Goal: Task Accomplishment & Management: Use online tool/utility

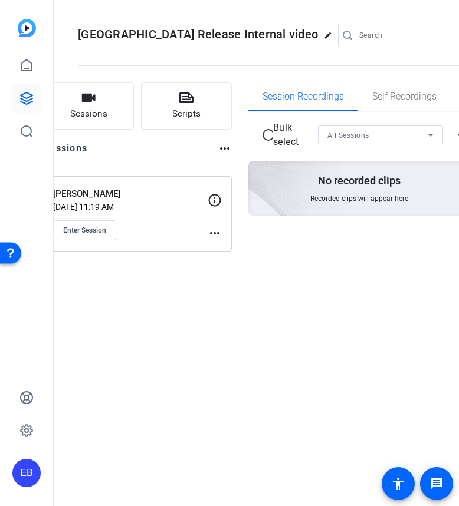
click at [125, 217] on div "Pat Casey Aug 19, 2025 @ 11:19 AM Enter Session" at bounding box center [130, 213] width 154 height 53
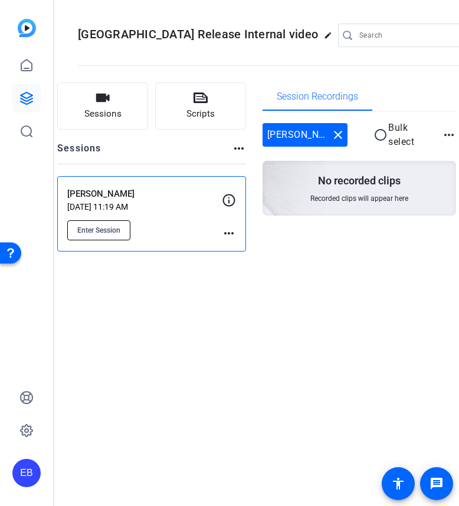
click at [118, 226] on span "Enter Session" at bounding box center [98, 230] width 43 height 9
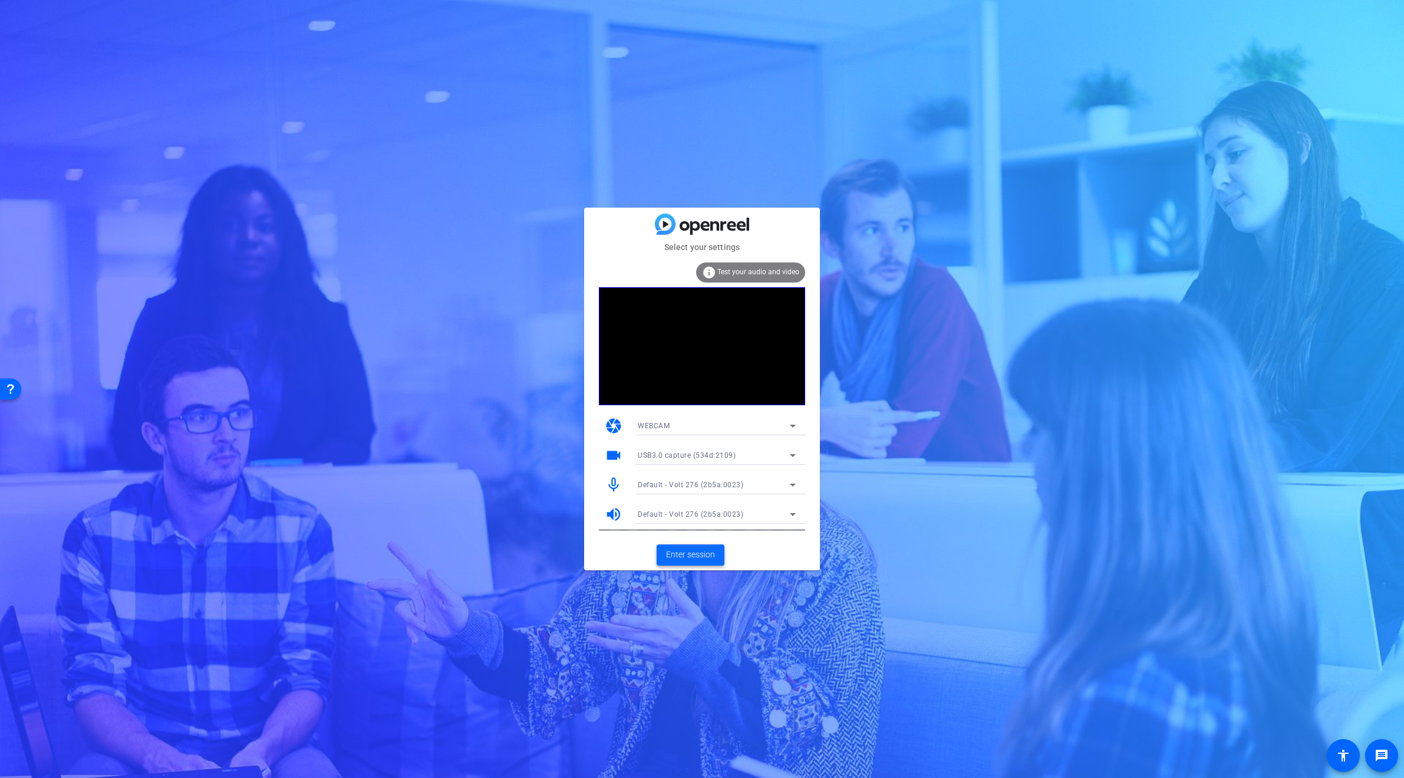
click at [458, 506] on span "Enter session" at bounding box center [690, 554] width 49 height 12
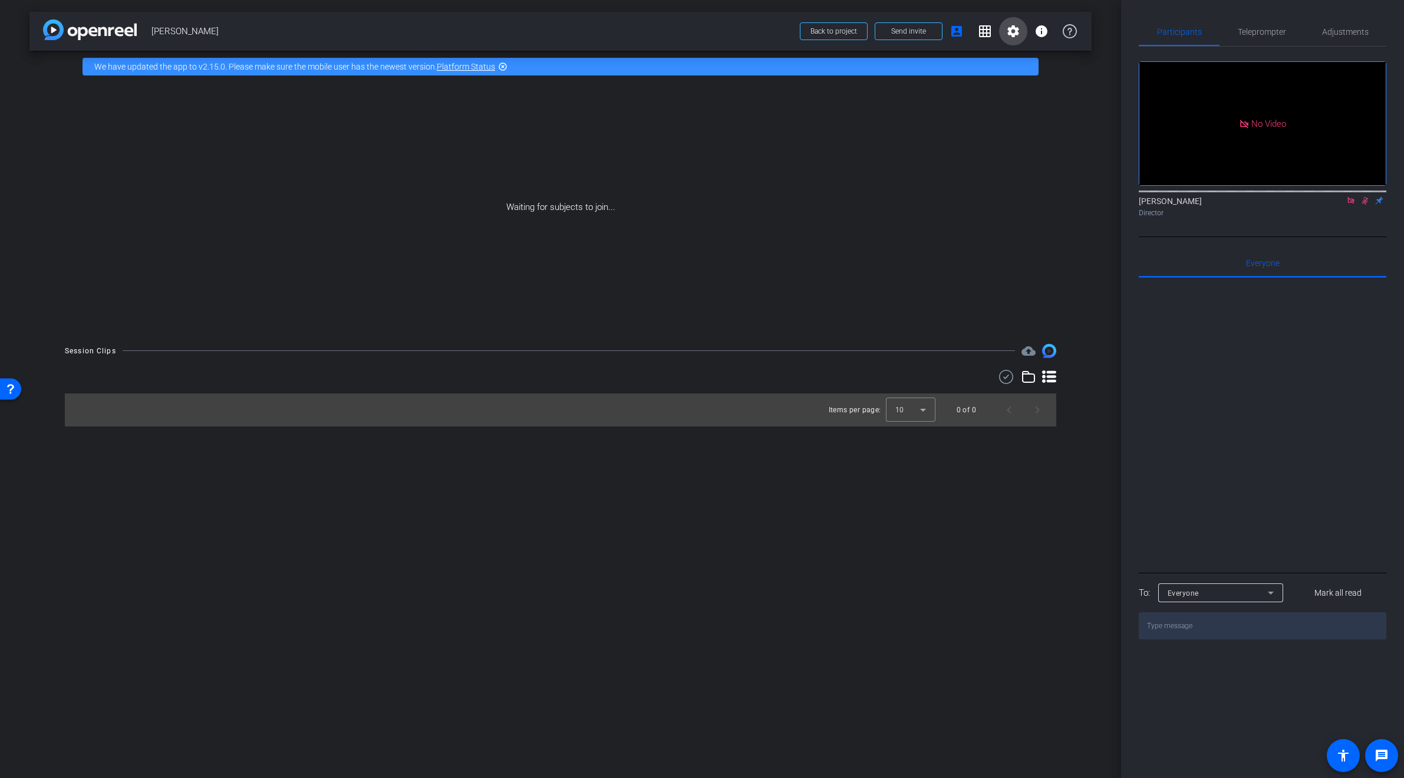
click at [458, 31] on mat-icon "settings" at bounding box center [1013, 31] width 14 height 14
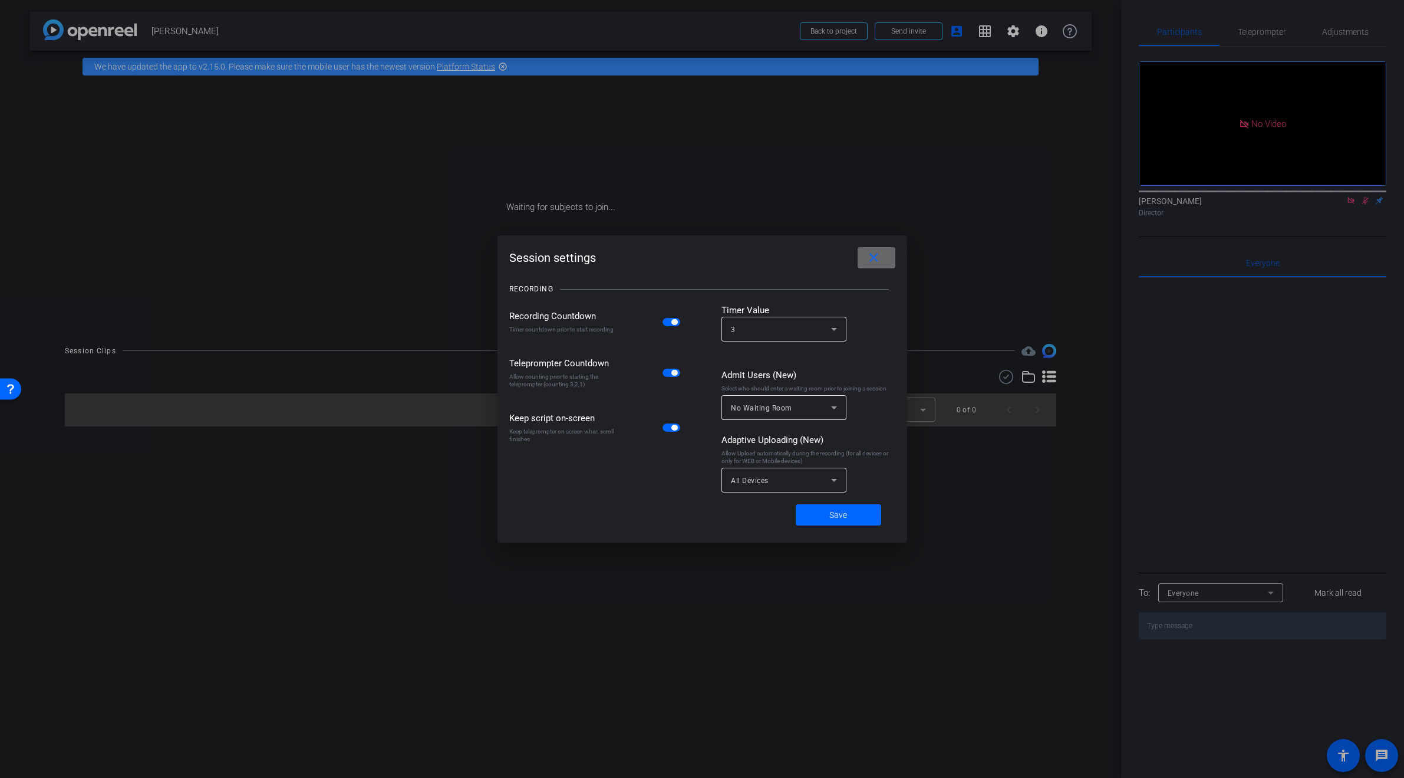
drag, startPoint x: 875, startPoint y: 254, endPoint x: 881, endPoint y: 253, distance: 6.0
click at [458, 254] on mat-icon "close" at bounding box center [874, 258] width 15 height 15
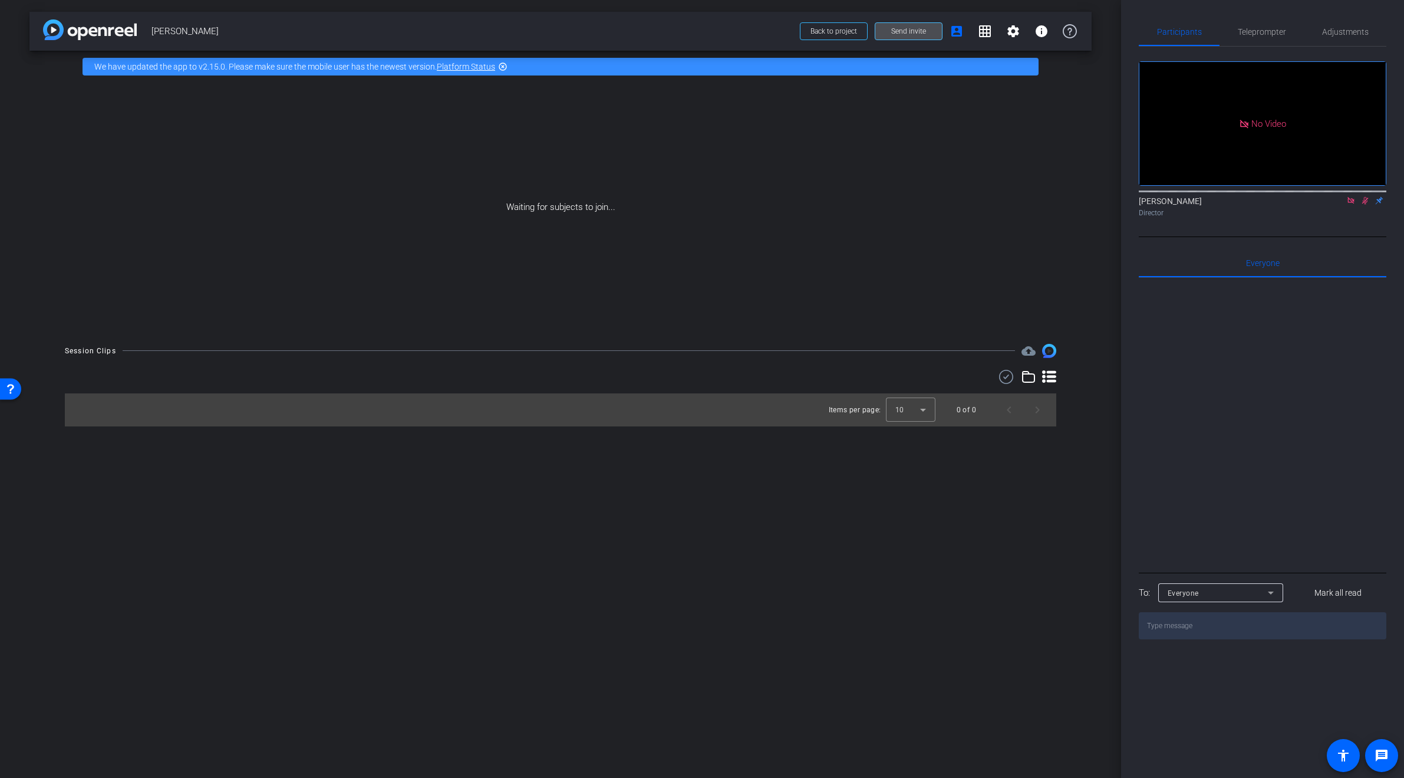
click at [458, 30] on span "Send invite" at bounding box center [908, 31] width 35 height 9
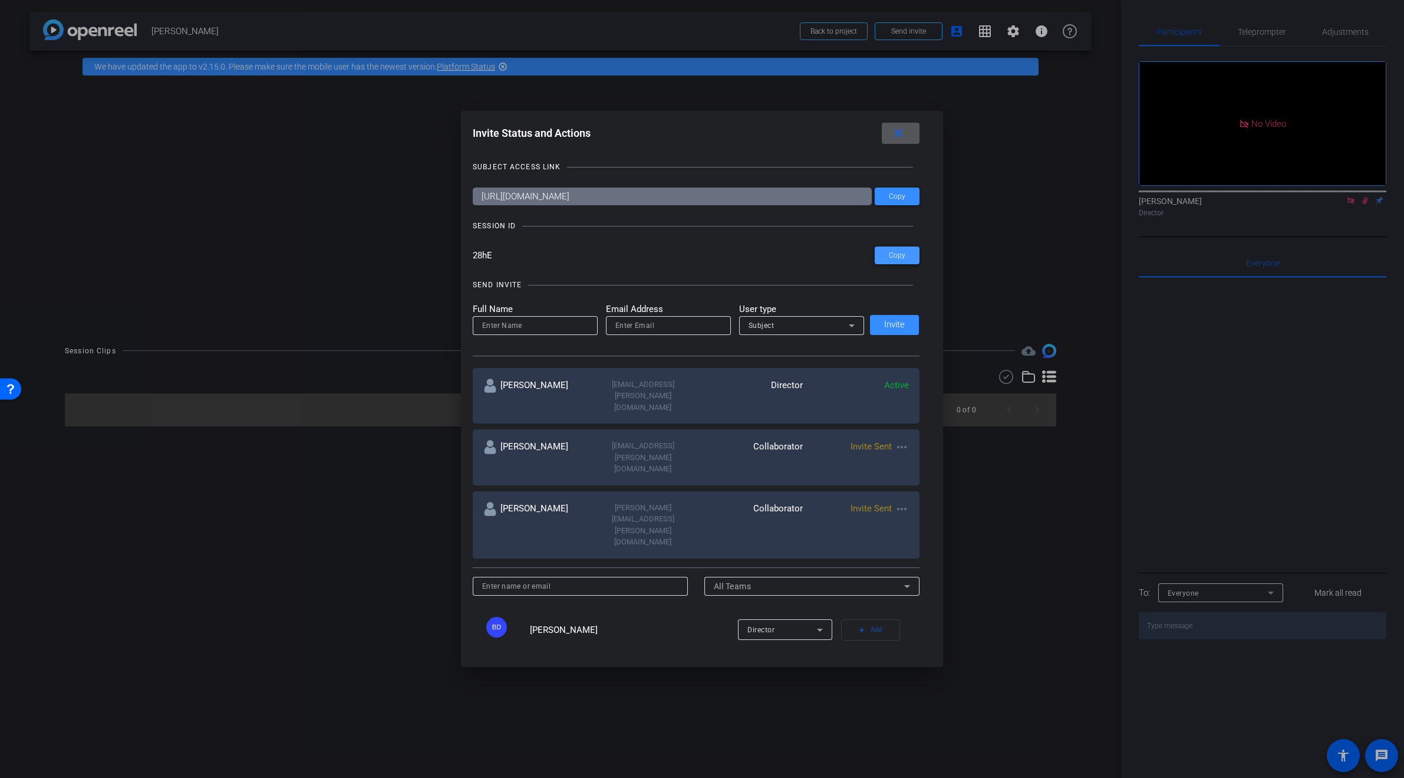
click at [458, 251] on span "Copy" at bounding box center [897, 255] width 17 height 9
click at [458, 190] on span at bounding box center [897, 196] width 45 height 28
click at [458, 136] on span at bounding box center [901, 133] width 38 height 28
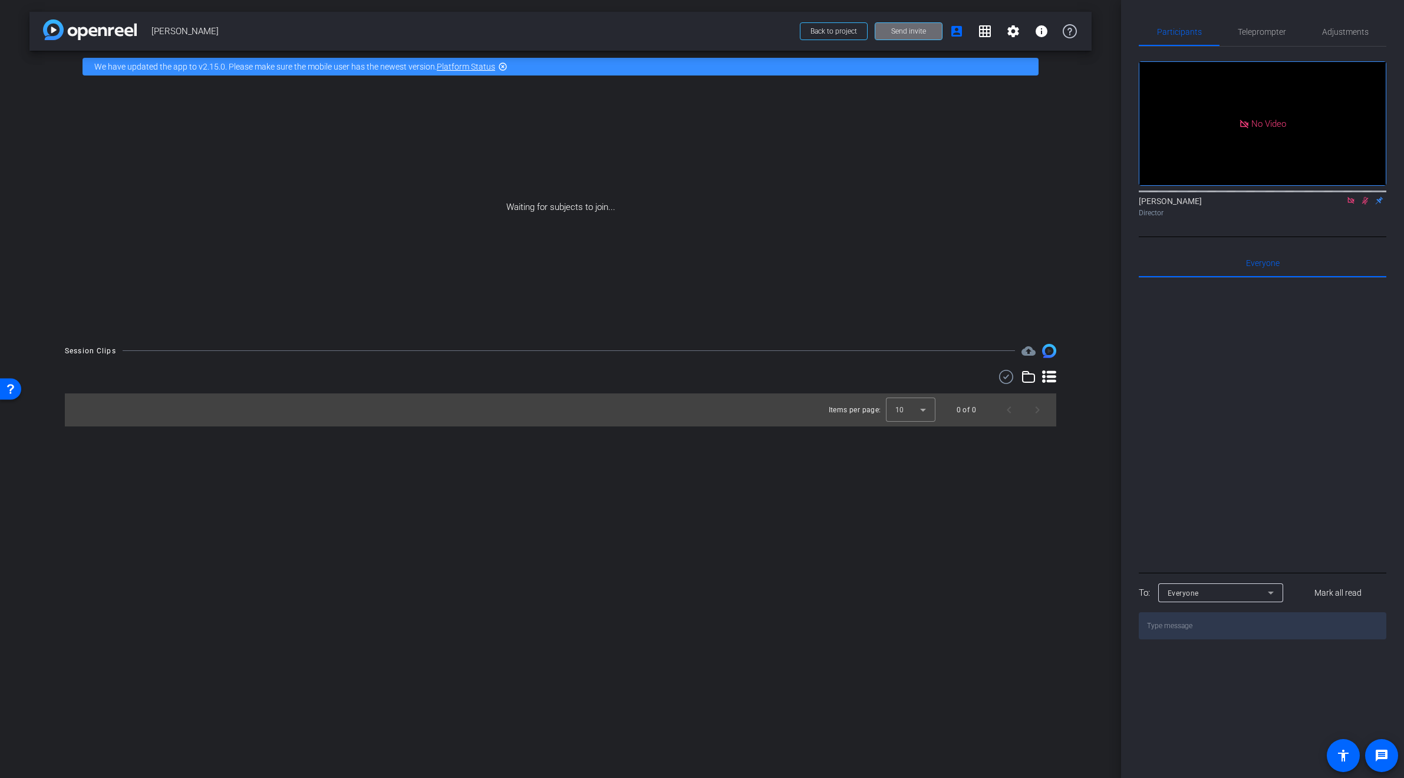
click at [458, 30] on span "Send invite" at bounding box center [908, 31] width 35 height 9
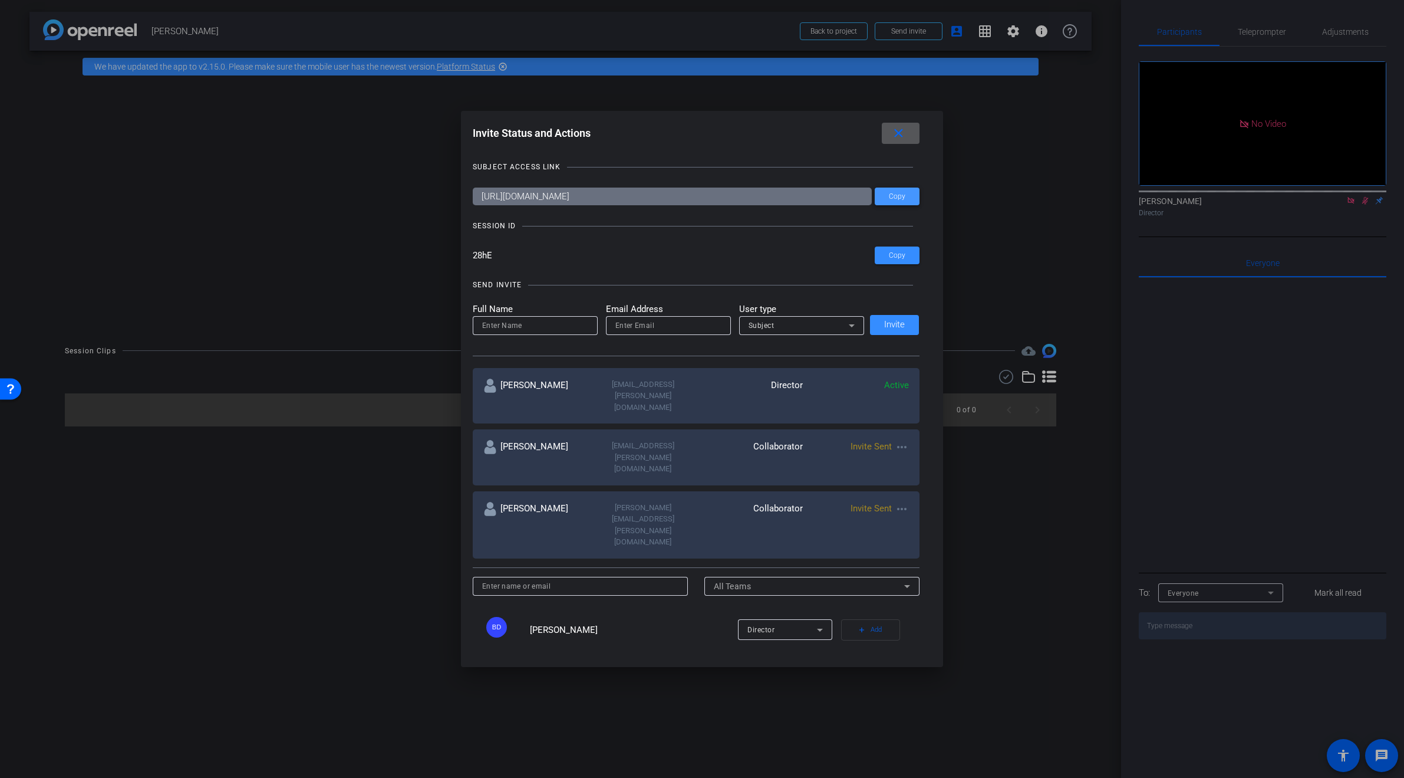
click at [458, 205] on span at bounding box center [897, 196] width 45 height 28
click at [458, 137] on mat-icon "close" at bounding box center [898, 133] width 15 height 15
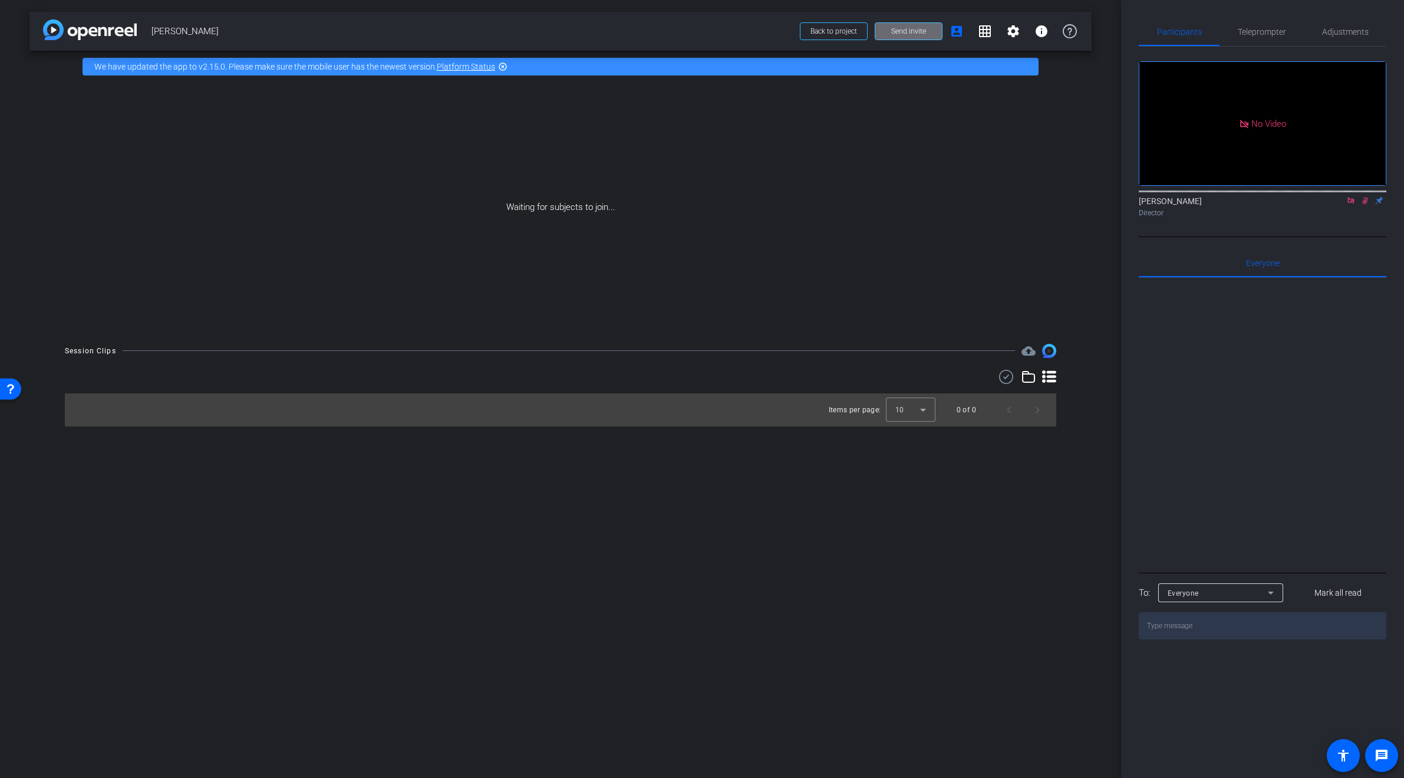
click at [458, 34] on span "Send invite" at bounding box center [908, 31] width 35 height 9
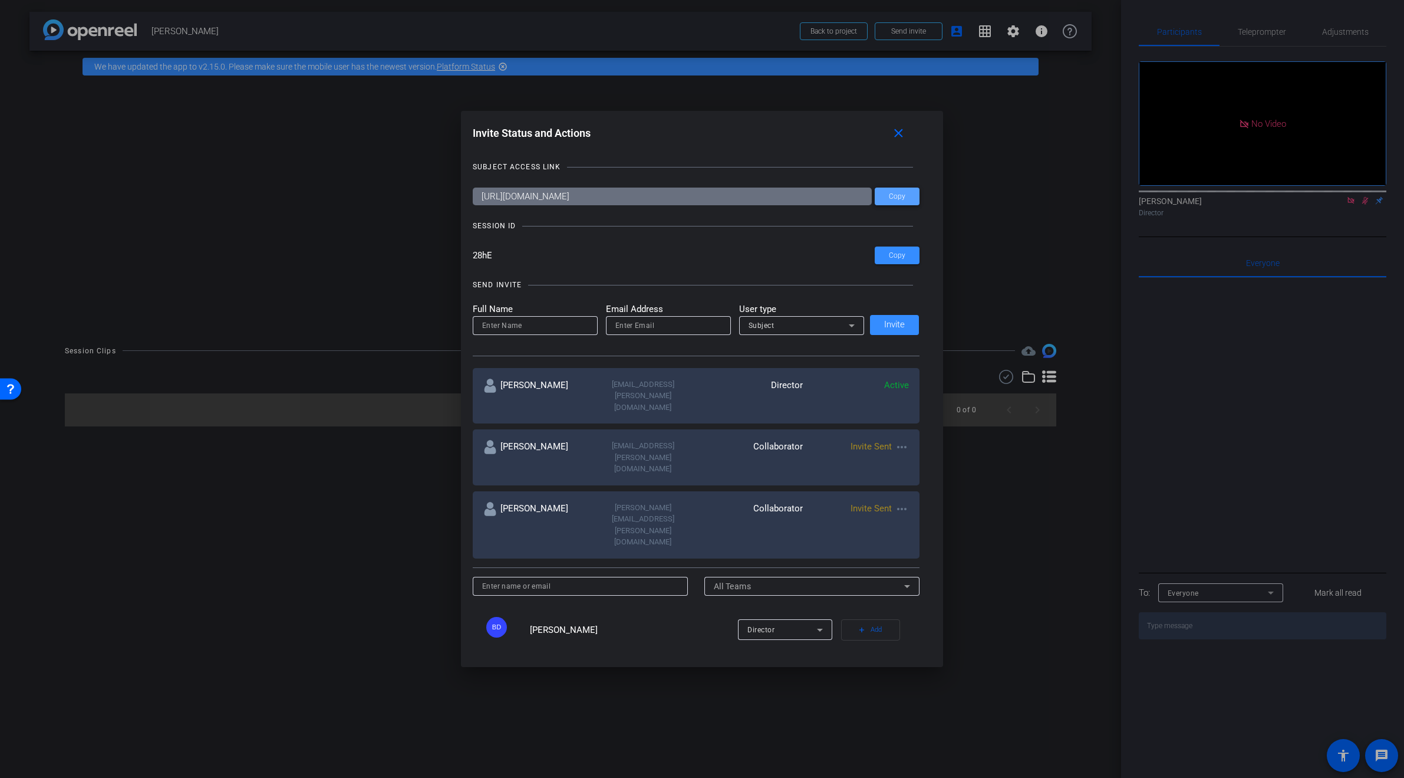
click at [458, 197] on span at bounding box center [897, 196] width 45 height 28
click at [458, 129] on span at bounding box center [901, 133] width 38 height 28
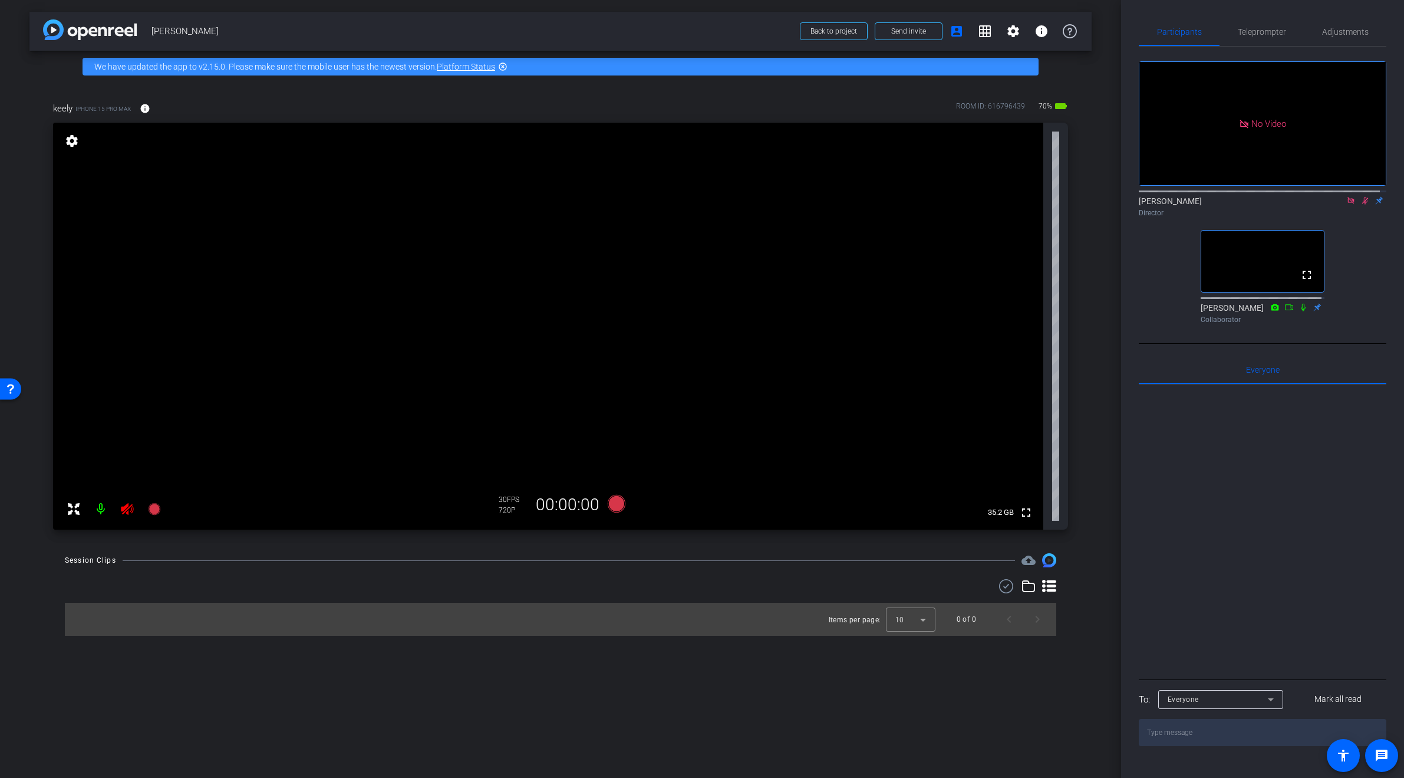
click at [458, 205] on icon at bounding box center [1364, 200] width 9 height 8
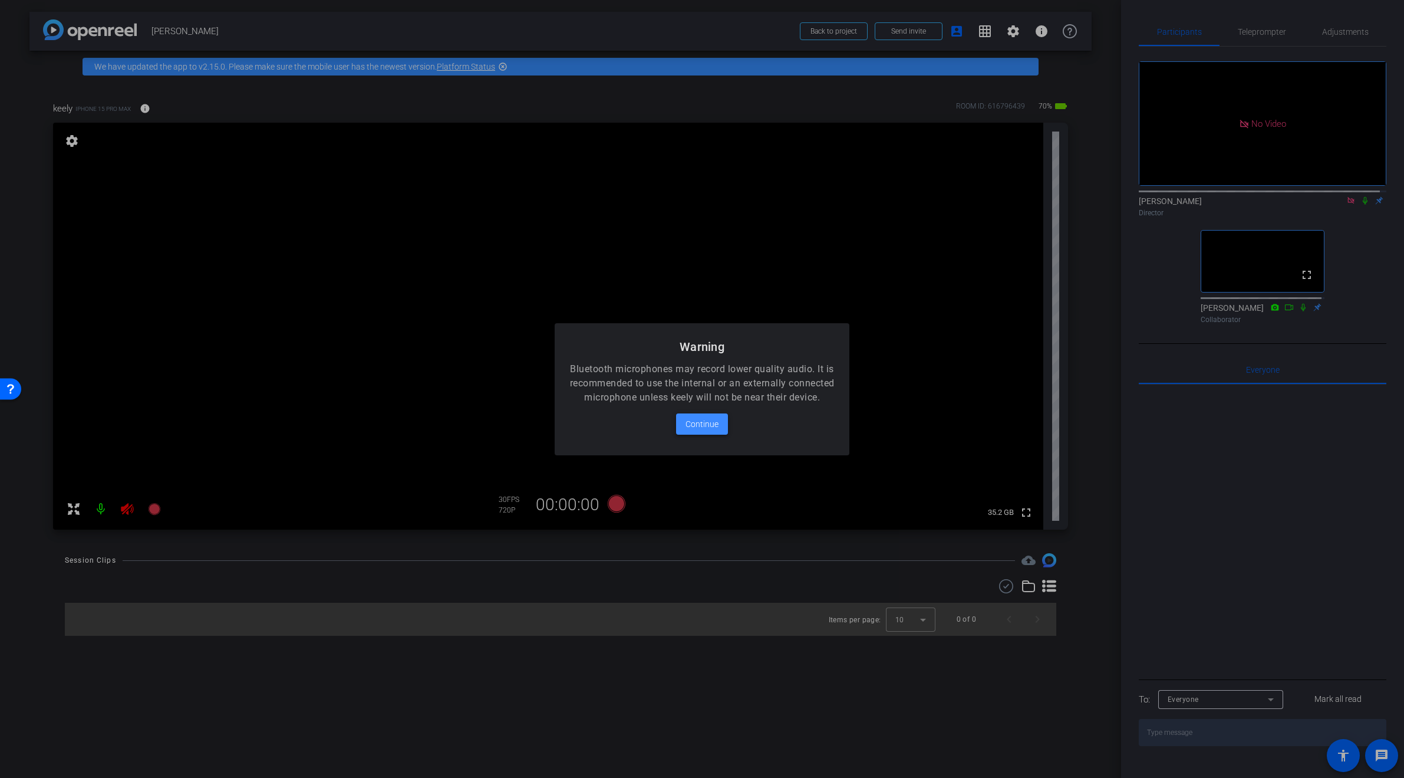
click at [458, 438] on span at bounding box center [702, 424] width 52 height 28
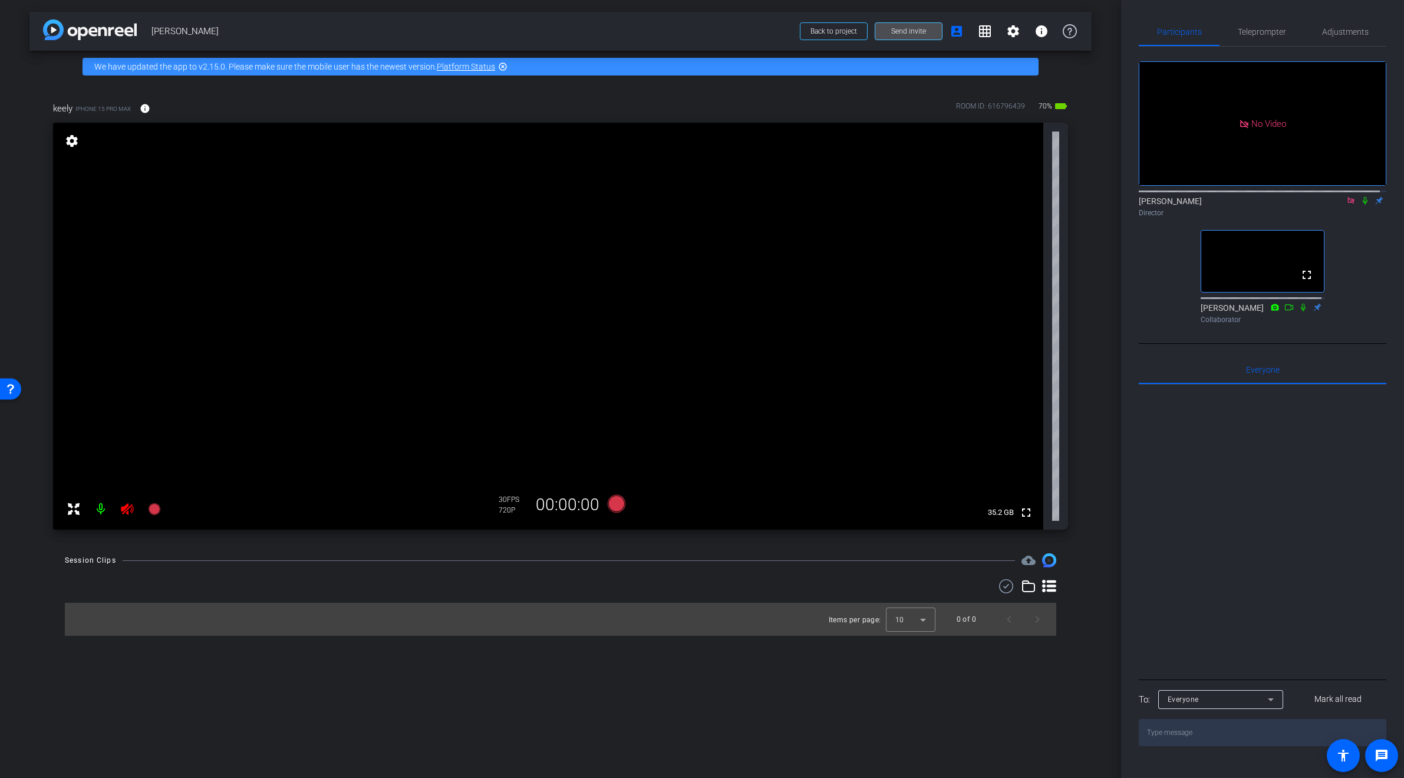
click at [458, 28] on span at bounding box center [908, 31] width 67 height 28
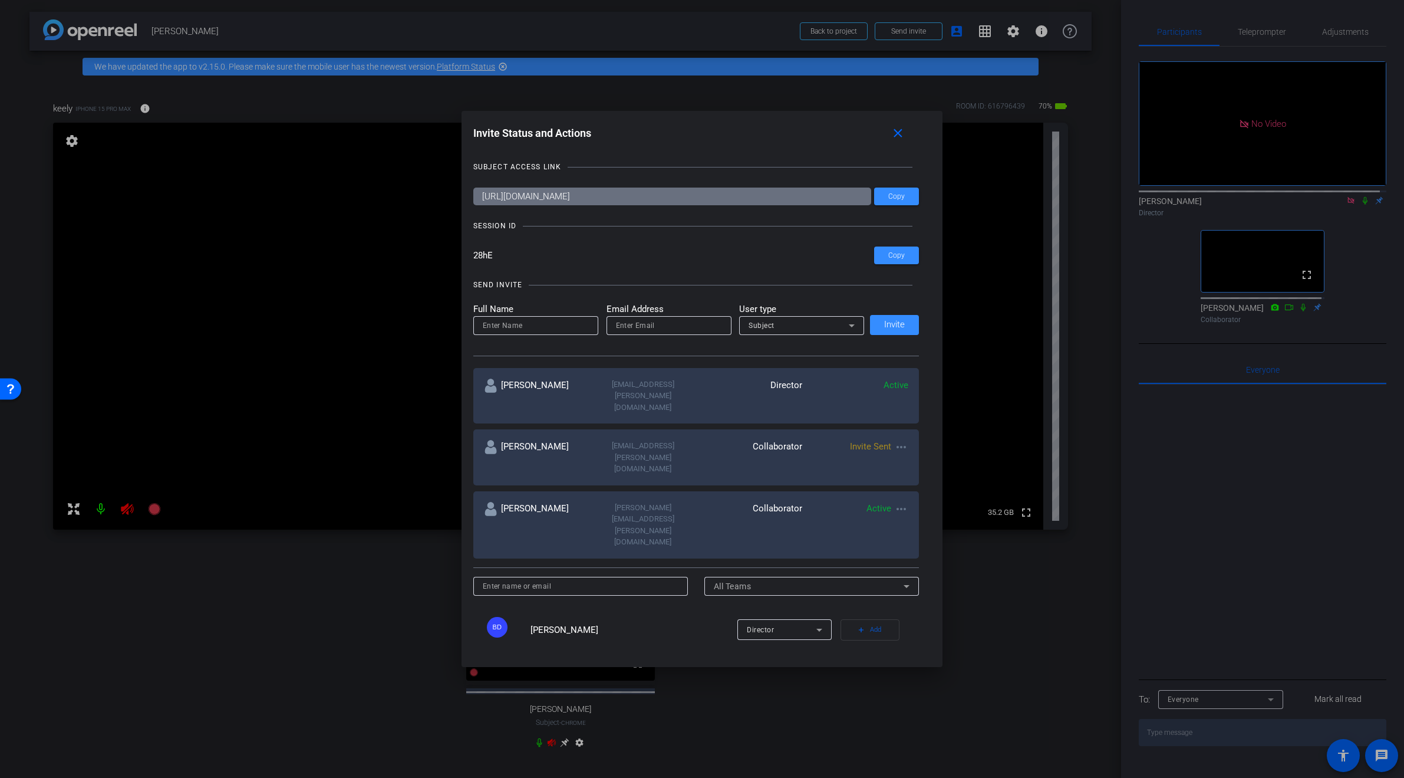
click at [271, 506] on div at bounding box center [702, 389] width 1404 height 778
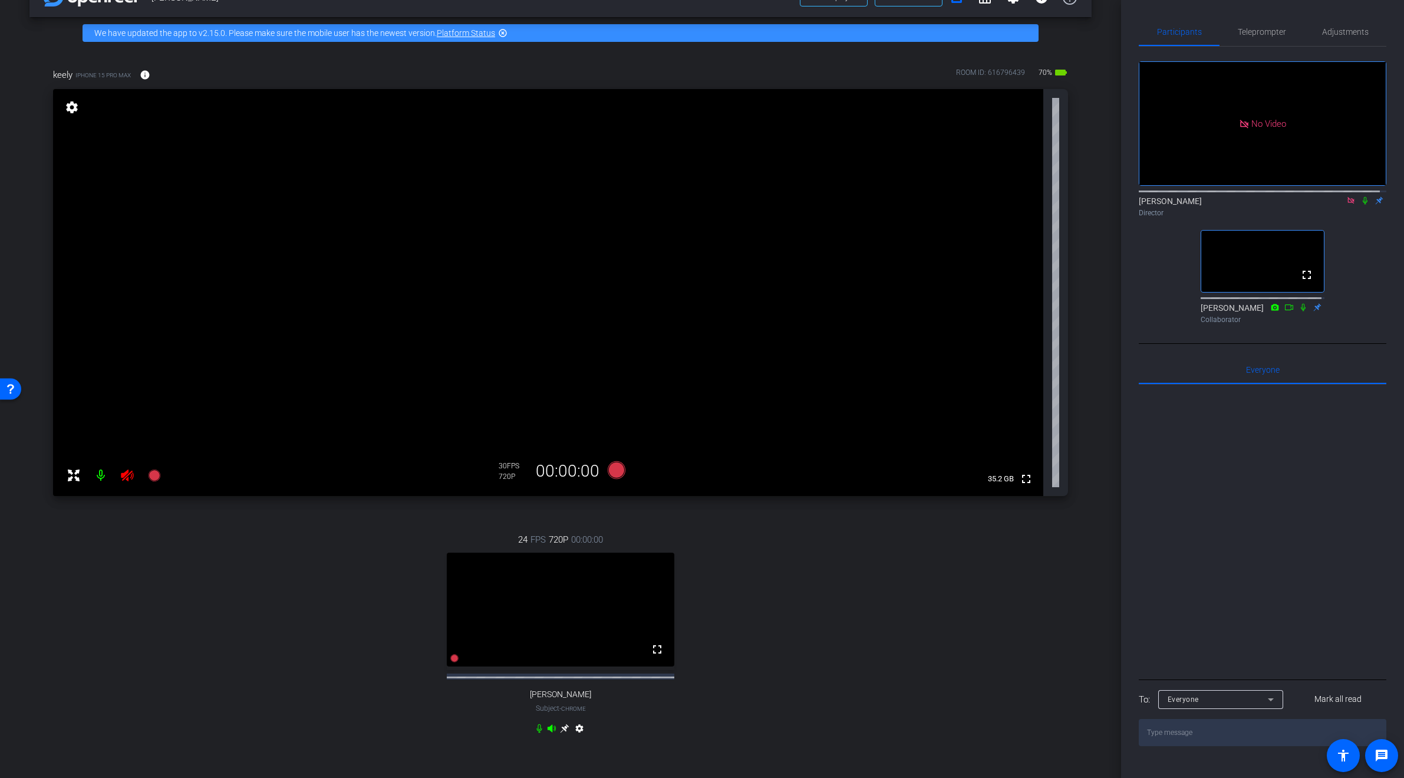
scroll to position [50, 0]
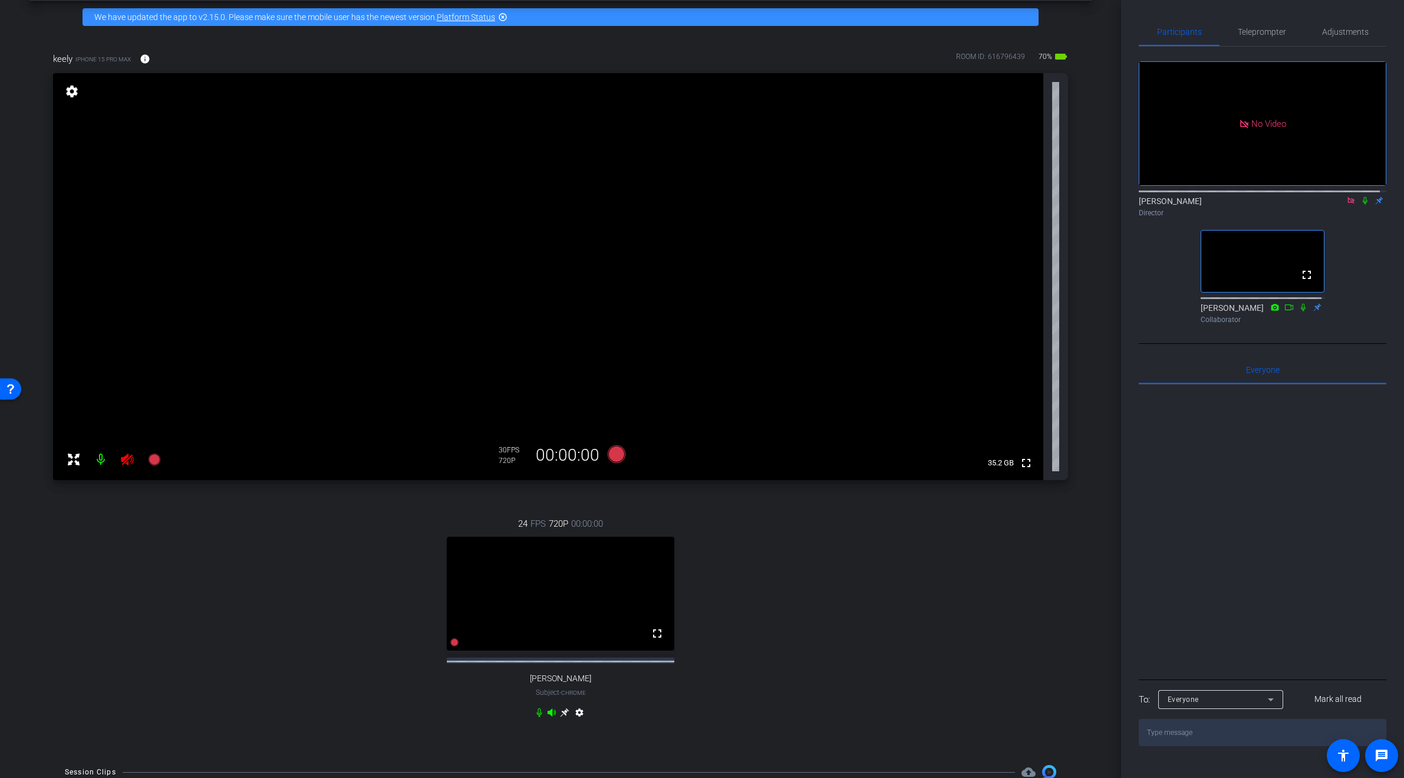
click at [122, 464] on icon at bounding box center [127, 459] width 14 height 14
click at [458, 506] on mat-icon "settings" at bounding box center [579, 714] width 14 height 14
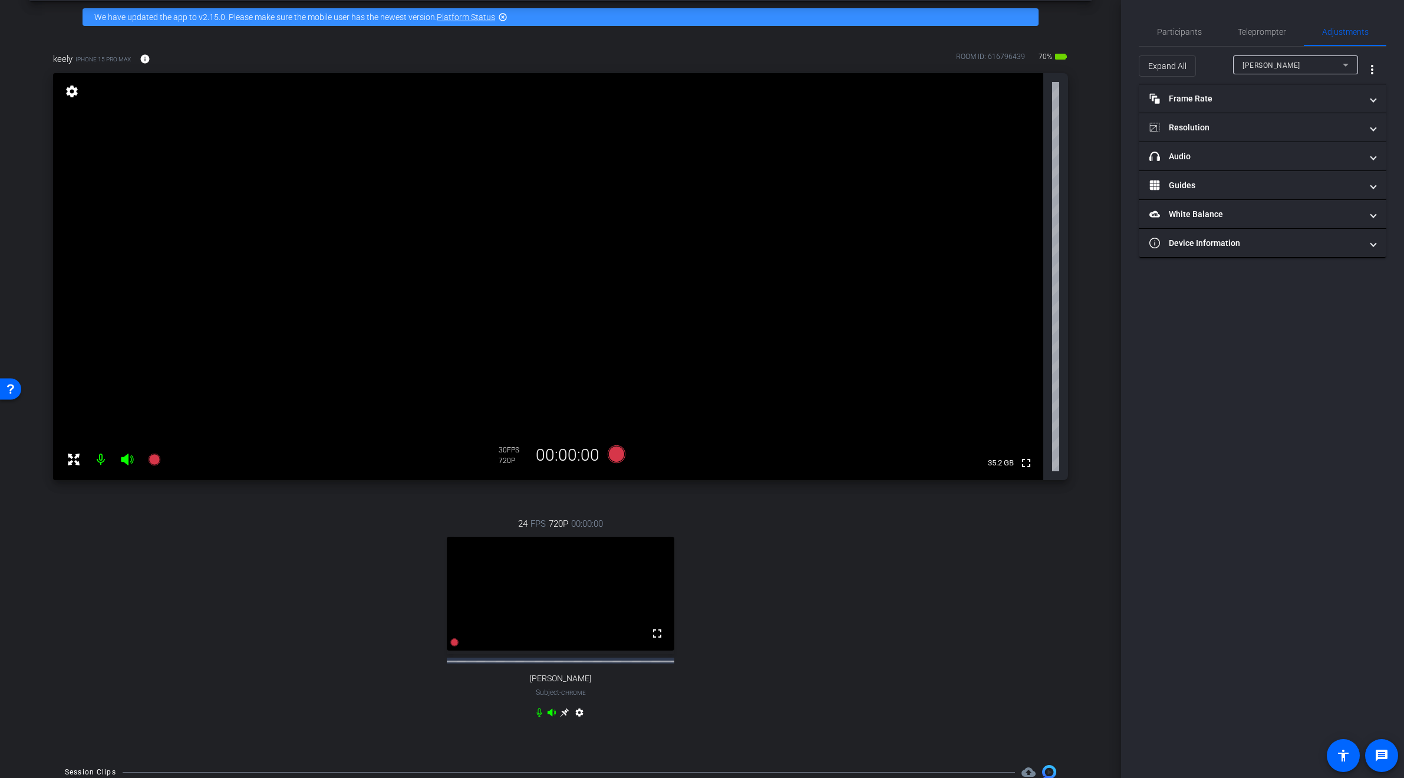
click at [458, 506] on mat-icon "settings" at bounding box center [579, 714] width 14 height 14
click at [458, 506] on icon at bounding box center [564, 712] width 9 height 9
click at [458, 38] on span "Participants" at bounding box center [1179, 32] width 45 height 28
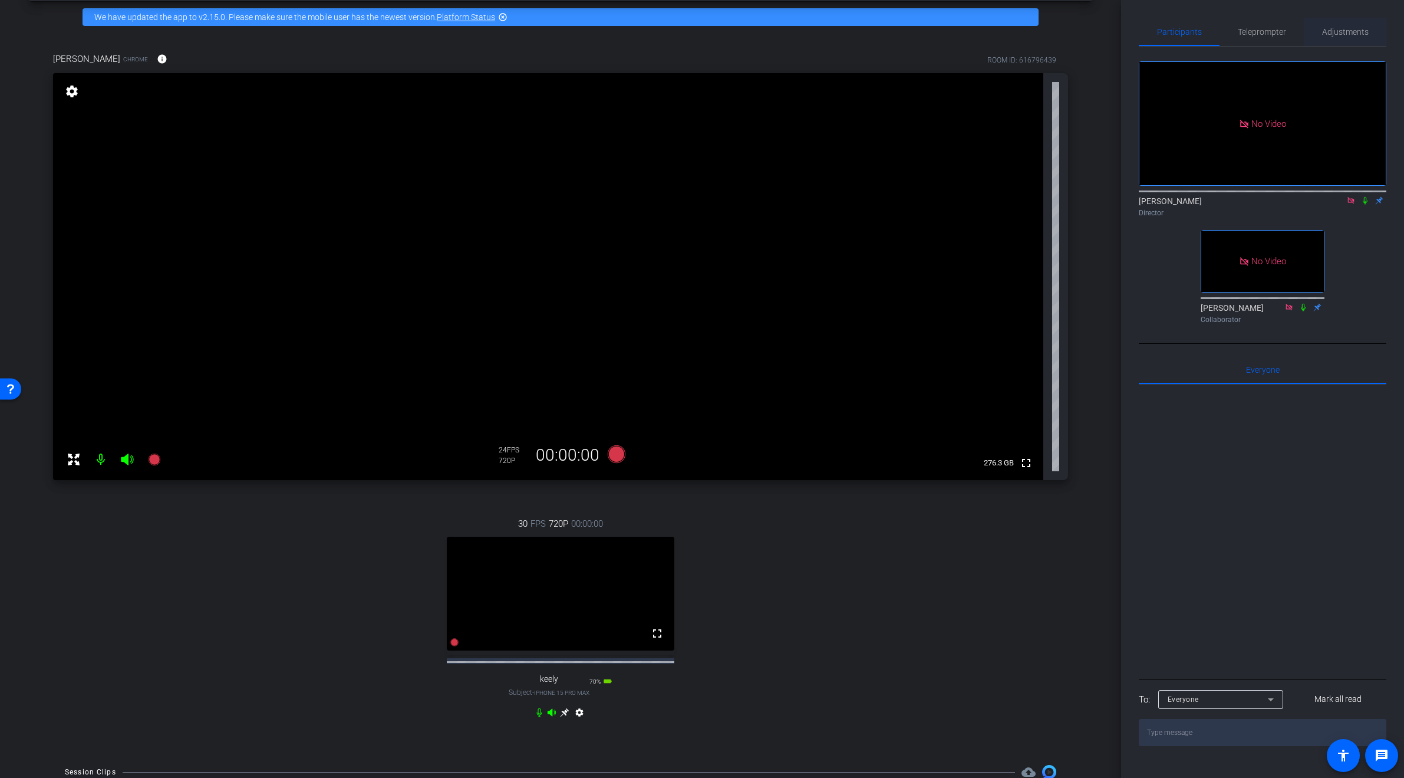
click at [458, 40] on span "Adjustments" at bounding box center [1345, 32] width 47 height 28
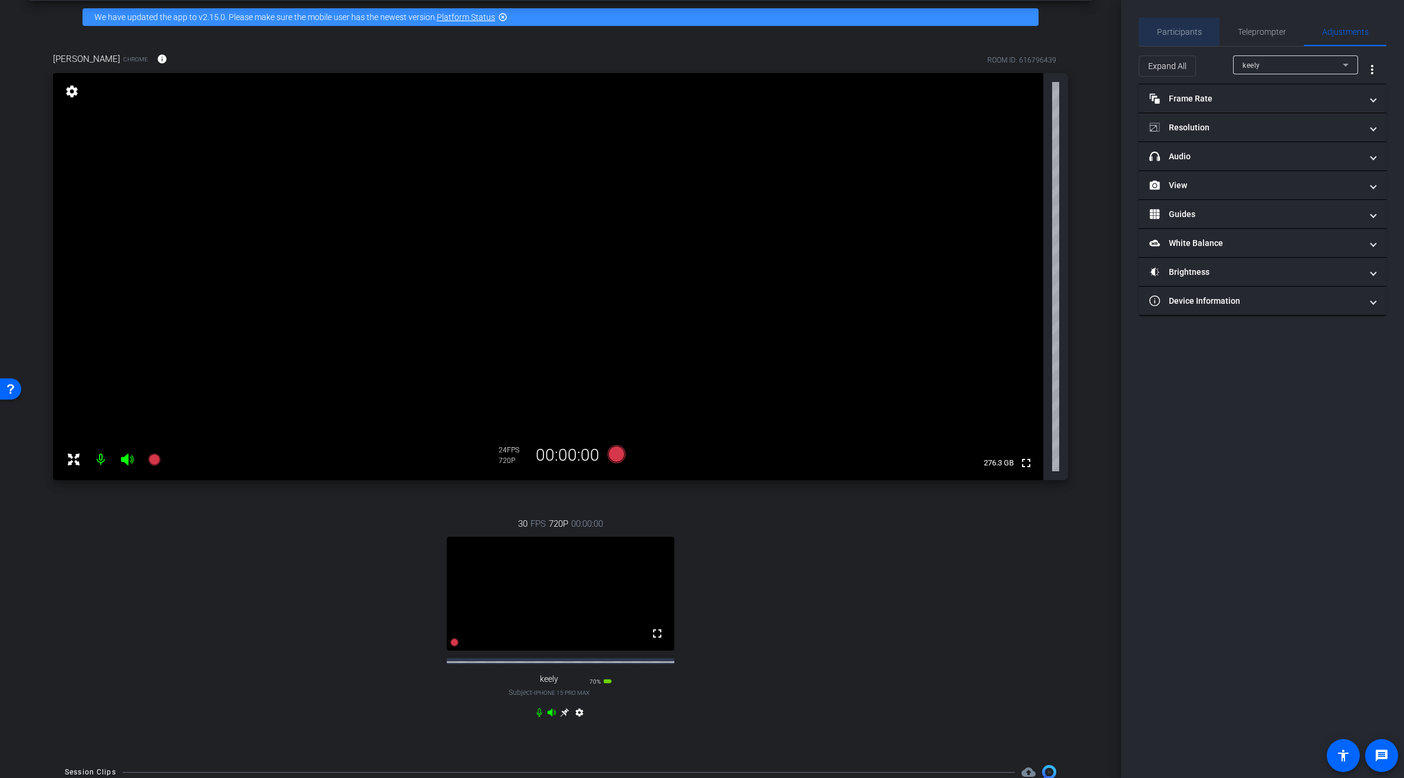
click at [458, 24] on span "Participants" at bounding box center [1179, 32] width 45 height 28
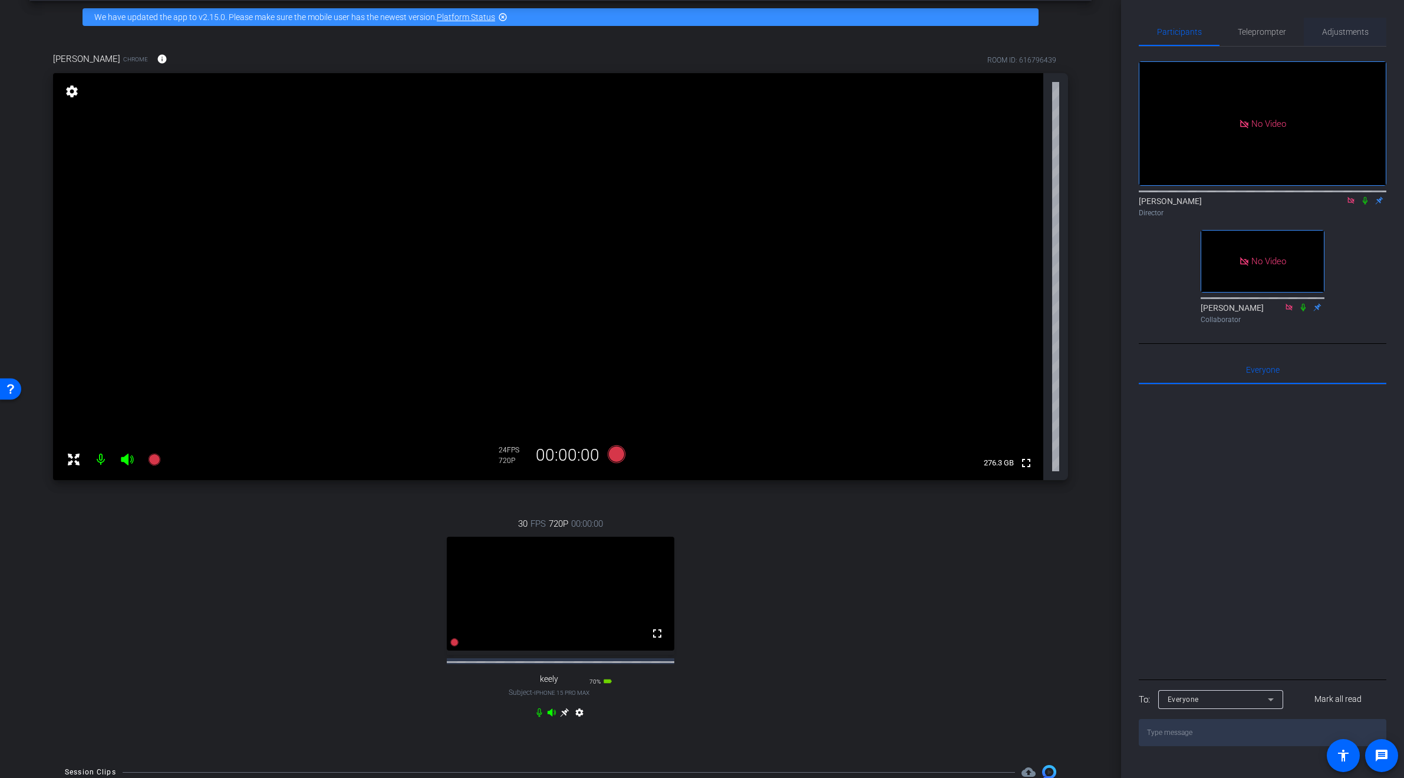
drag, startPoint x: 1359, startPoint y: 36, endPoint x: 1347, endPoint y: 36, distance: 11.8
click at [458, 36] on span "Adjustments" at bounding box center [1345, 32] width 47 height 8
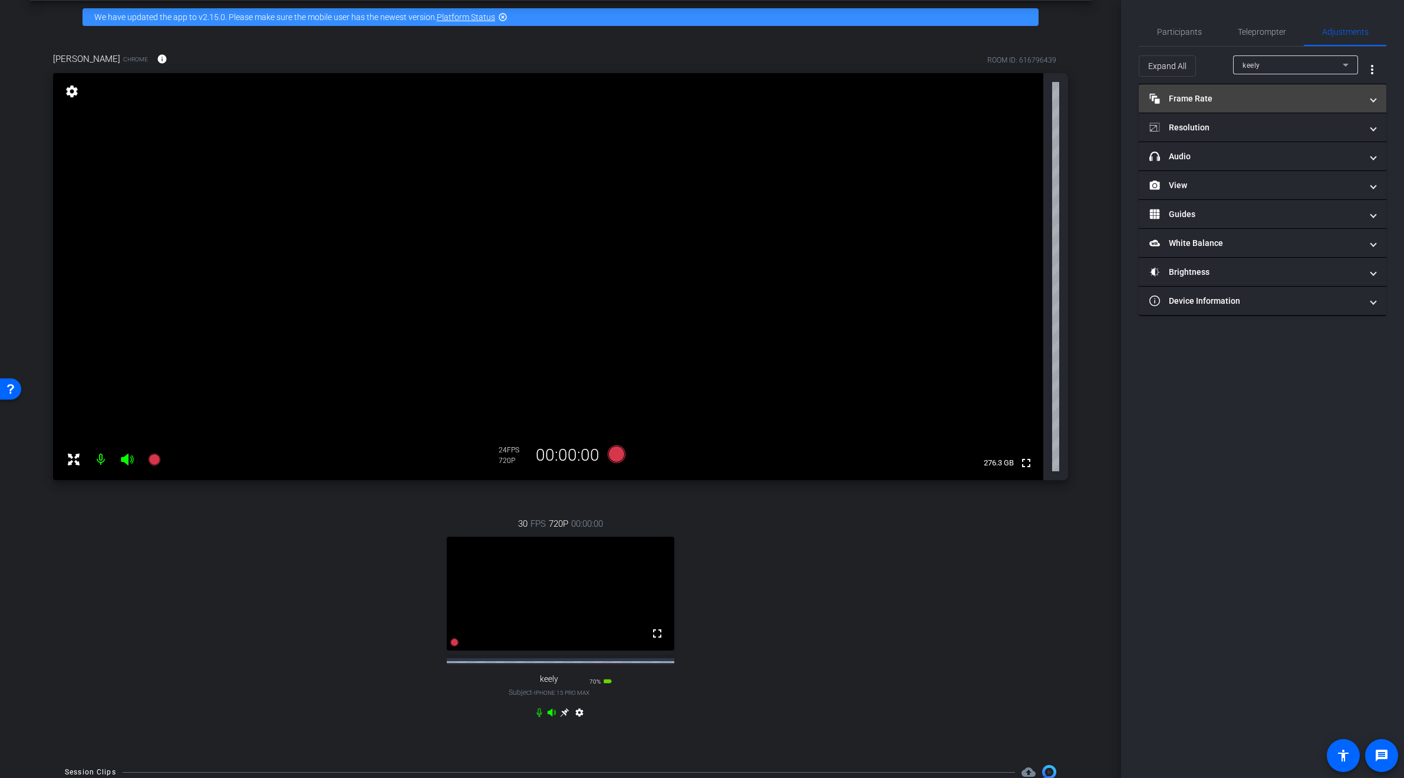
click at [458, 104] on mat-panel-title "Frame Rate Frame Rate" at bounding box center [1255, 99] width 212 height 12
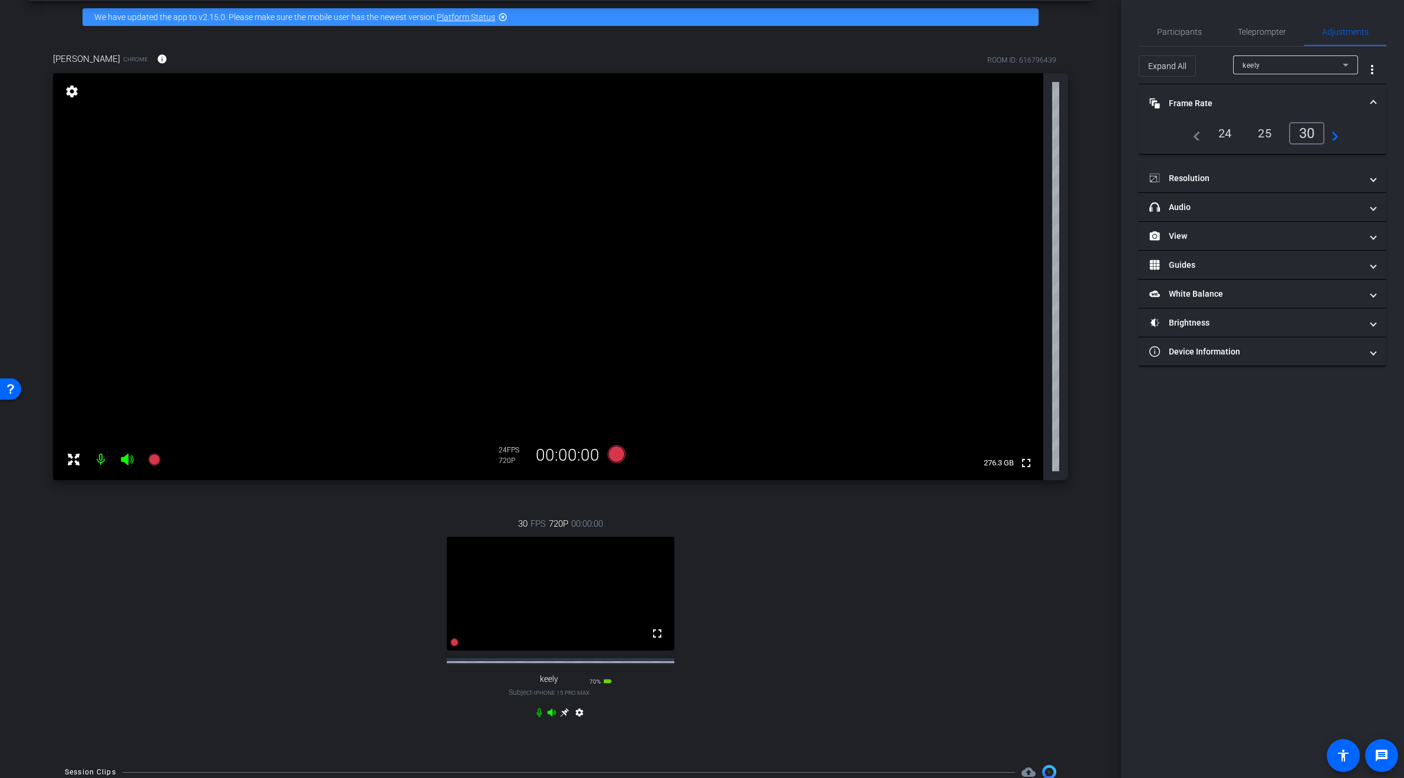
click at [458, 136] on div "30" at bounding box center [1307, 133] width 36 height 22
click at [458, 70] on div "keely" at bounding box center [1293, 65] width 100 height 15
click at [458, 132] on div "30" at bounding box center [1309, 133] width 31 height 20
click at [458, 177] on mat-panel-title "Resolution" at bounding box center [1255, 178] width 212 height 12
click at [458, 212] on div "1080" at bounding box center [1273, 213] width 44 height 20
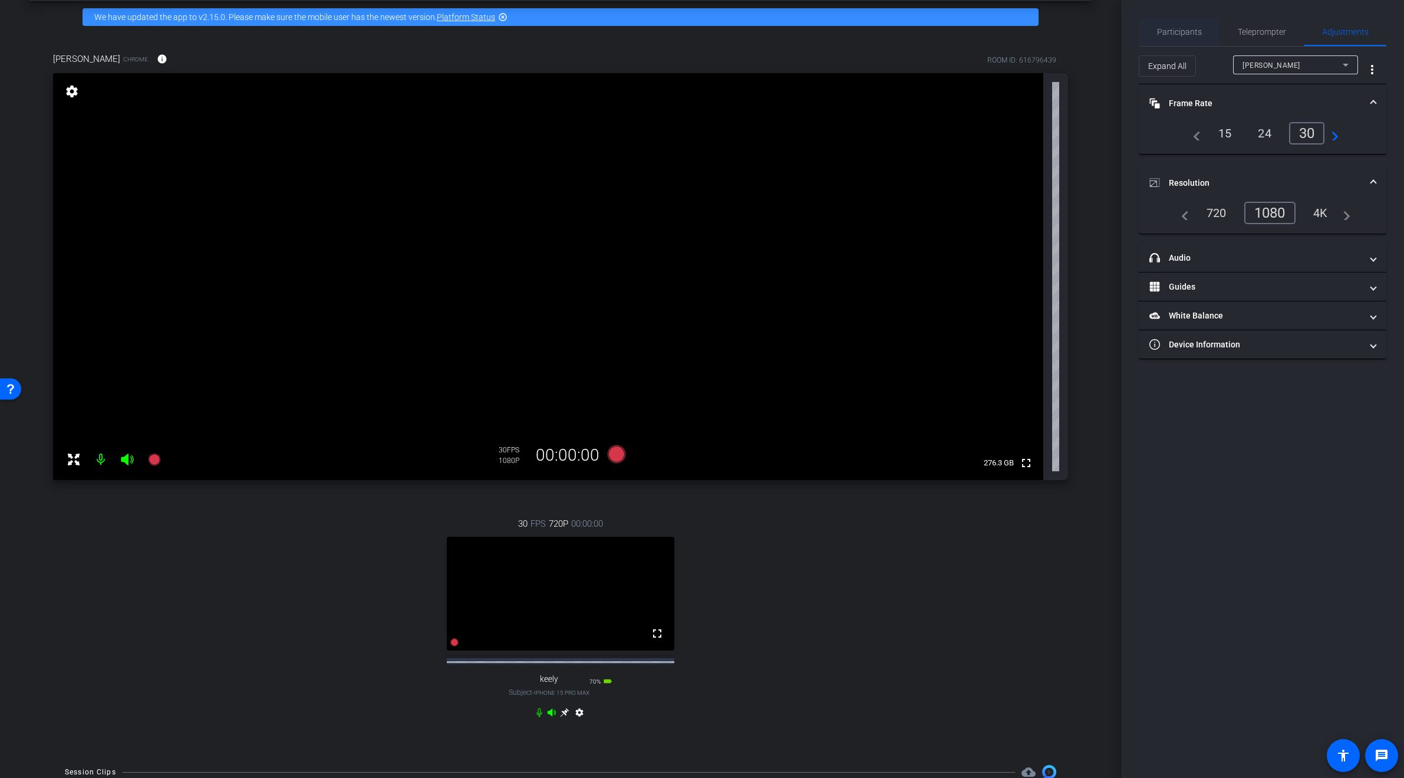
drag, startPoint x: 1179, startPoint y: 34, endPoint x: 1183, endPoint y: 42, distance: 9.2
click at [458, 34] on span "Participants" at bounding box center [1179, 32] width 45 height 8
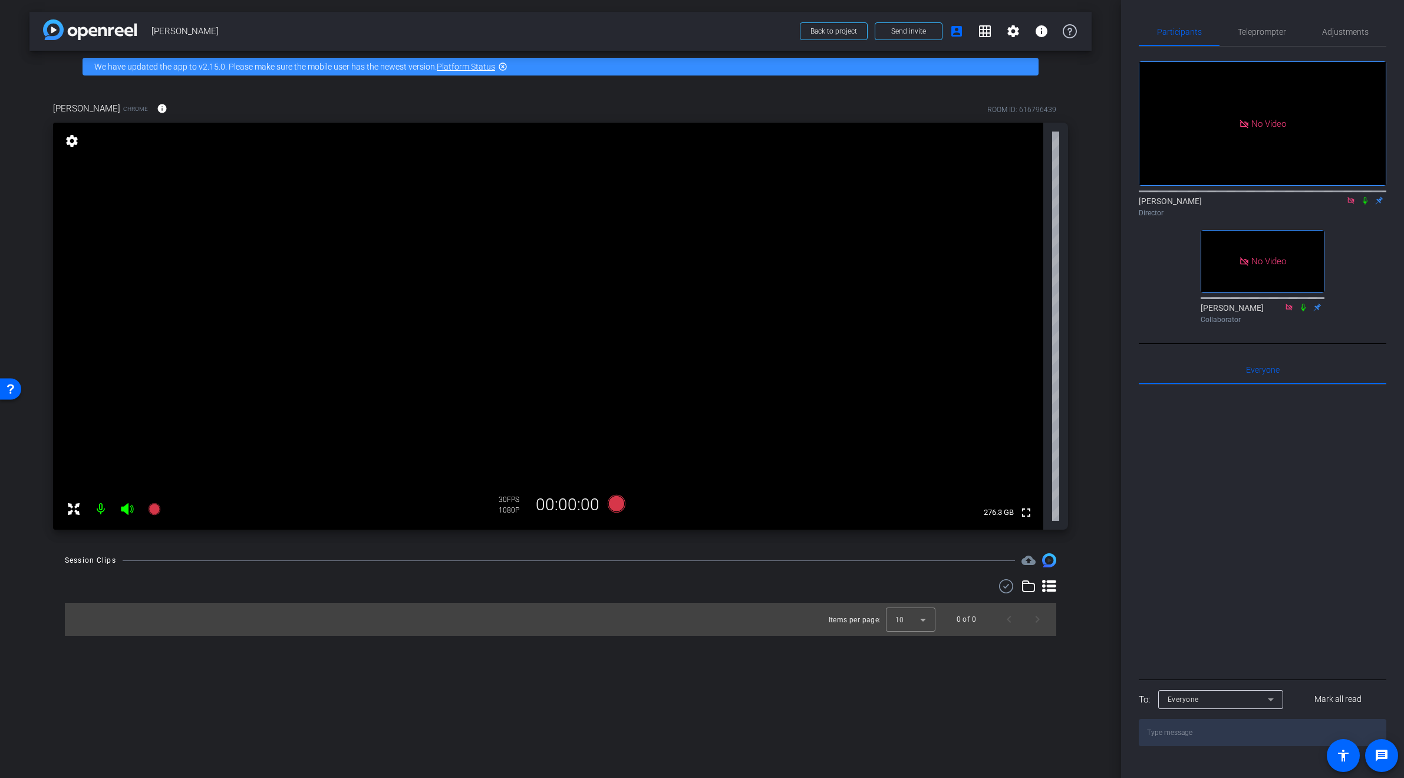
scroll to position [0, 0]
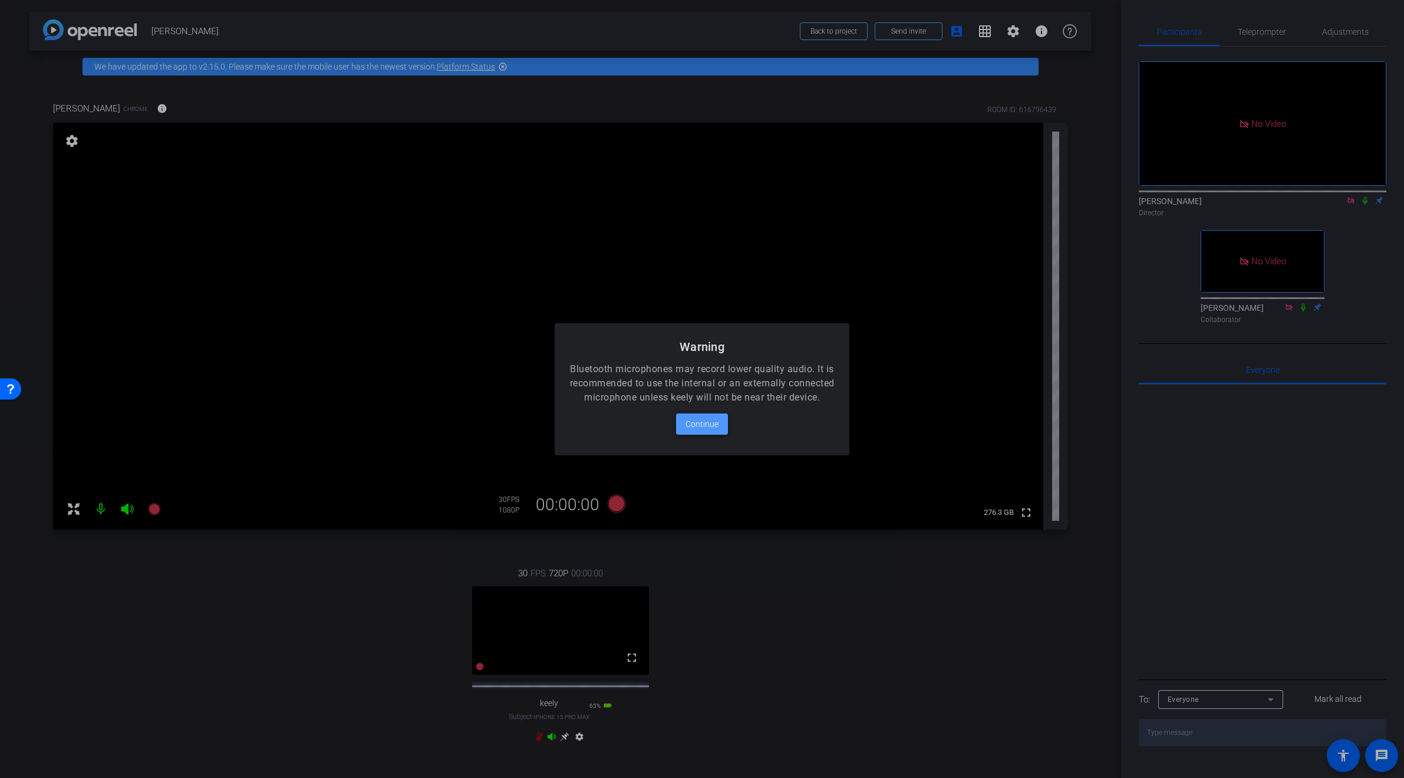
click at [458, 430] on span "Continue" at bounding box center [702, 424] width 33 height 14
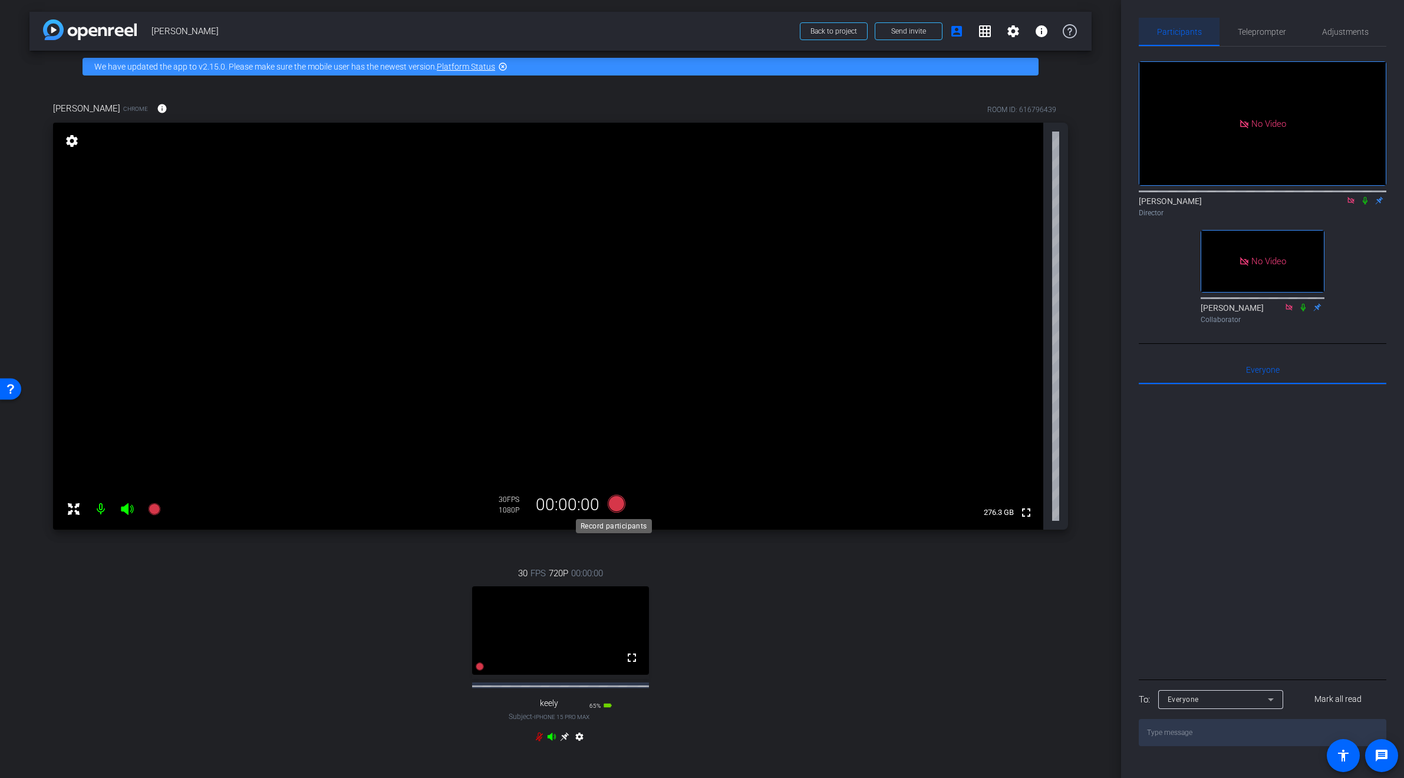
click at [458, 504] on icon at bounding box center [617, 504] width 18 height 18
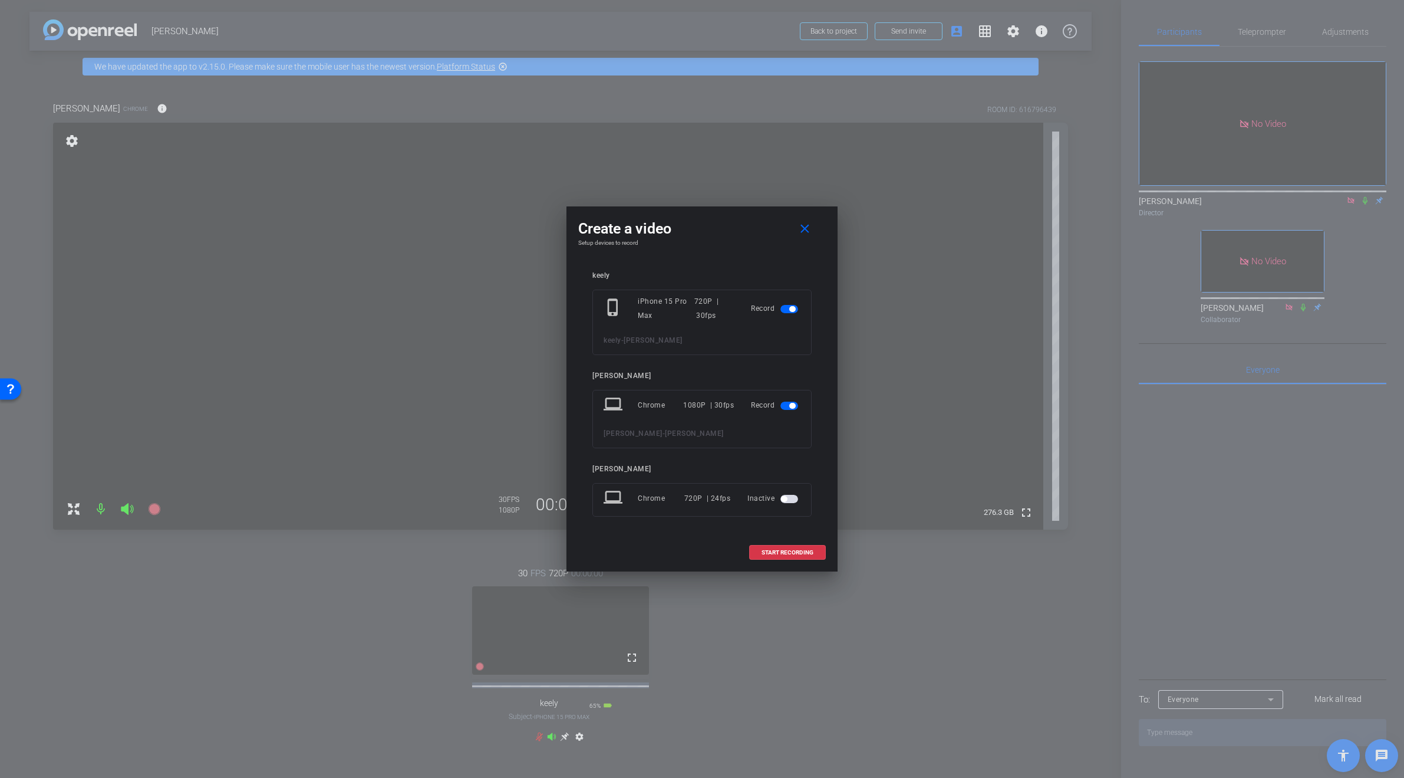
click at [458, 308] on span "button" at bounding box center [789, 309] width 18 height 8
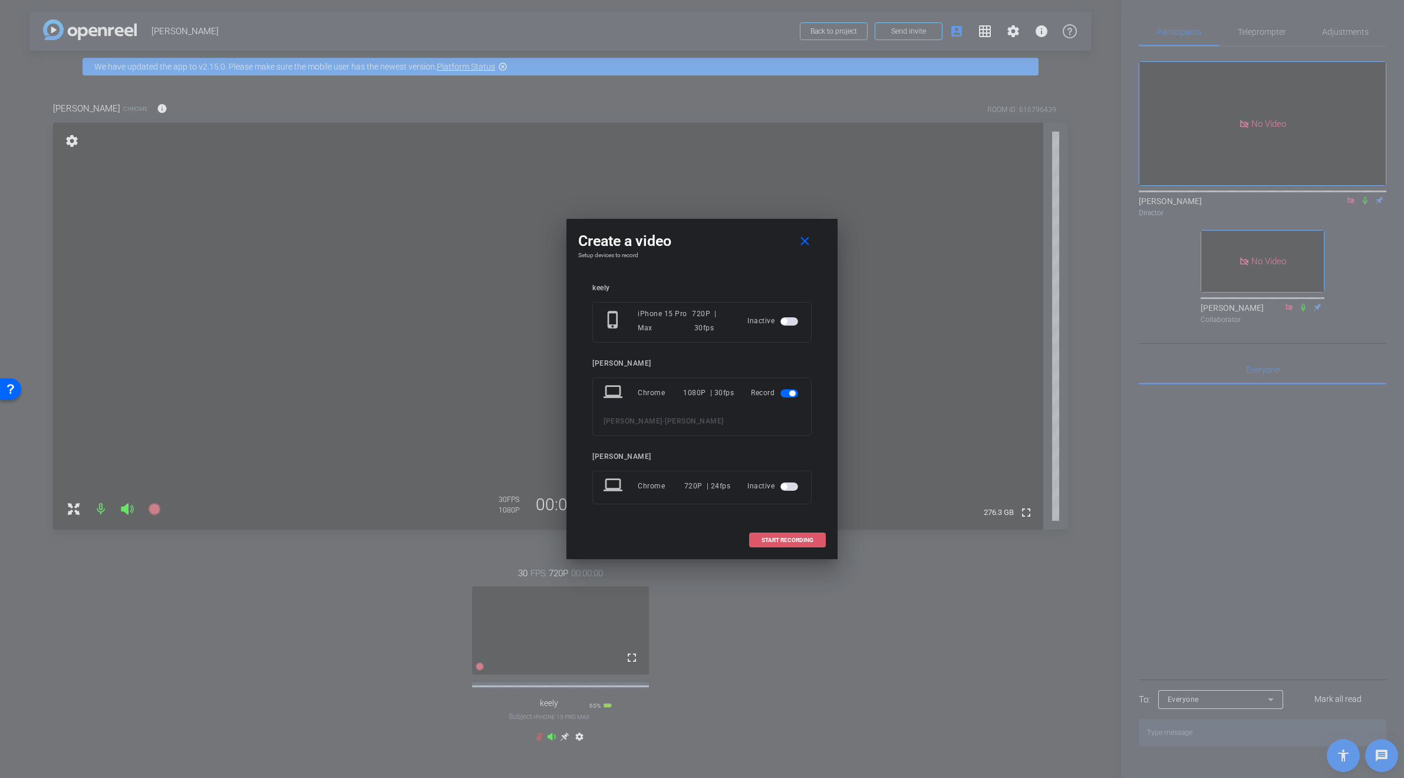
click at [458, 506] on span "START RECORDING" at bounding box center [788, 540] width 52 height 6
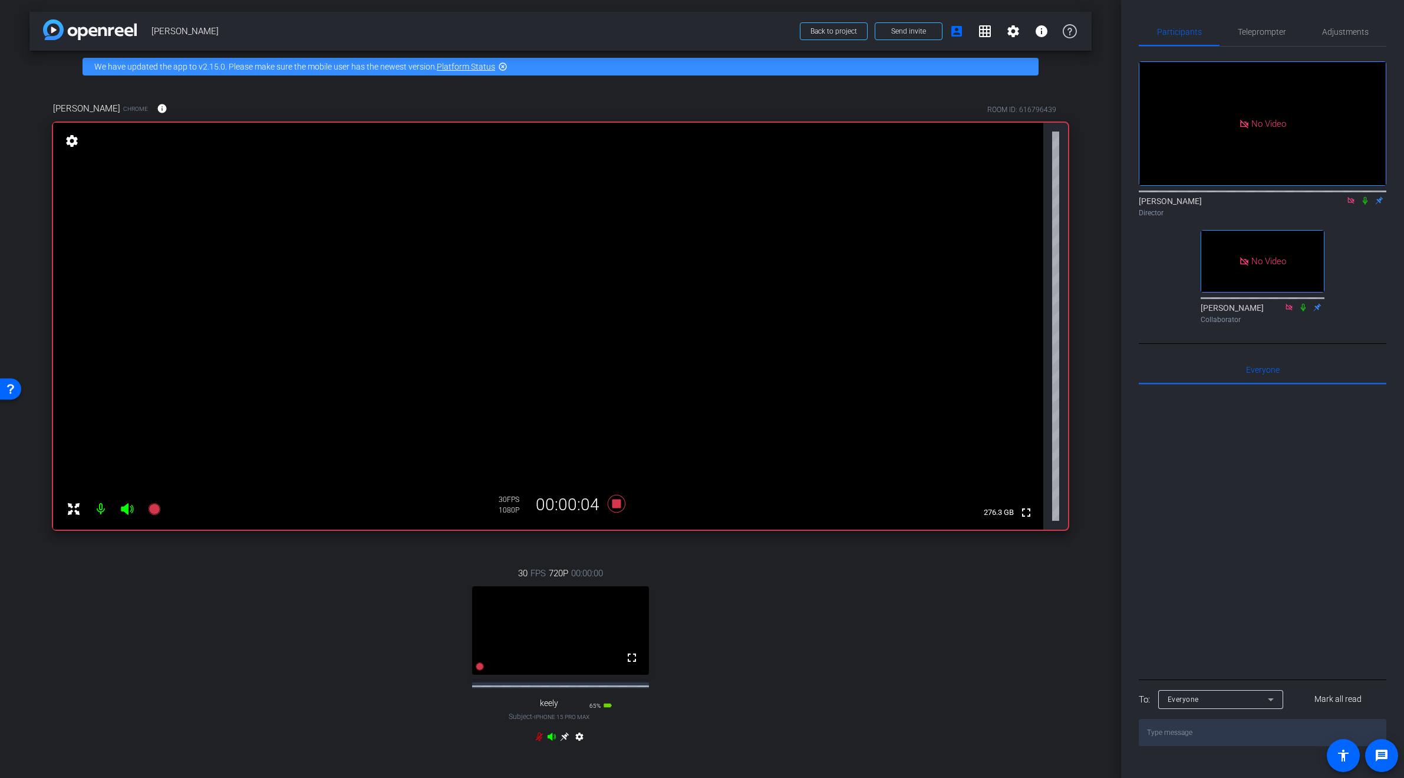
click at [458, 199] on icon at bounding box center [1364, 200] width 9 height 8
click at [458, 200] on icon at bounding box center [1365, 201] width 6 height 8
click at [458, 200] on icon at bounding box center [1364, 200] width 9 height 8
click at [458, 200] on icon at bounding box center [1365, 201] width 6 height 8
click at [458, 197] on icon at bounding box center [1364, 200] width 9 height 8
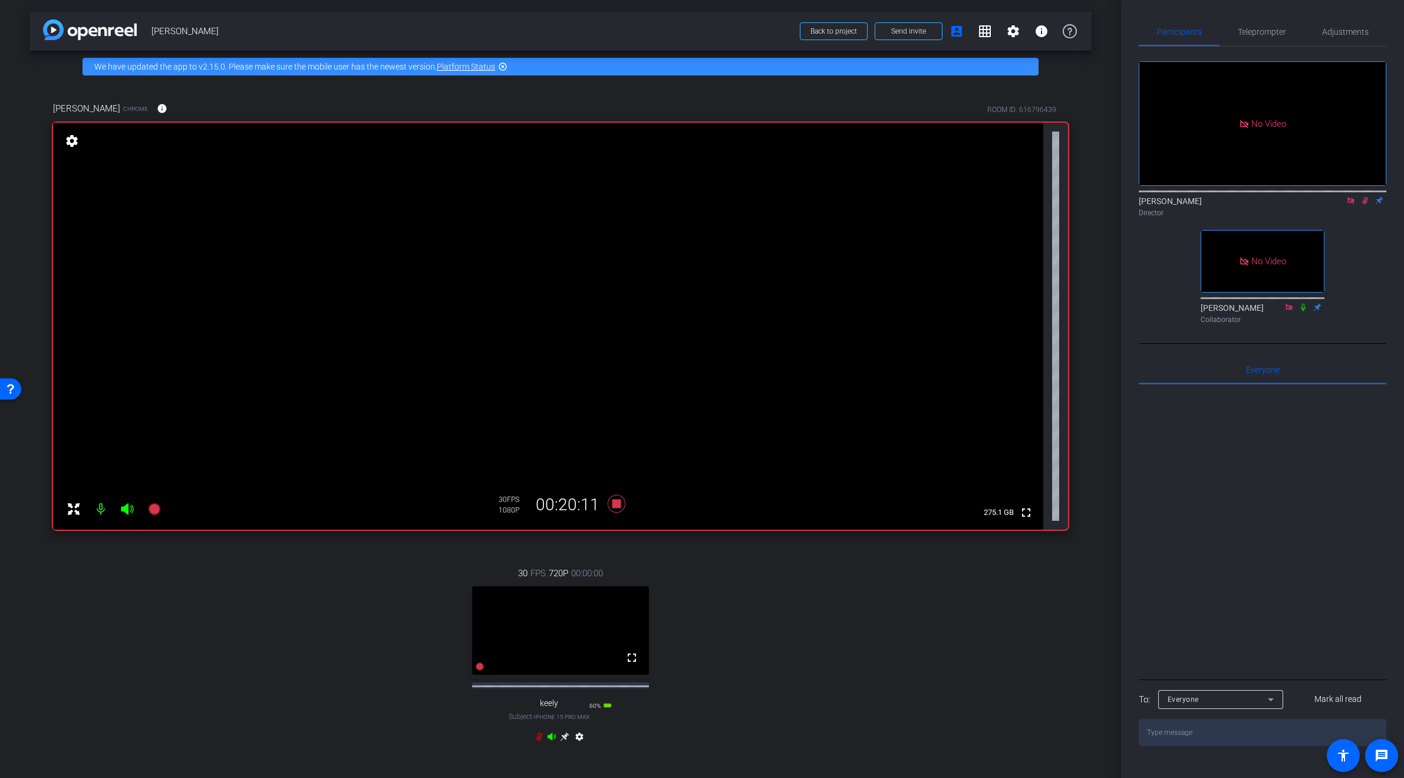
click at [458, 201] on icon at bounding box center [1365, 201] width 6 height 8
click at [458, 499] on icon at bounding box center [616, 503] width 28 height 21
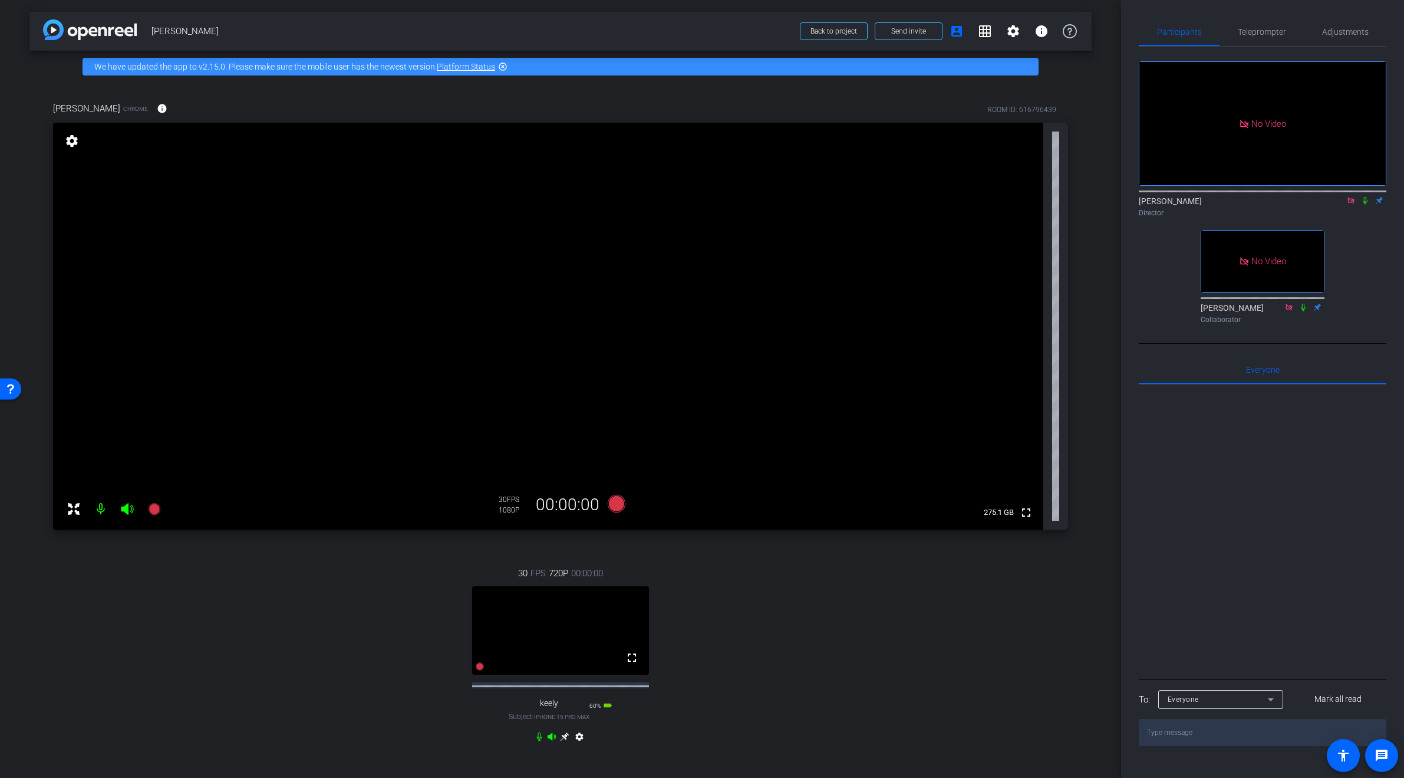
scroll to position [156, 0]
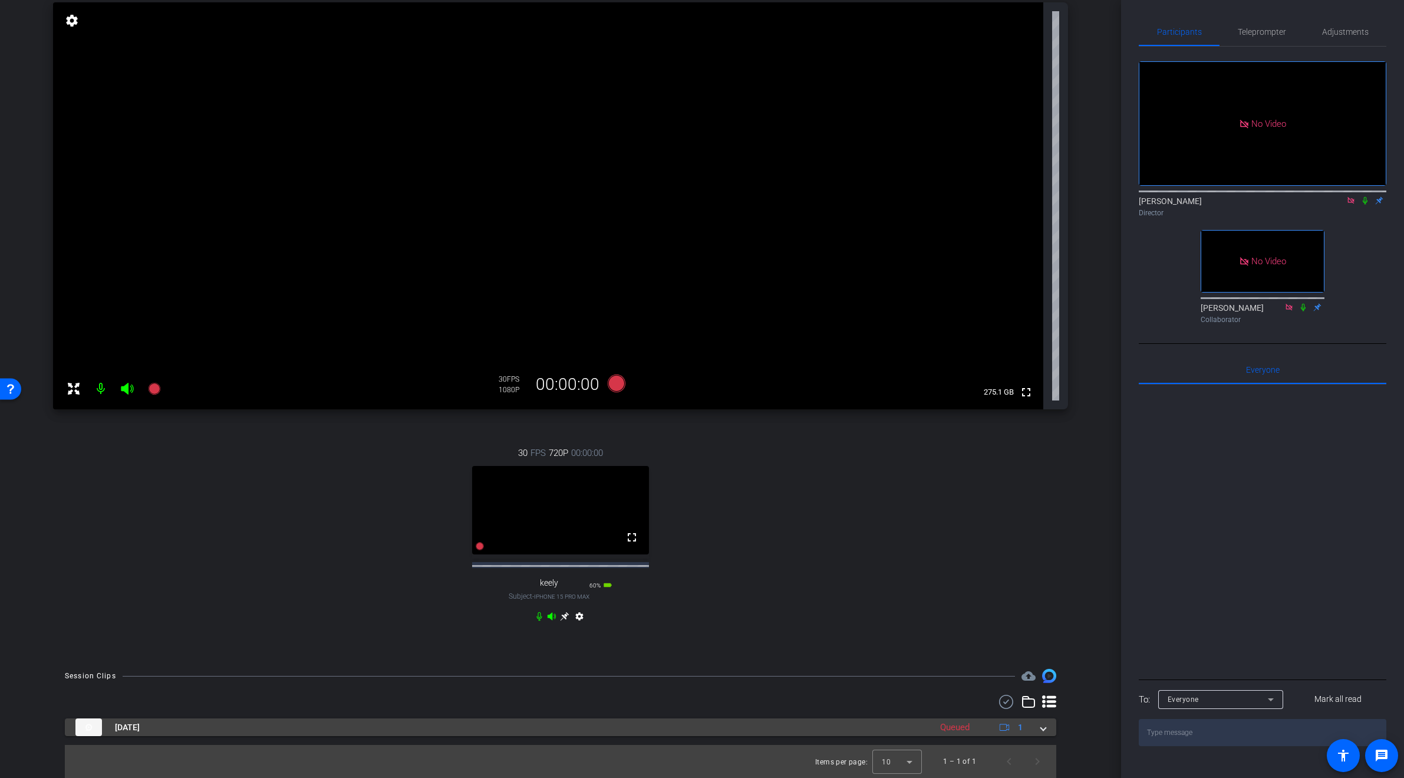
click at [458, 506] on span at bounding box center [1043, 727] width 5 height 12
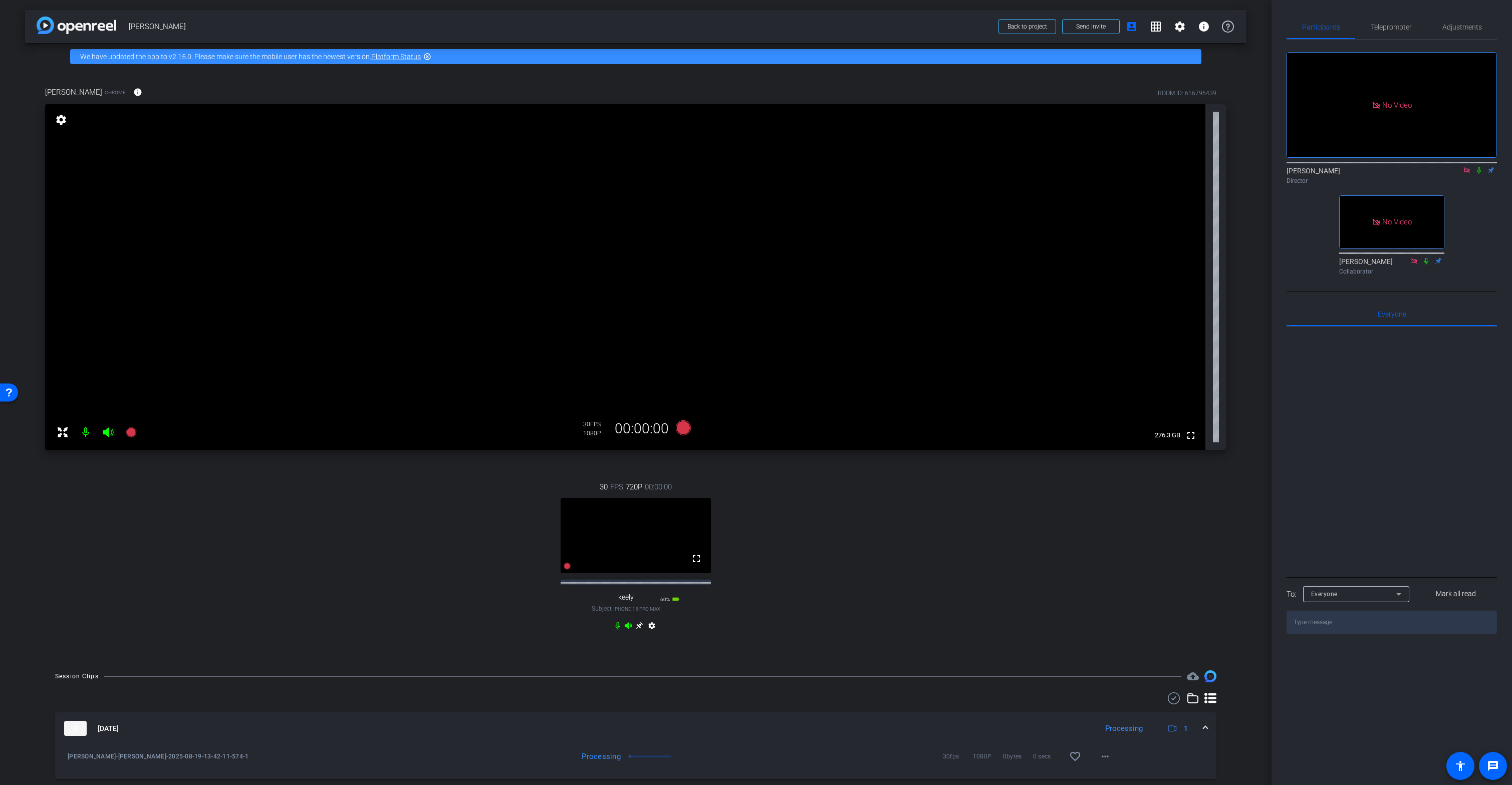
scroll to position [60, 0]
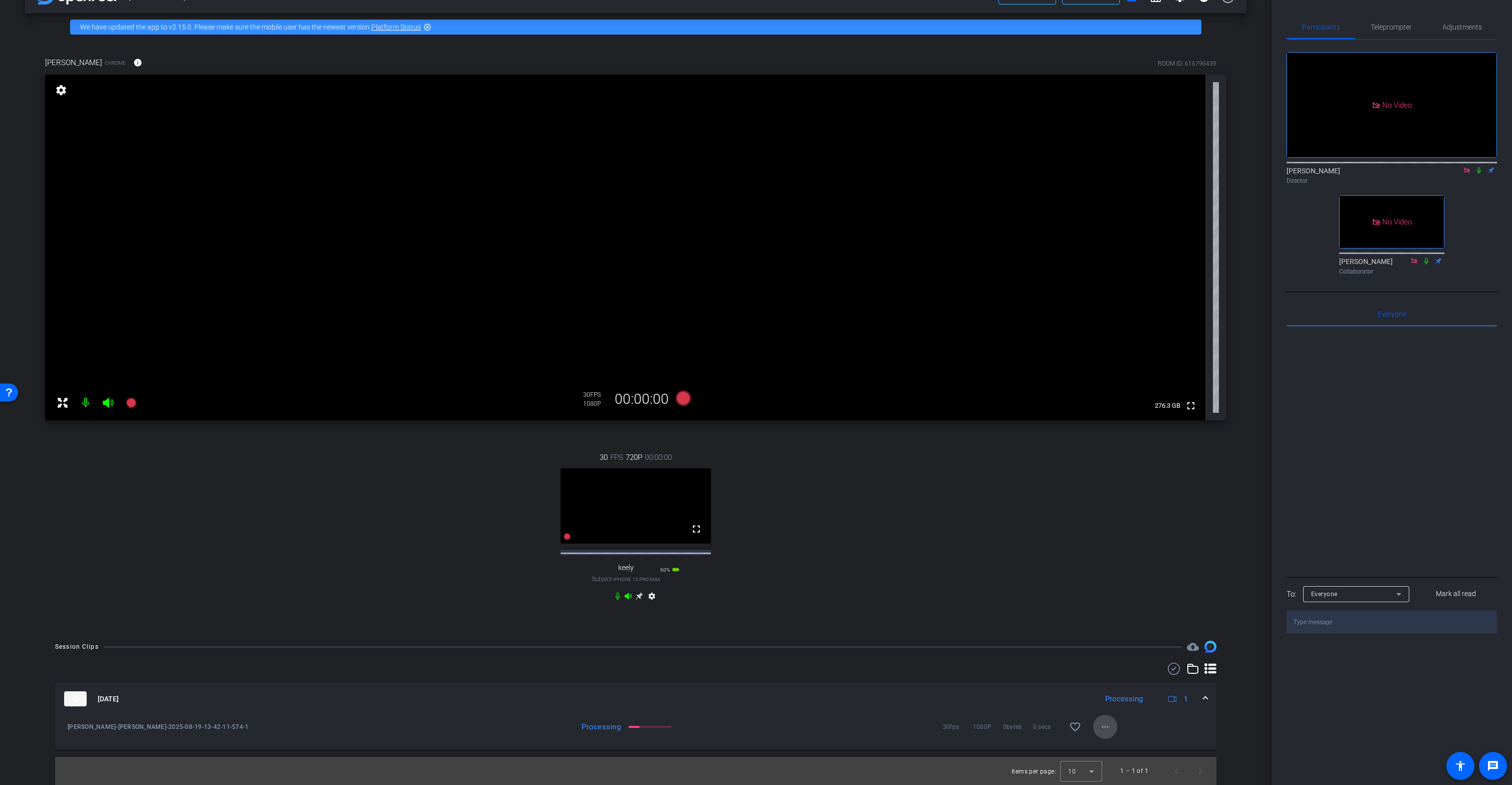
click at [389, 430] on mat-icon "more_horiz" at bounding box center [1105, 726] width 12 height 12
click at [389, 430] on span "Show Transcript" at bounding box center [1126, 668] width 60 height 12
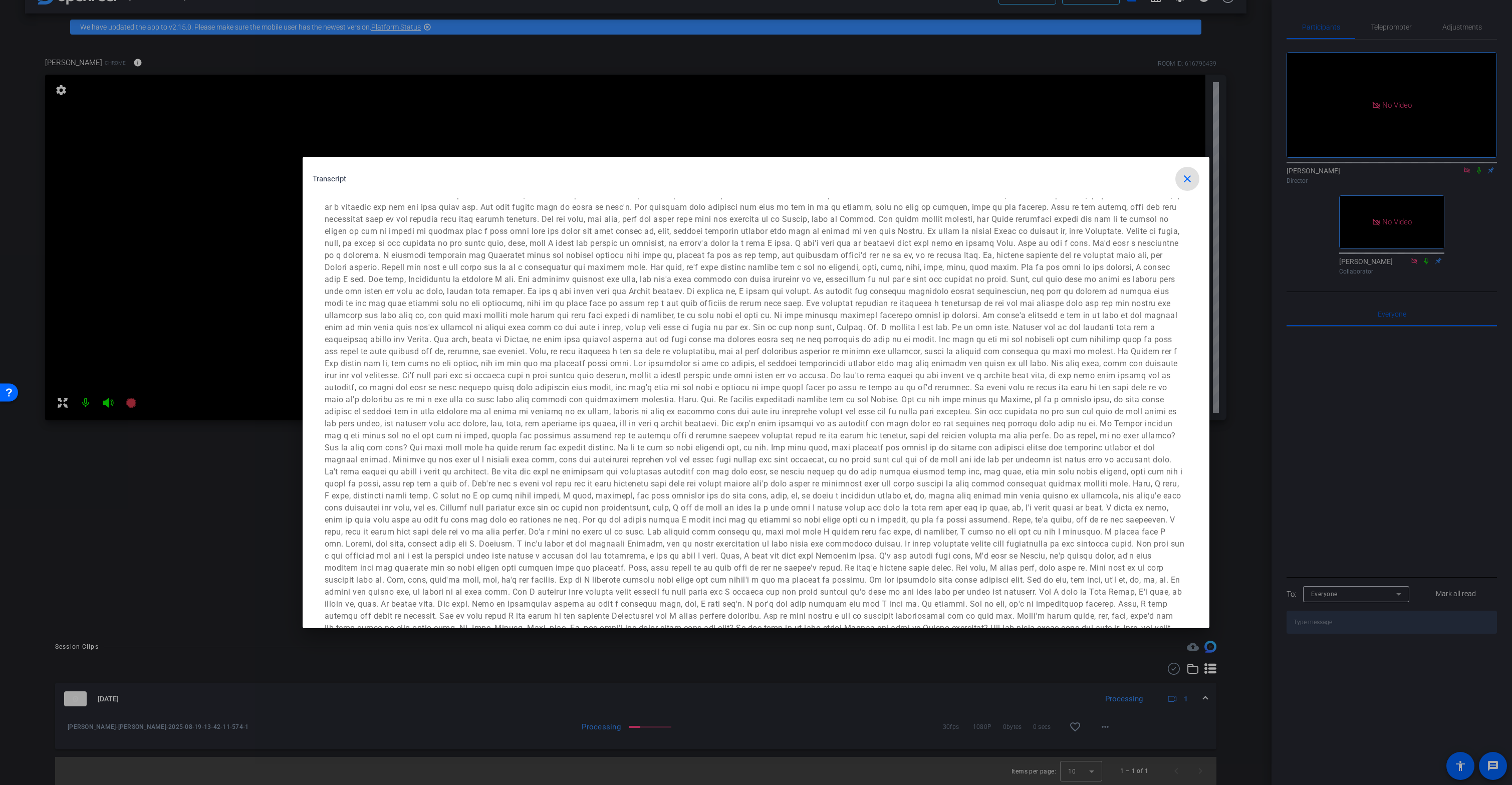
scroll to position [0, 0]
click at [389, 430] on div at bounding box center [756, 392] width 1512 height 785
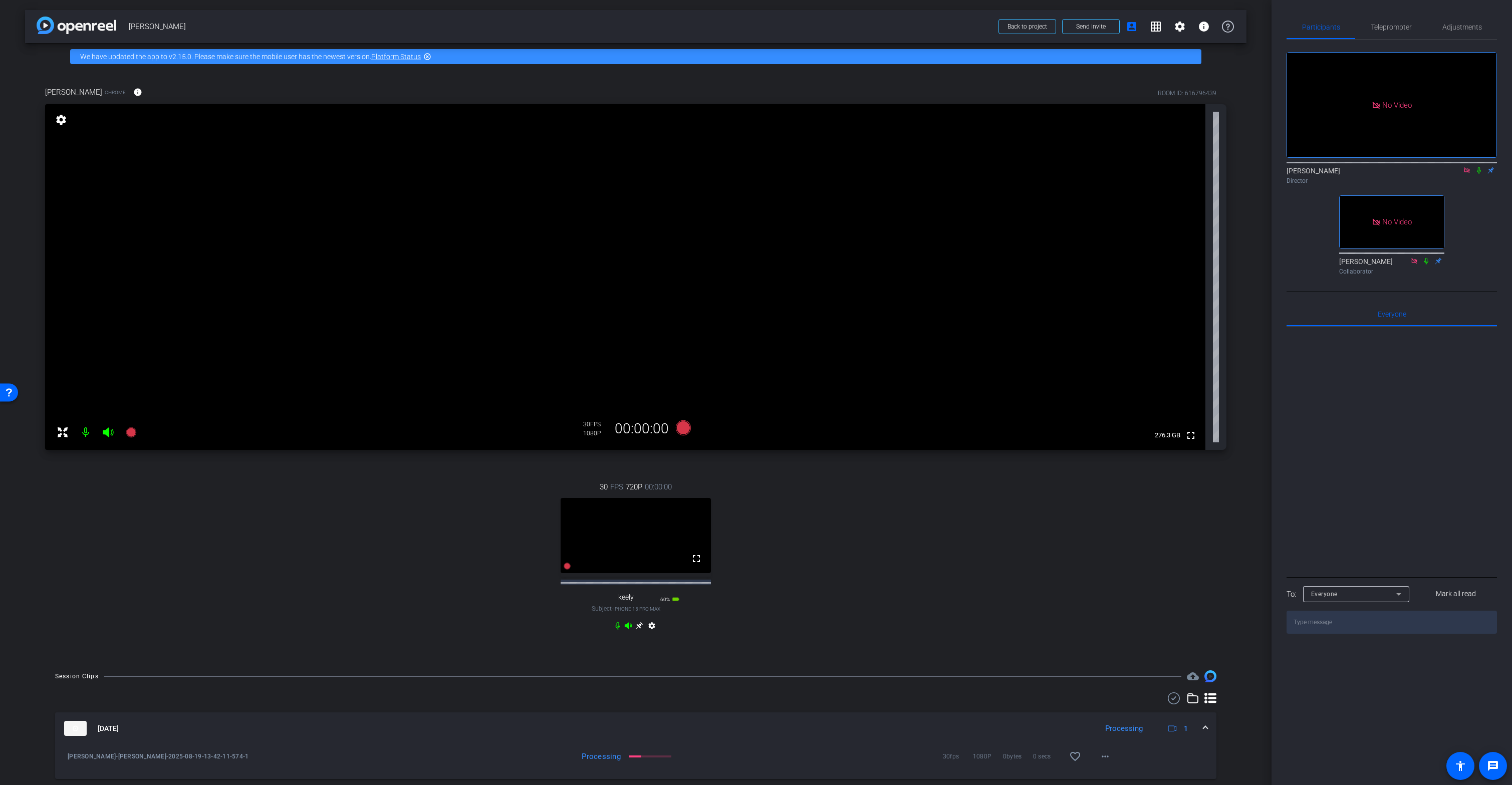
scroll to position [60, 0]
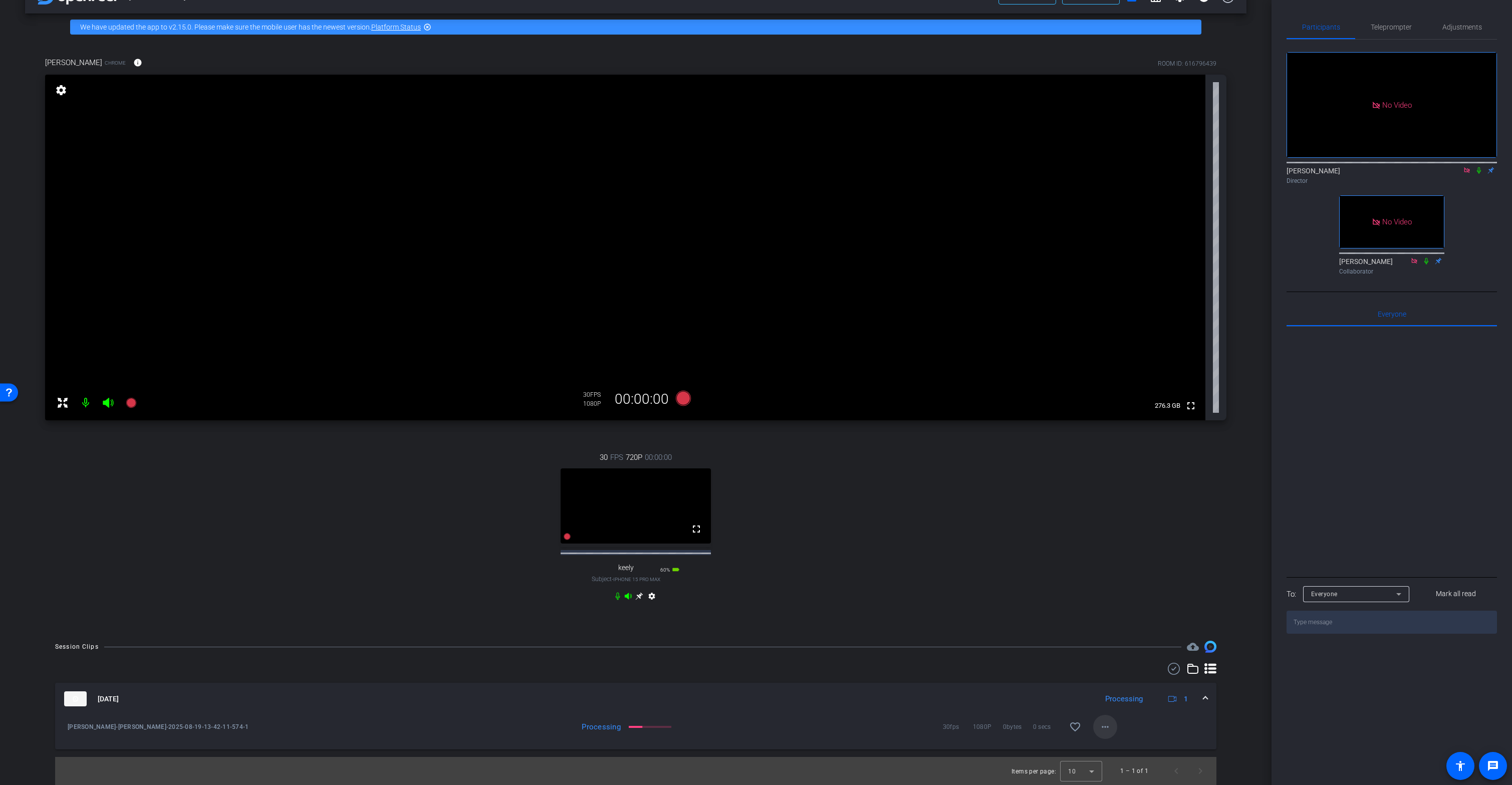
click at [389, 430] on span at bounding box center [1105, 726] width 24 height 24
click at [389, 430] on span "Download Original" at bounding box center [1126, 630] width 60 height 12
click at [389, 430] on div "30 FPS 720P 00:00:00 fullscreen keely Subject - iPhone 15 Pro Max 60% battery_s…" at bounding box center [636, 528] width 1181 height 185
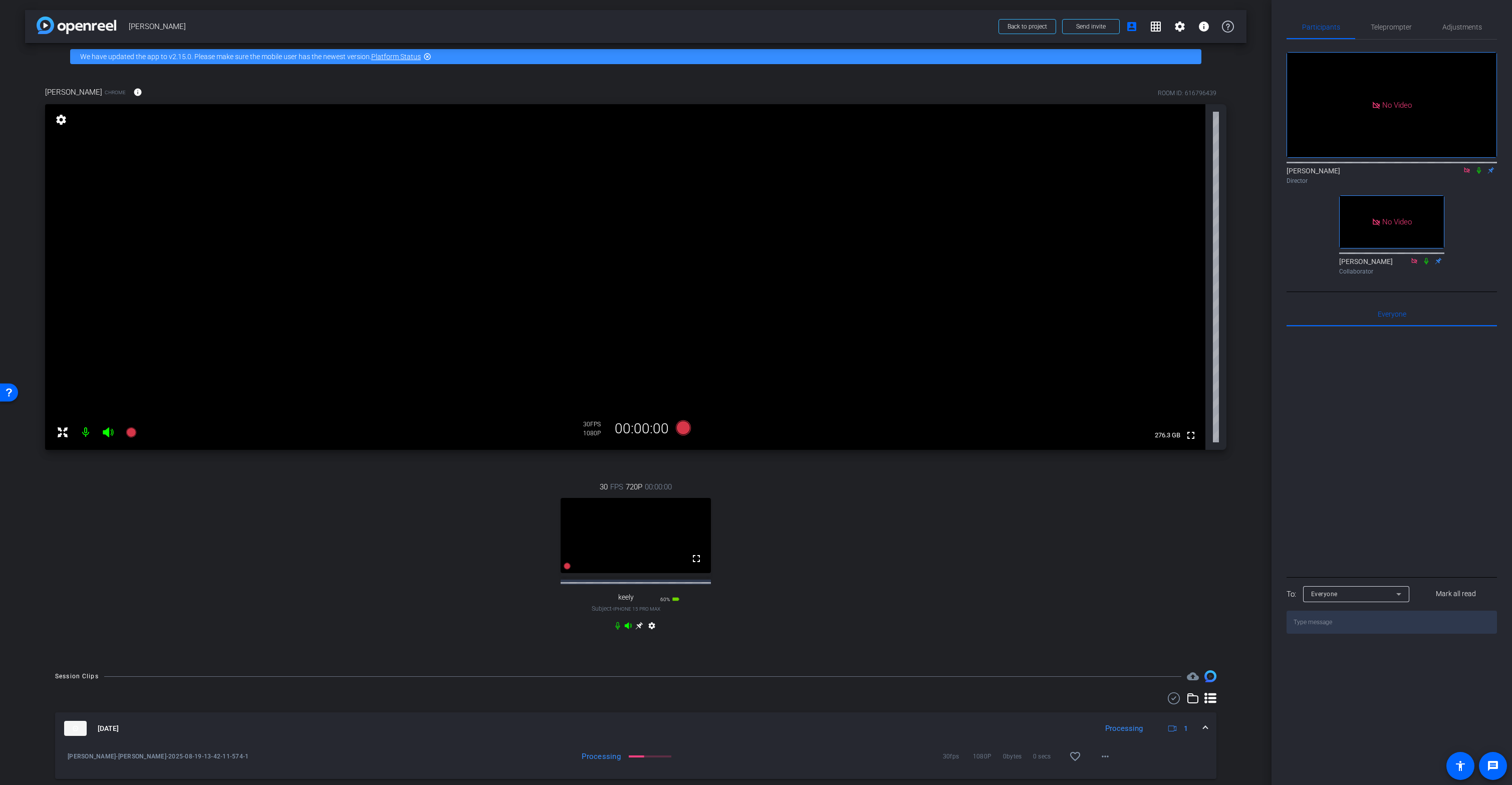
click at [55, 116] on mat-icon "settings" at bounding box center [61, 120] width 14 height 12
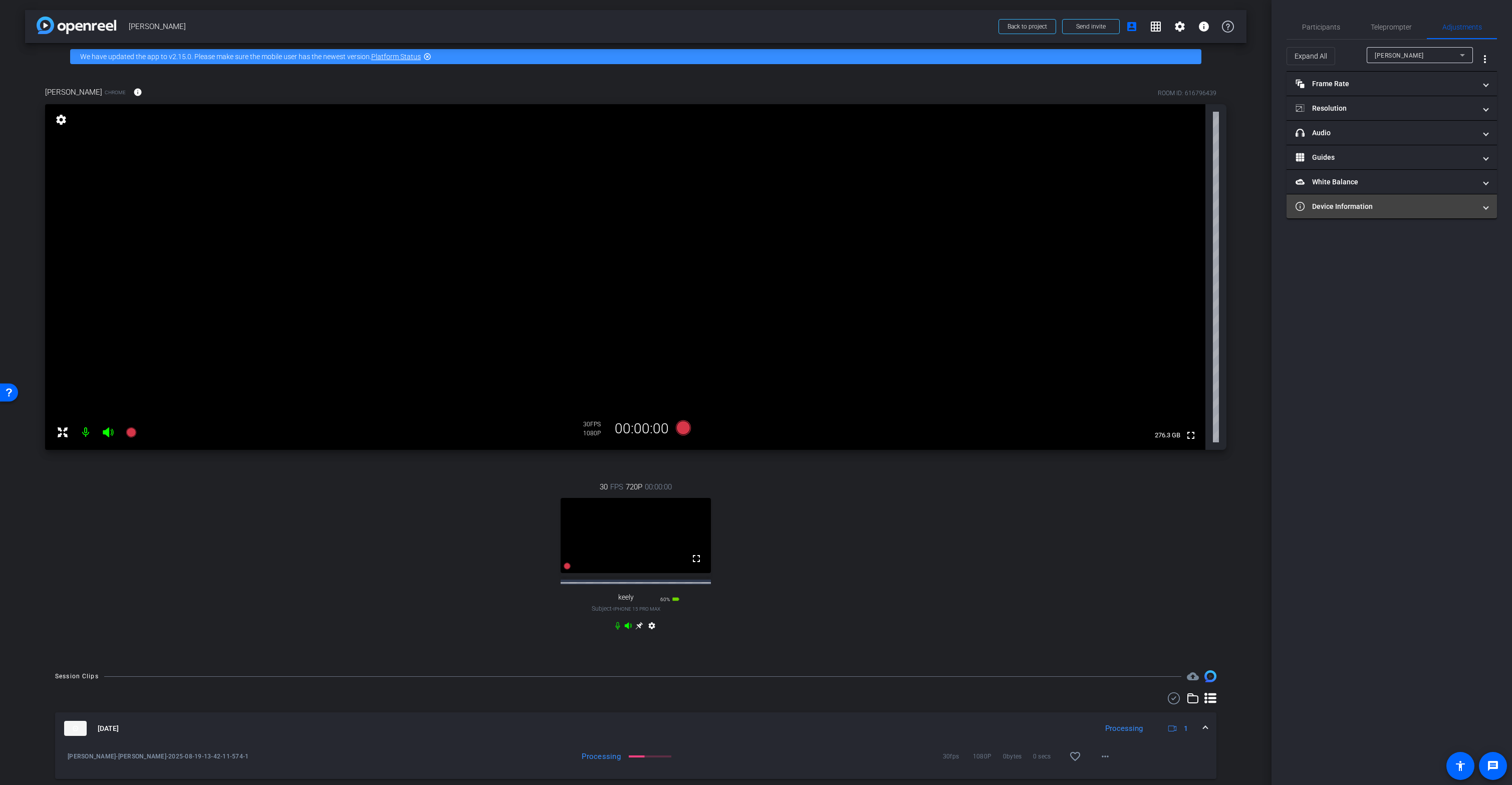
click at [389, 201] on mat-panel-title "Device Information" at bounding box center [1385, 206] width 180 height 10
click at [389, 217] on span "Device Information" at bounding box center [1390, 218] width 189 height 10
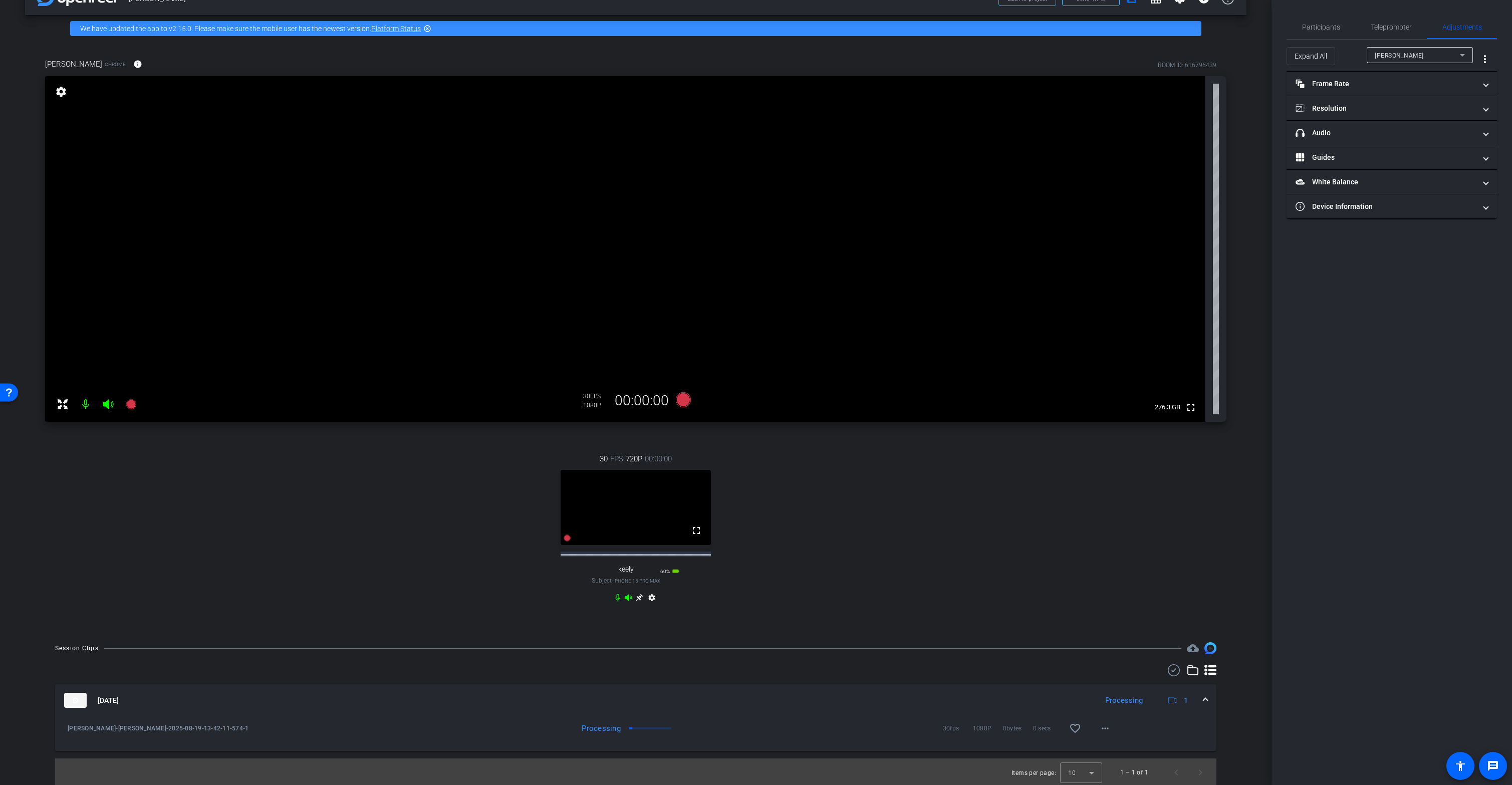
scroll to position [48, 0]
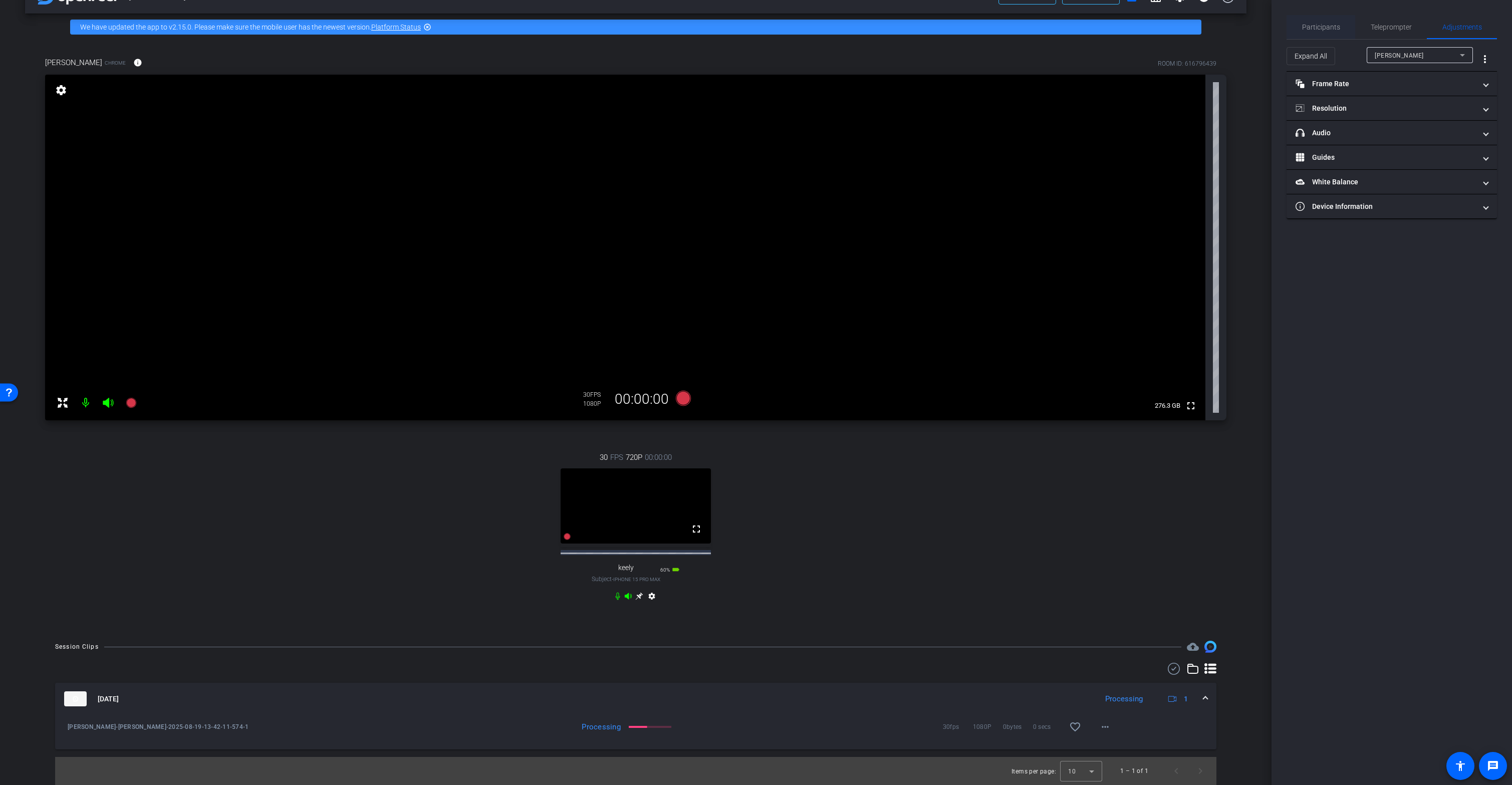
click at [389, 25] on span "Participants" at bounding box center [1321, 27] width 38 height 7
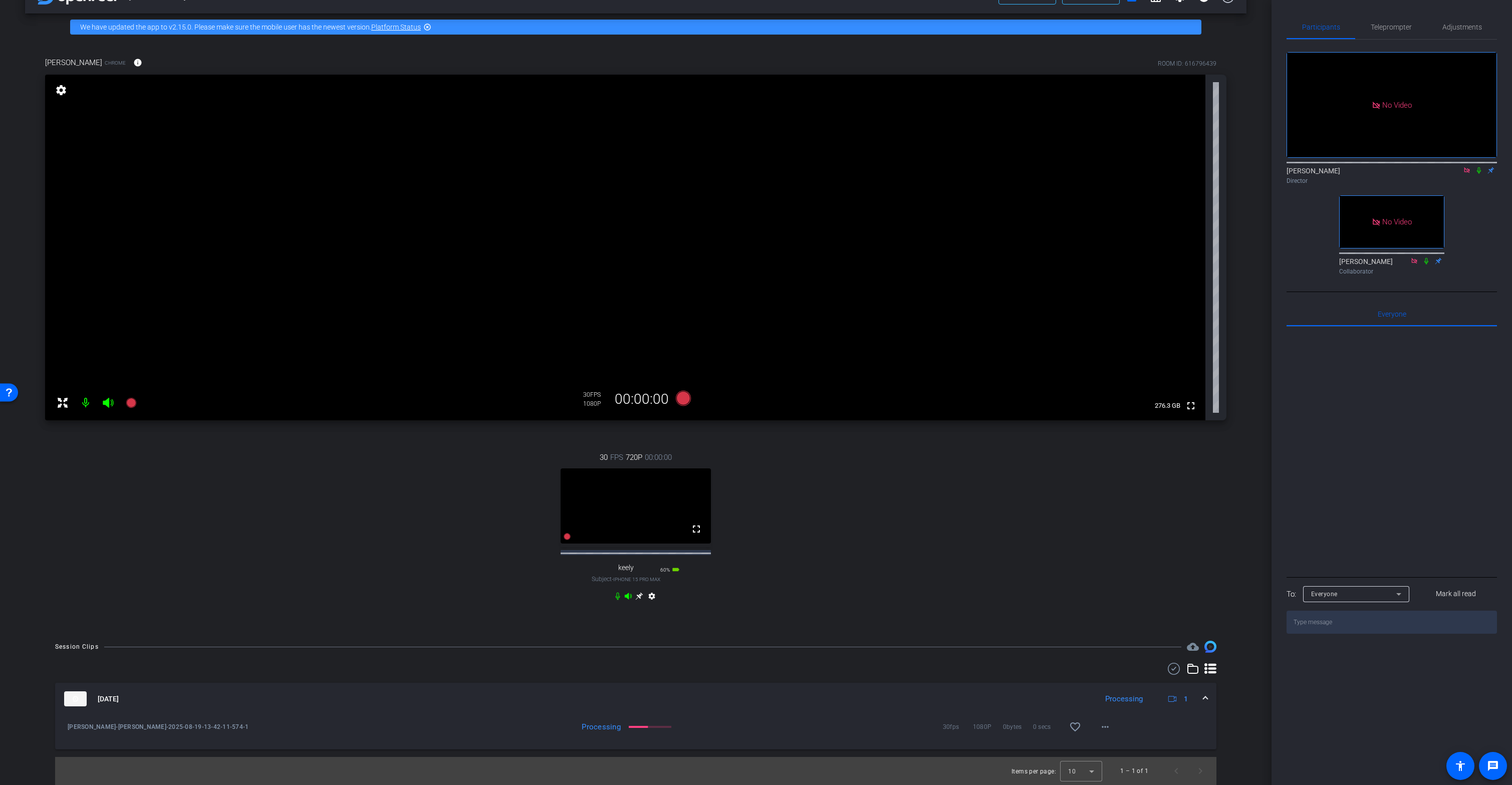
scroll to position [0, 0]
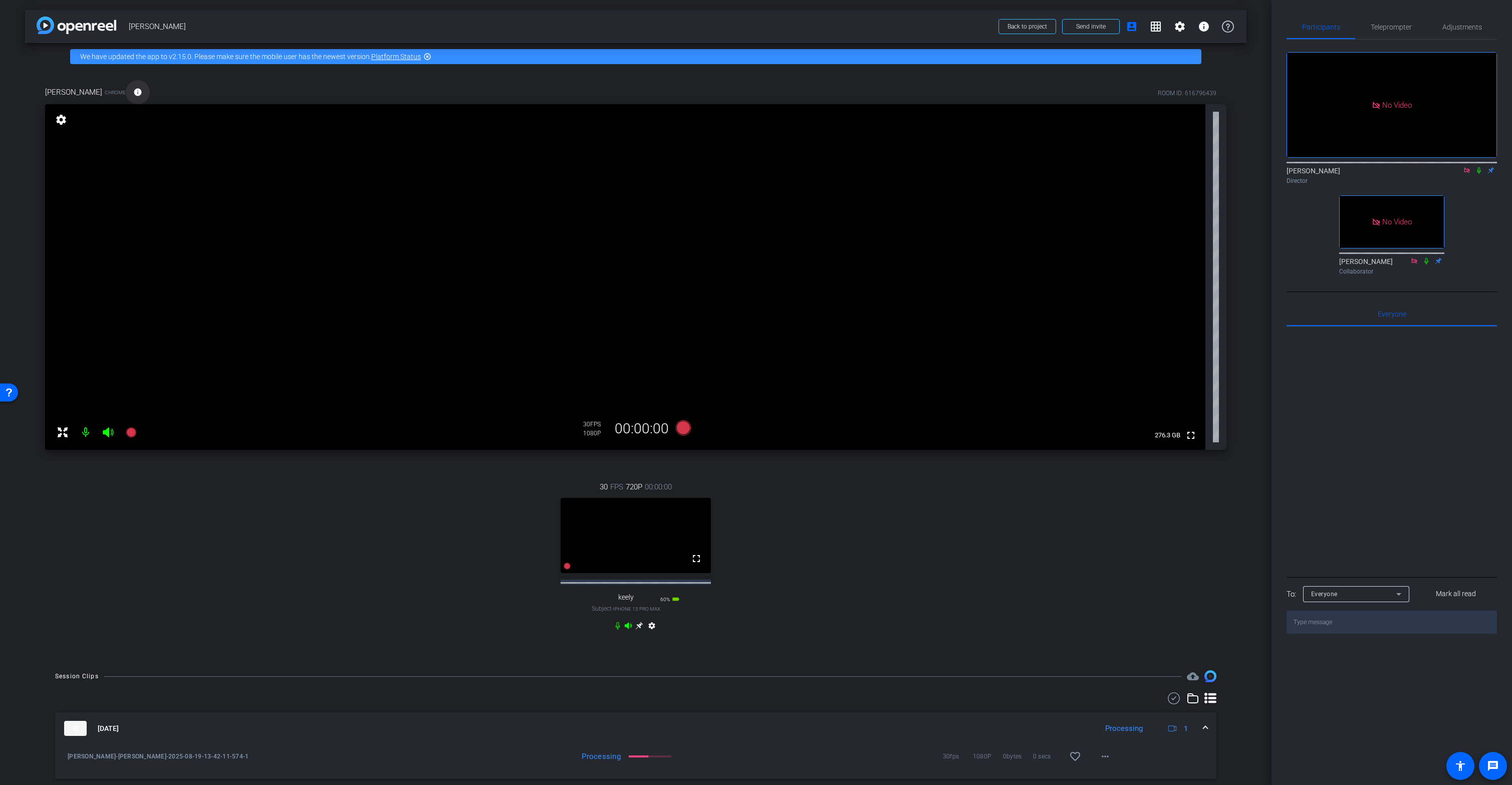
click at [133, 93] on mat-icon "info" at bounding box center [138, 92] width 9 height 9
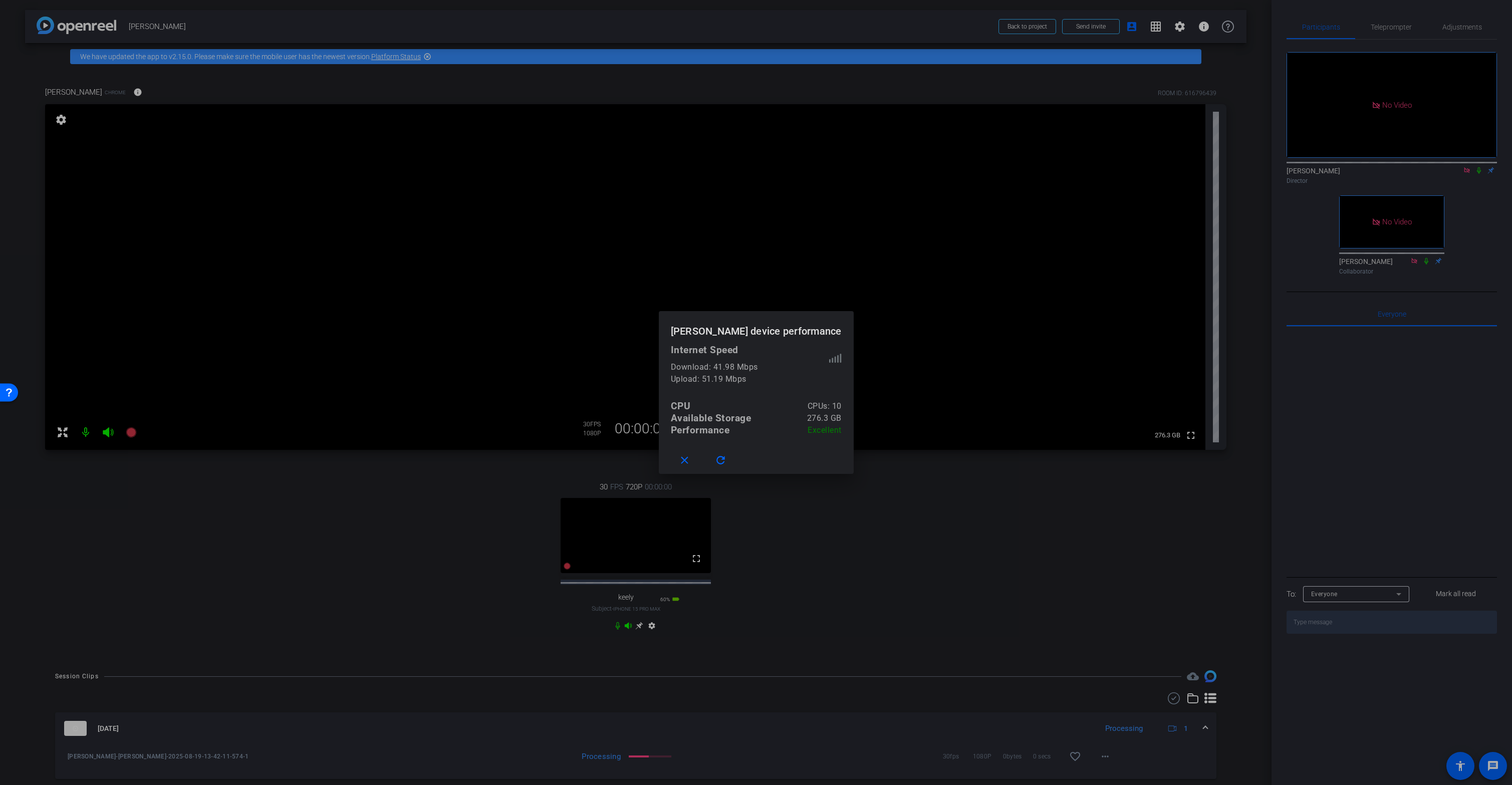
click at [389, 430] on div at bounding box center [756, 392] width 1512 height 785
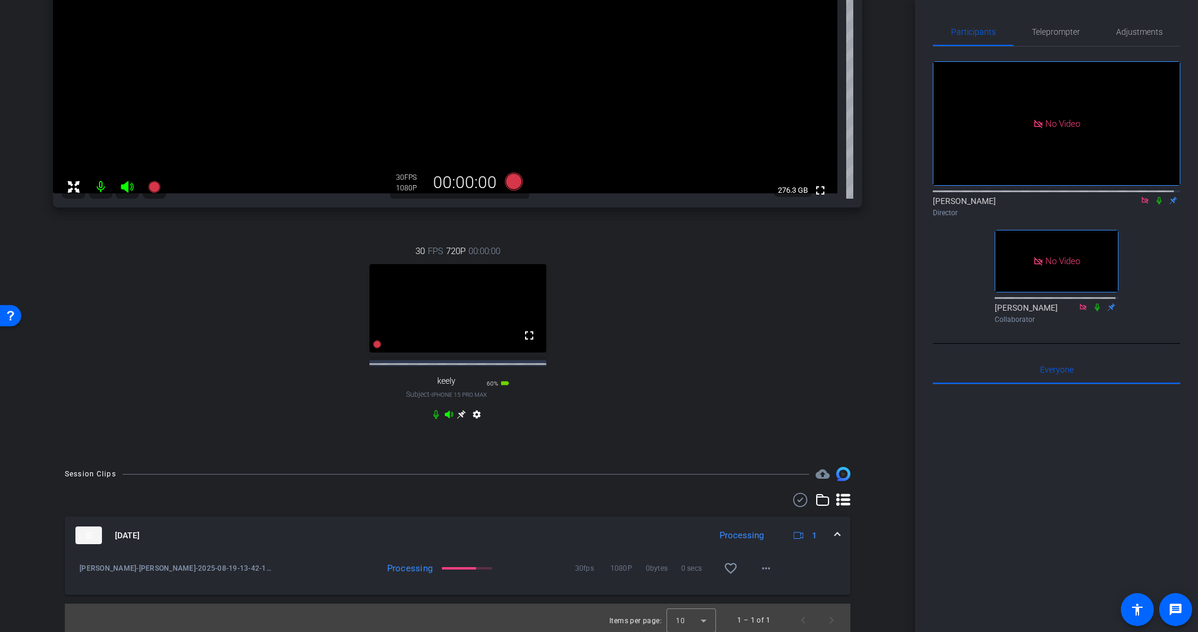
scroll to position [363, 0]
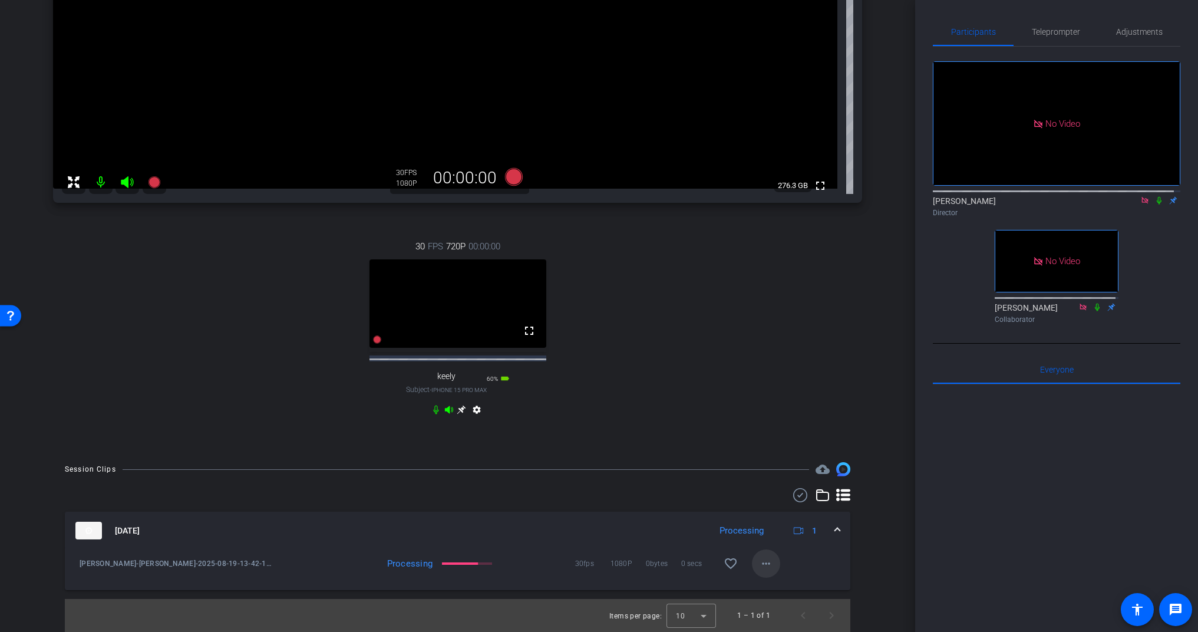
click at [458, 506] on mat-icon "more_horiz" at bounding box center [766, 563] width 14 height 14
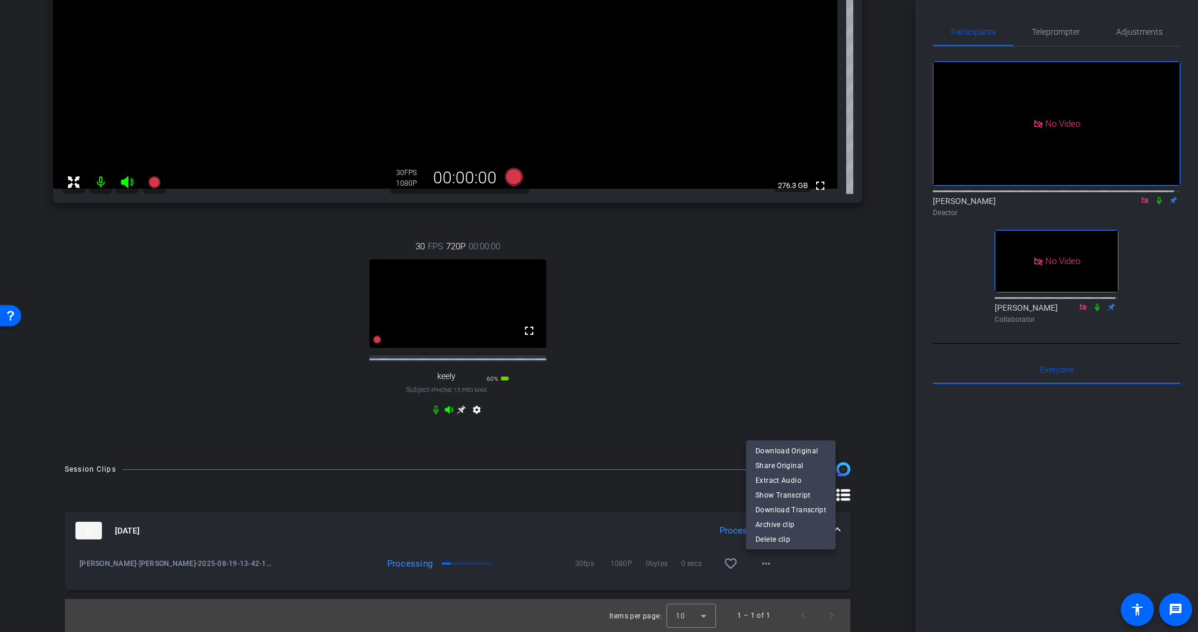
click at [458, 506] on div at bounding box center [599, 316] width 1198 height 632
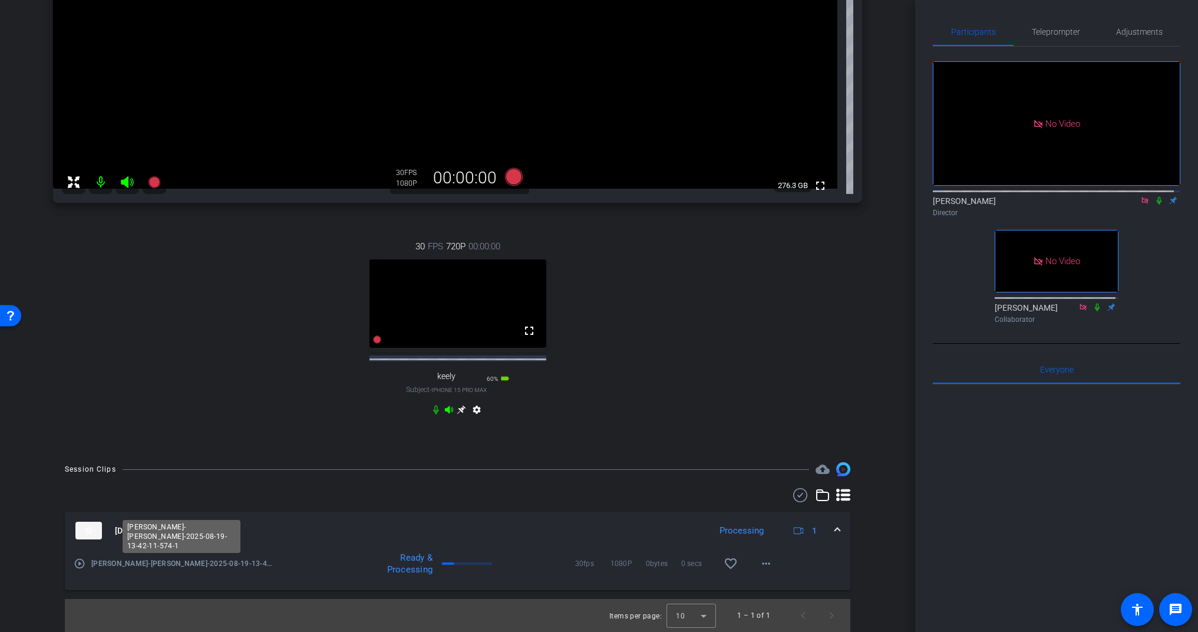
click at [104, 506] on span "[PERSON_NAME]-[PERSON_NAME]-2025-08-19-13-42-11-574-1" at bounding box center [182, 564] width 182 height 12
click at [79, 506] on mat-icon "play_circle_outline" at bounding box center [80, 564] width 12 height 12
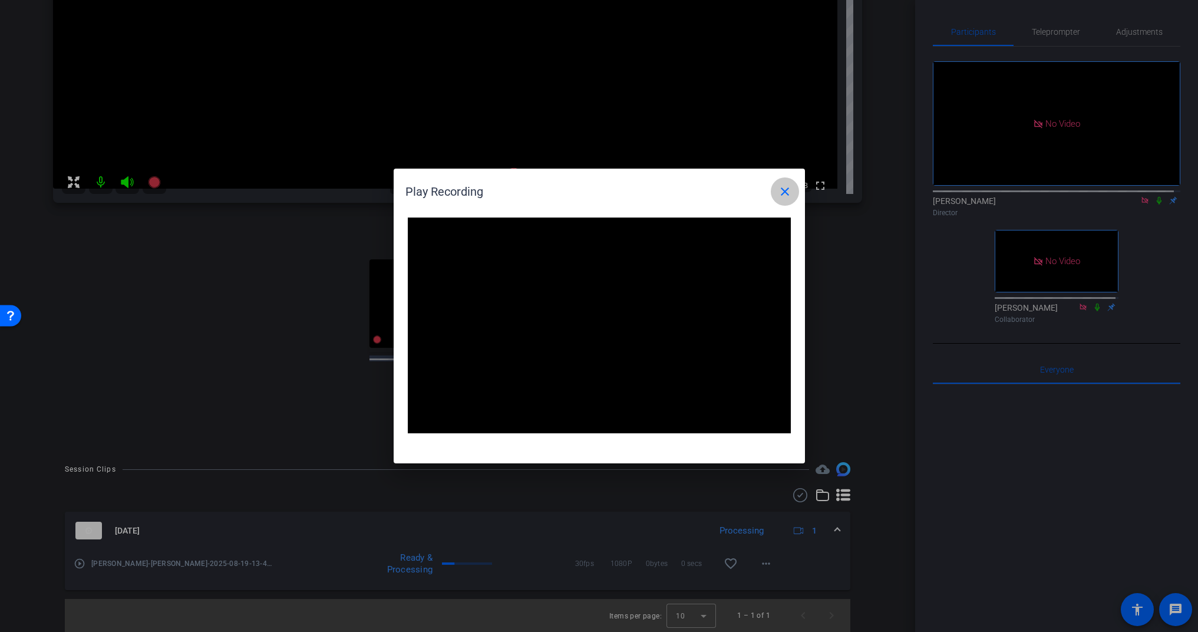
click at [458, 187] on mat-icon "close" at bounding box center [785, 192] width 14 height 14
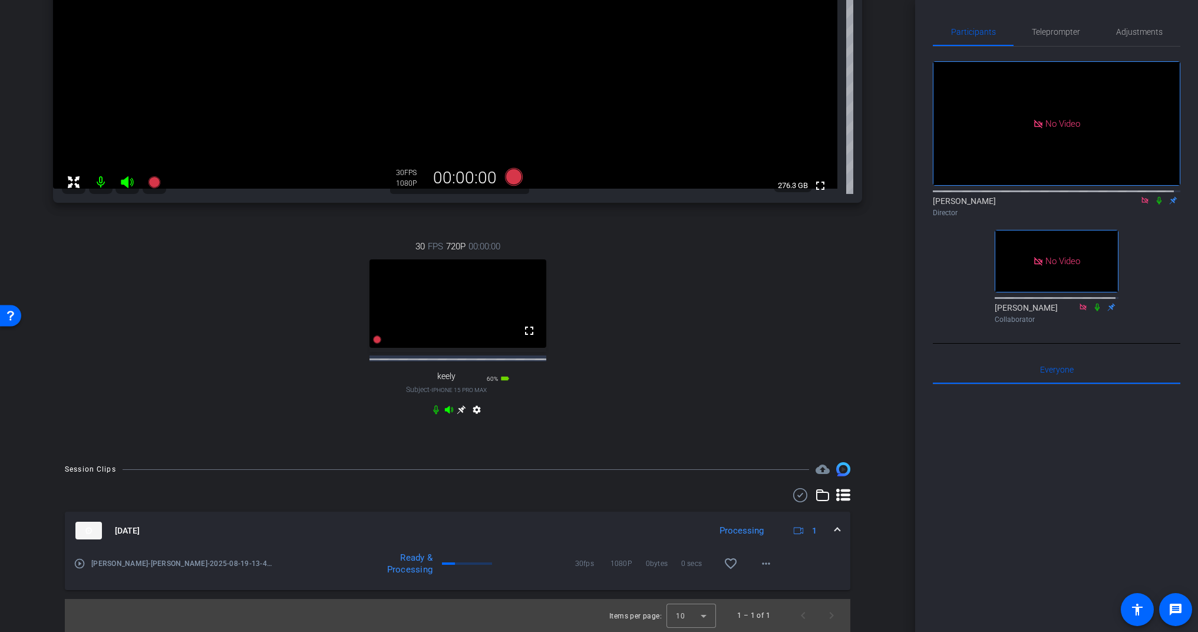
click at [123, 176] on icon at bounding box center [127, 182] width 12 height 12
click at [102, 170] on mat-icon at bounding box center [101, 182] width 24 height 24
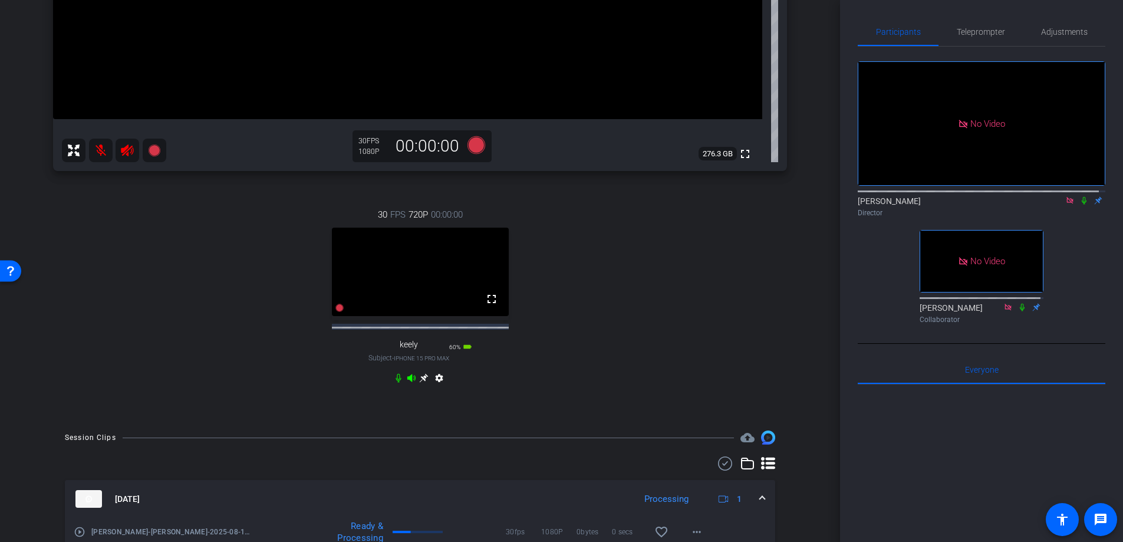
scroll to position [453, 0]
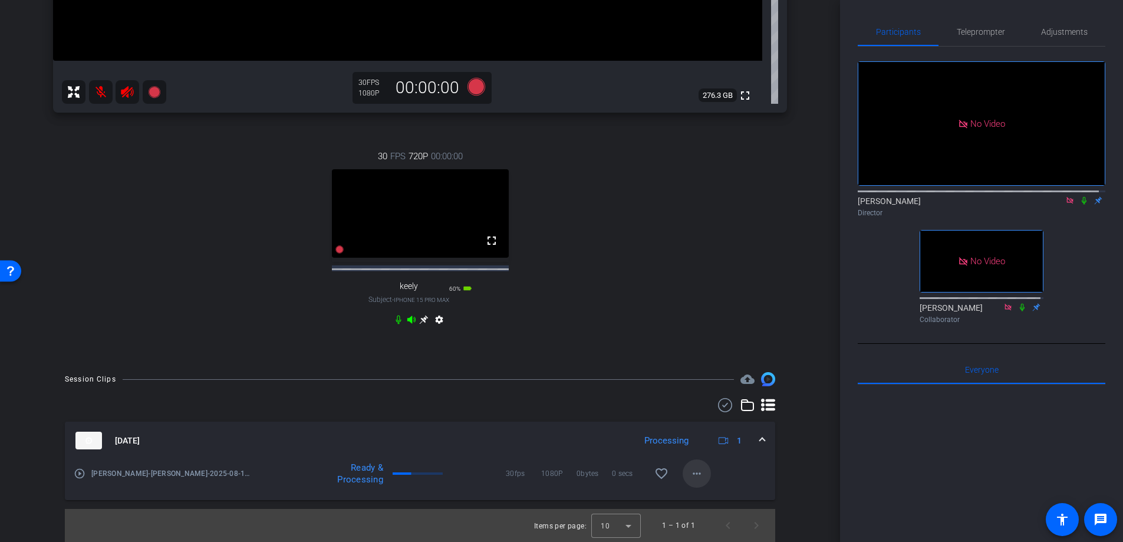
click at [458, 475] on mat-icon "more_horiz" at bounding box center [697, 473] width 14 height 14
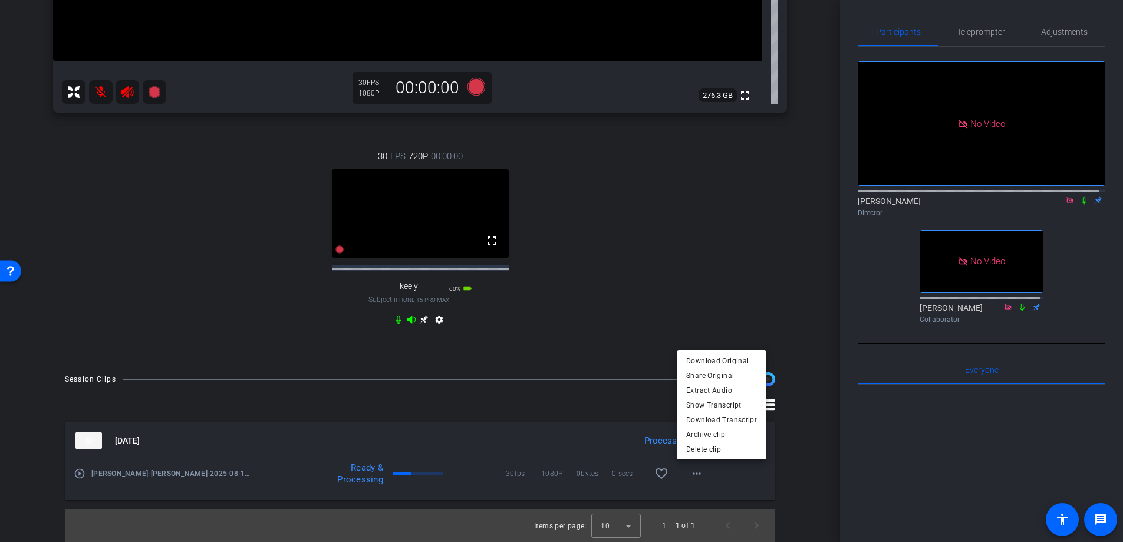
click at [458, 197] on div at bounding box center [561, 271] width 1123 height 542
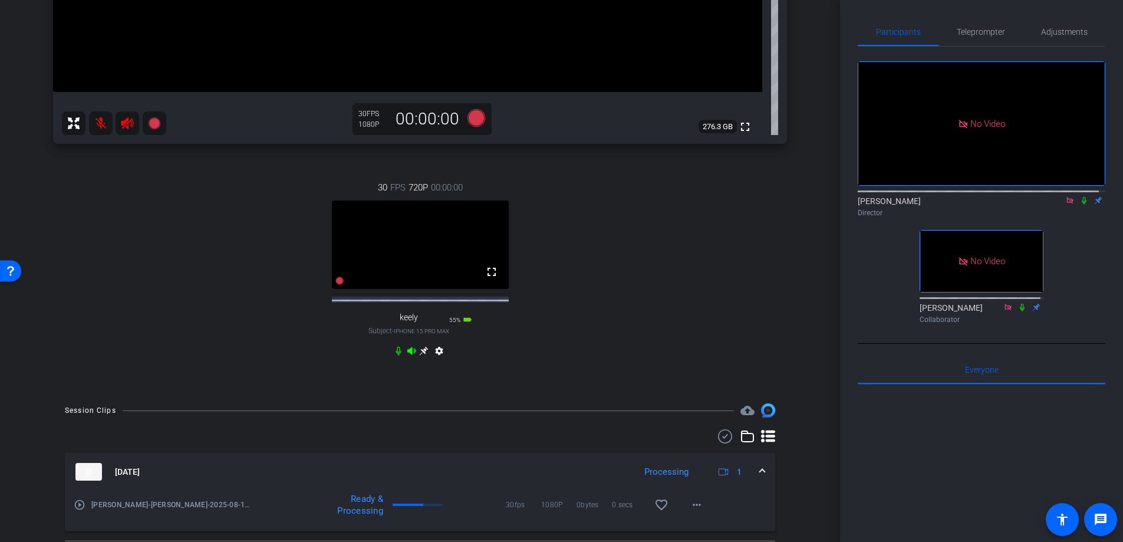
scroll to position [410, 0]
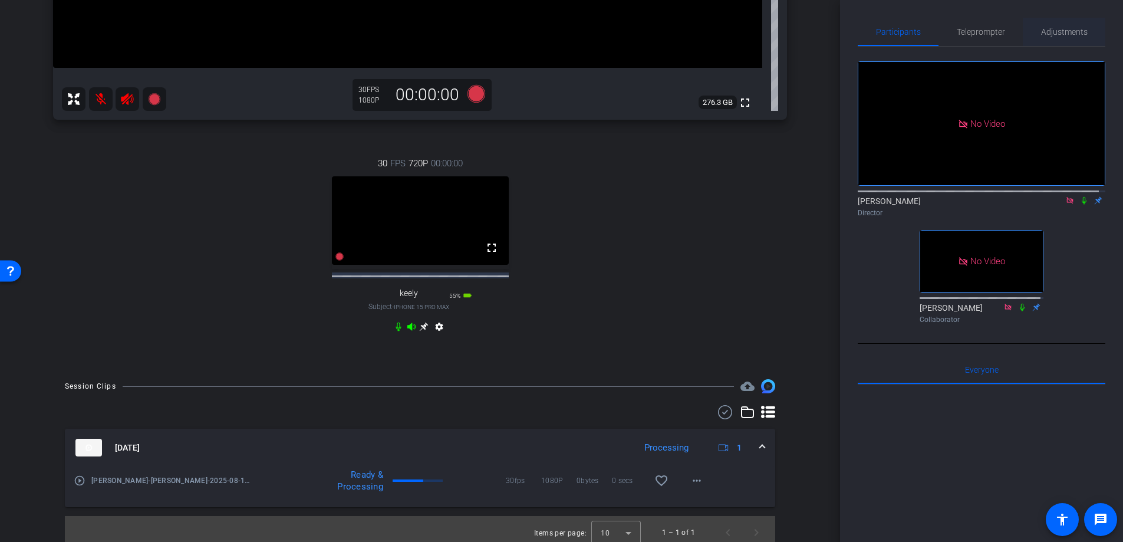
click at [458, 29] on span "Adjustments" at bounding box center [1064, 32] width 47 height 8
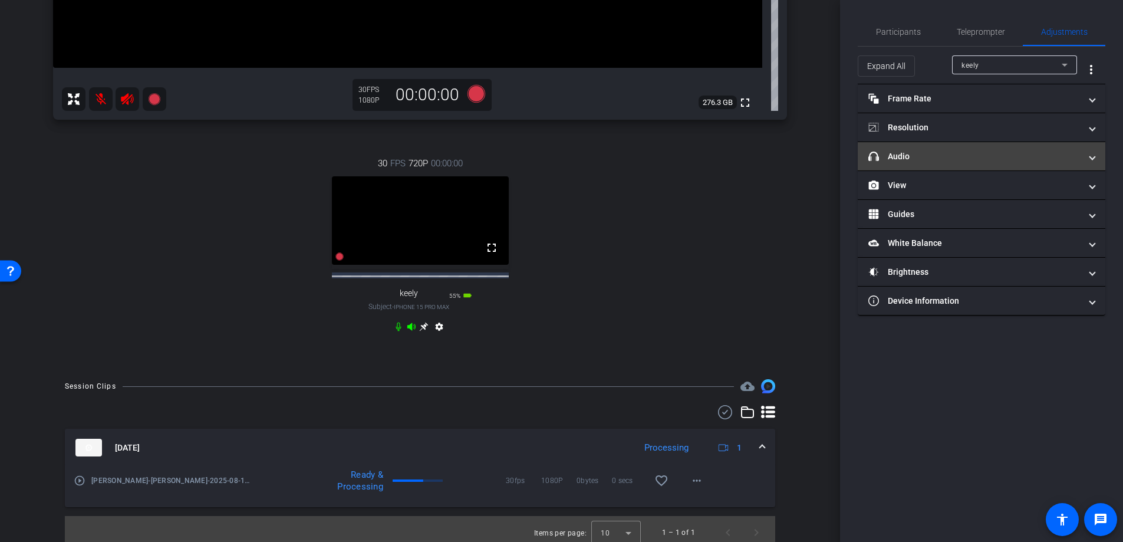
click at [458, 156] on mat-panel-title "headphone icon Audio" at bounding box center [974, 156] width 212 height 12
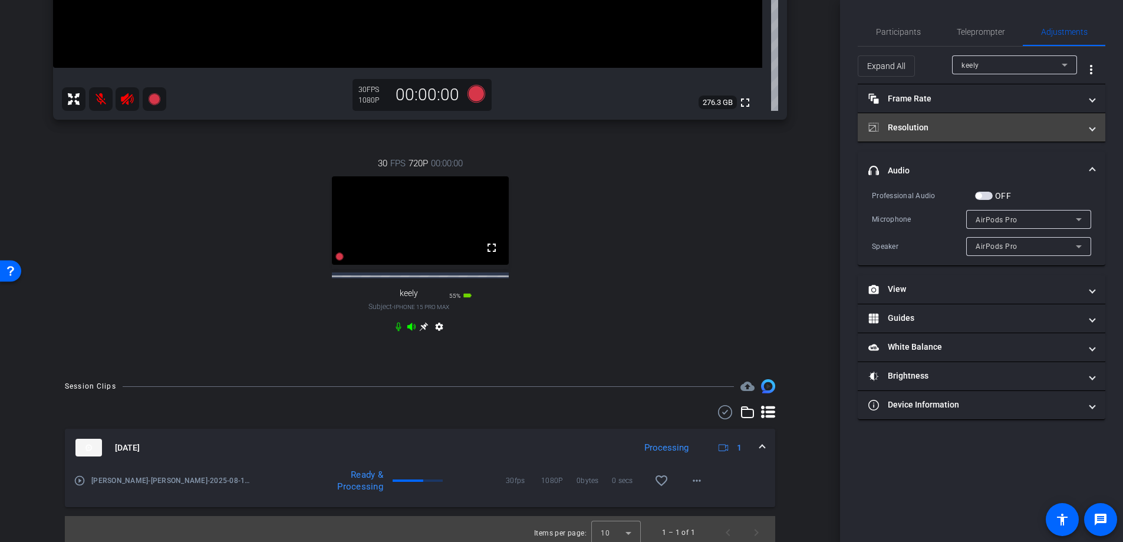
click at [458, 134] on mat-expansion-panel-header "Resolution" at bounding box center [982, 127] width 248 height 28
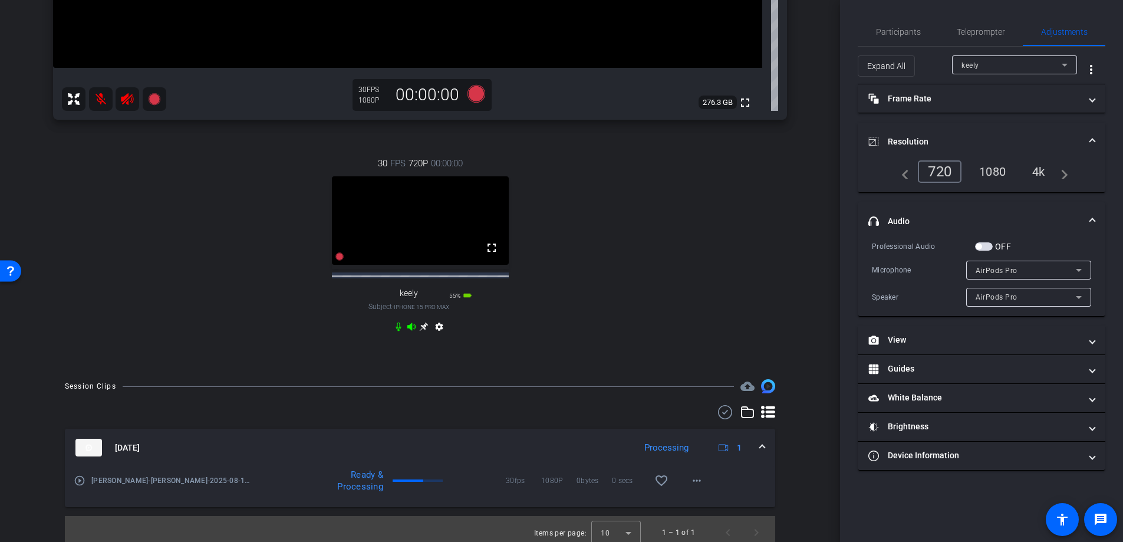
click at [458, 172] on mat-icon "navigate_before" at bounding box center [902, 171] width 14 height 14
click at [458, 70] on div "keely" at bounding box center [1011, 65] width 100 height 15
click at [458, 109] on mat-option "[PERSON_NAME]" at bounding box center [1014, 107] width 125 height 19
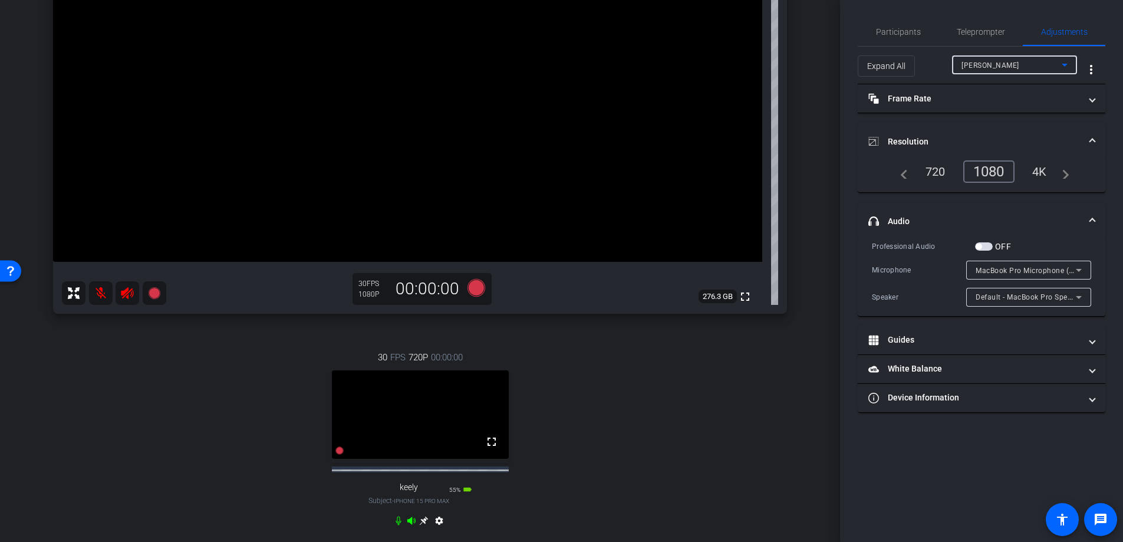
scroll to position [116, 0]
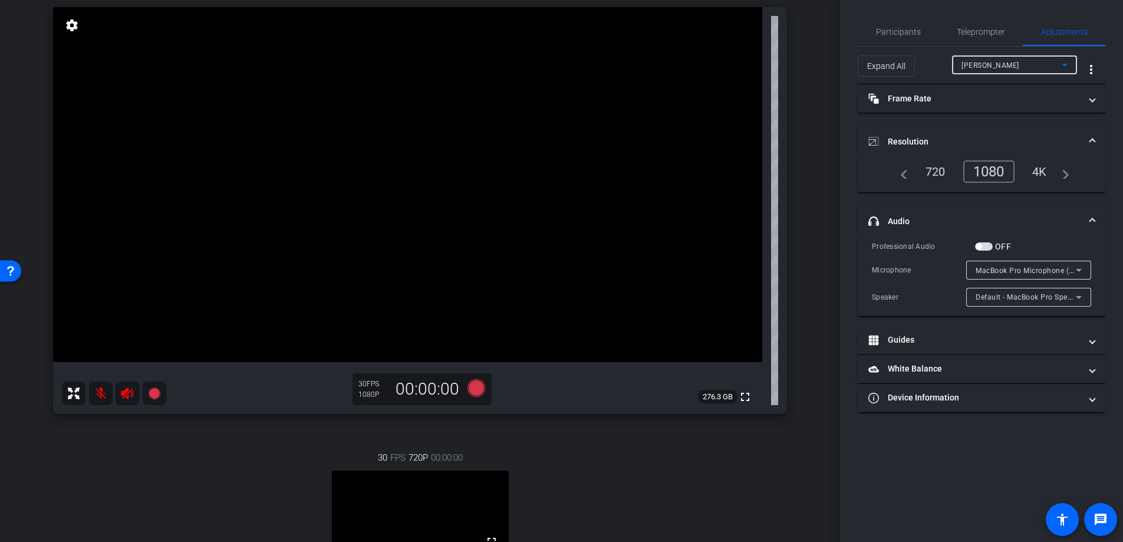
click at [62, 27] on div "settings" at bounding box center [72, 26] width 20 height 20
click at [68, 25] on mat-icon "settings" at bounding box center [72, 25] width 17 height 14
click at [73, 22] on mat-icon "settings" at bounding box center [72, 25] width 17 height 14
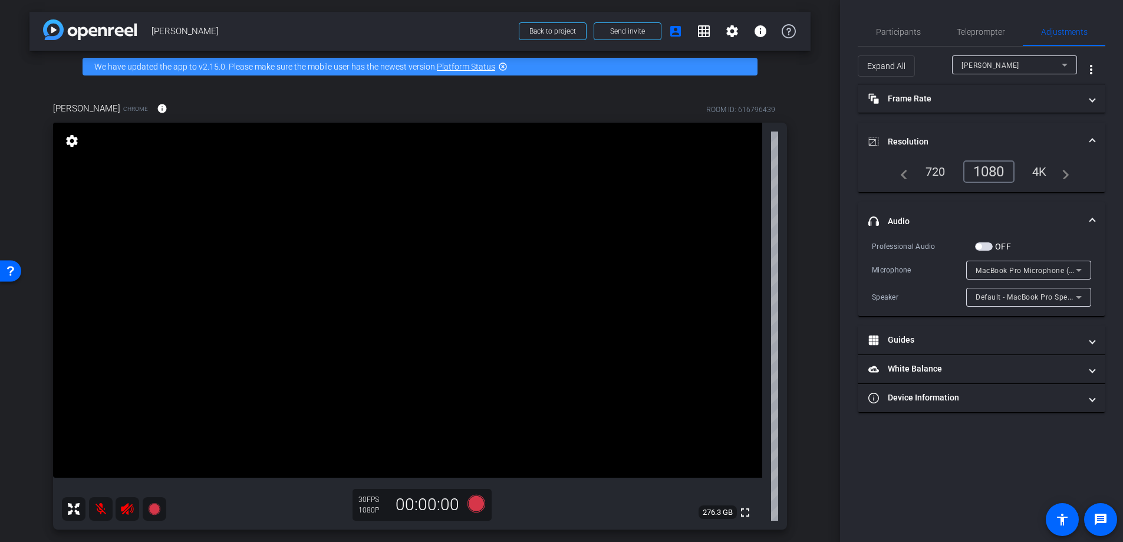
scroll to position [1, 0]
click at [458, 34] on mat-icon "account_box" at bounding box center [675, 31] width 14 height 14
click at [458, 32] on mat-icon "grid_on" at bounding box center [704, 31] width 14 height 14
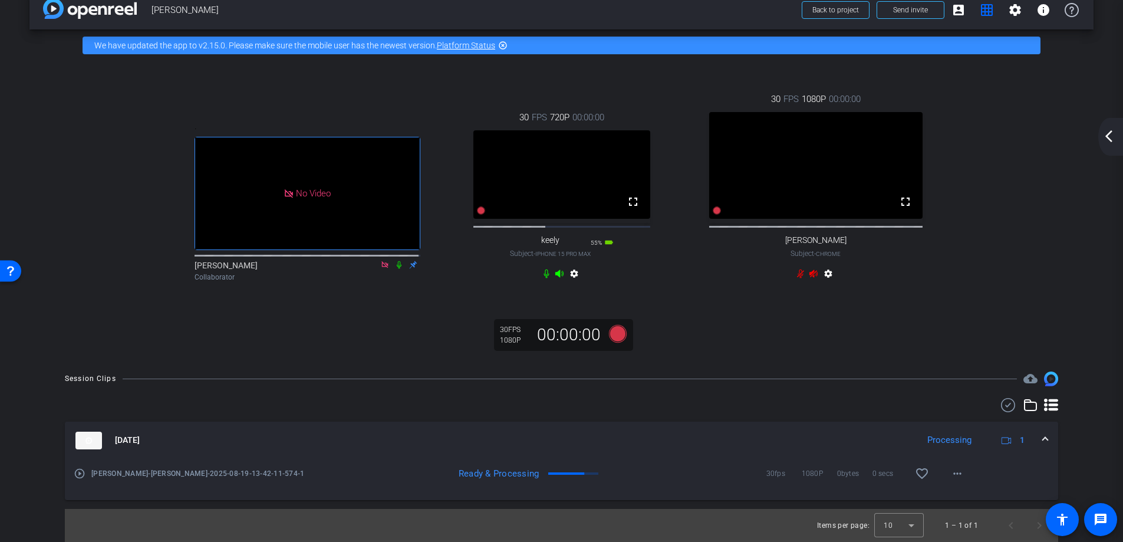
scroll to position [0, 0]
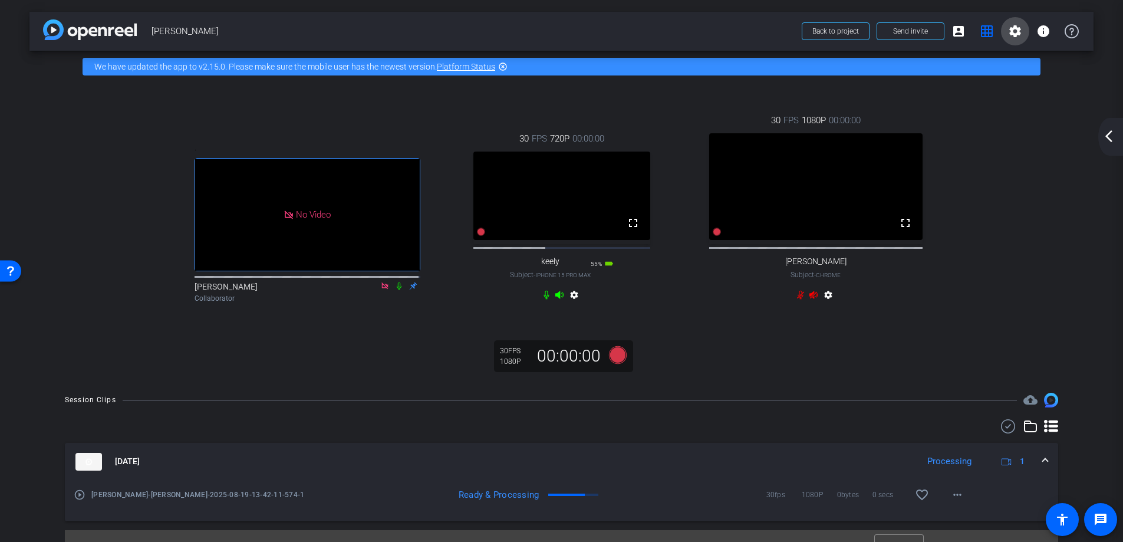
click at [458, 31] on mat-icon "settings" at bounding box center [1015, 31] width 14 height 14
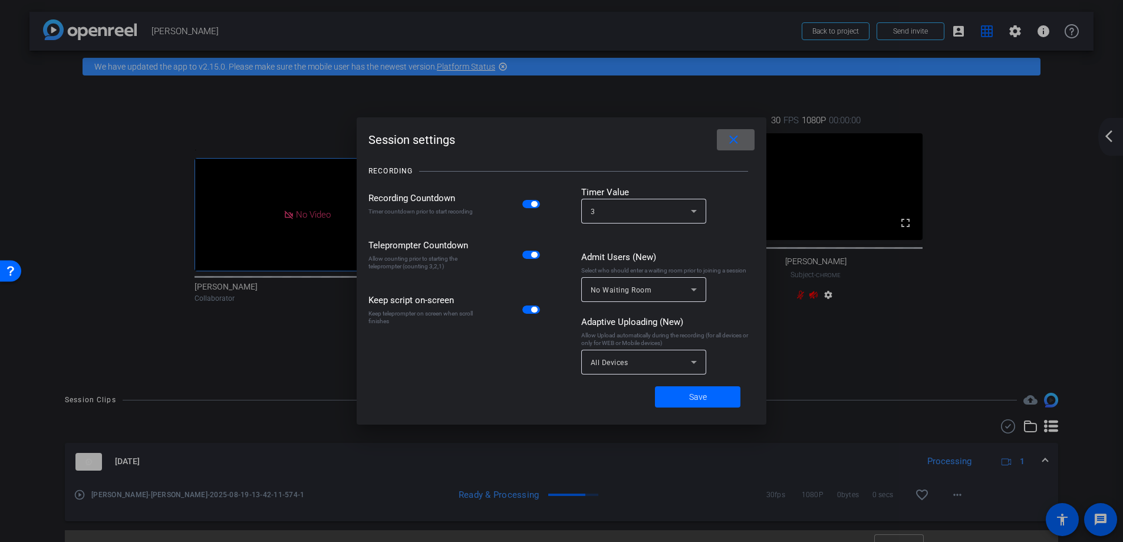
click at [458, 128] on div "Session settings close RECORDING Recording Countdown Timer countdown prior to s…" at bounding box center [562, 270] width 410 height 307
click at [458, 141] on span at bounding box center [736, 140] width 38 height 28
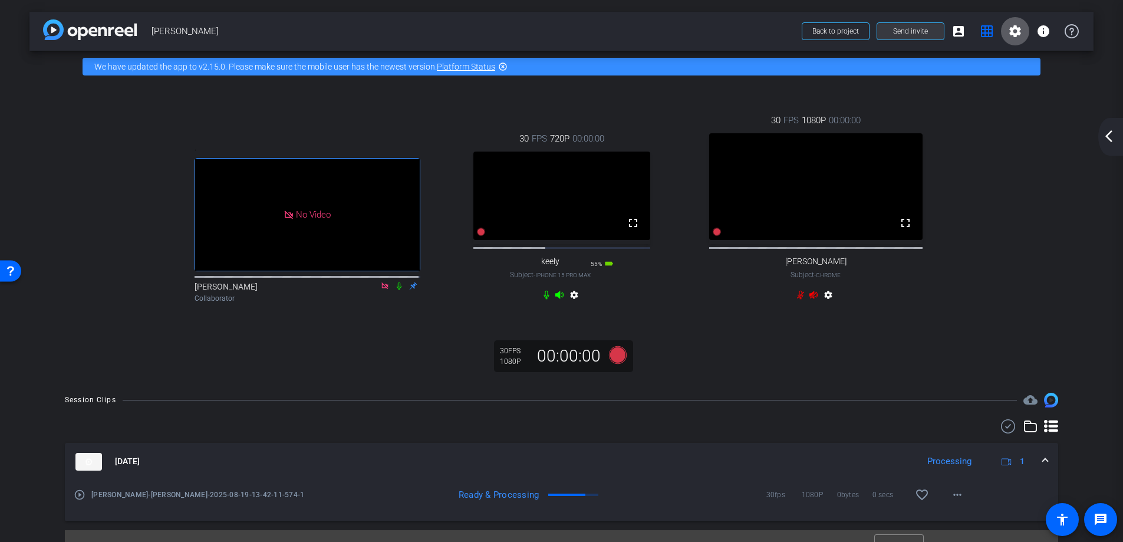
click at [458, 29] on span "Send invite" at bounding box center [910, 31] width 35 height 9
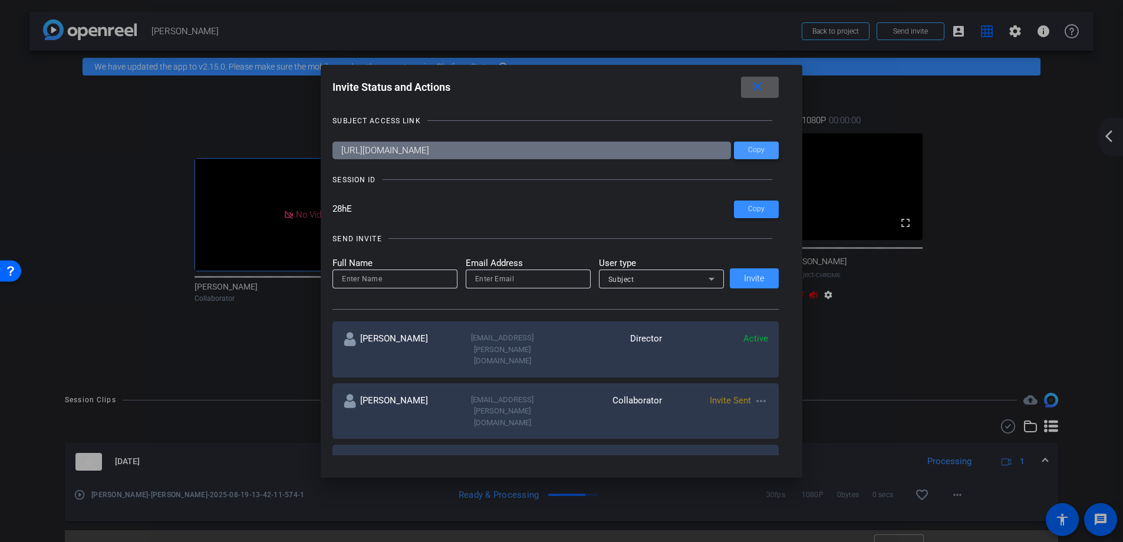
click at [458, 150] on span "Copy" at bounding box center [756, 150] width 17 height 9
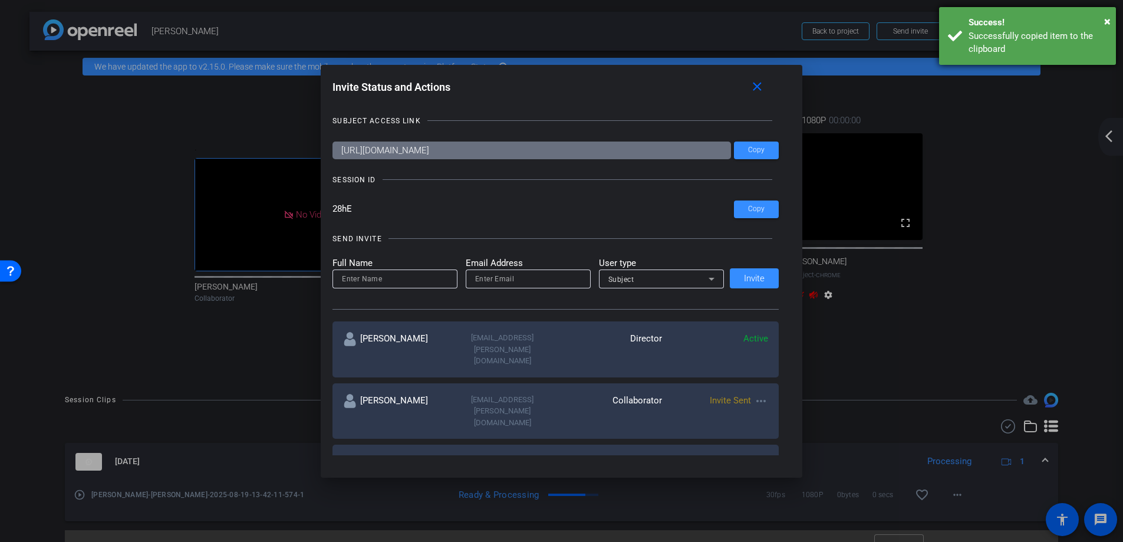
click at [458, 22] on div "Success!" at bounding box center [1037, 23] width 139 height 14
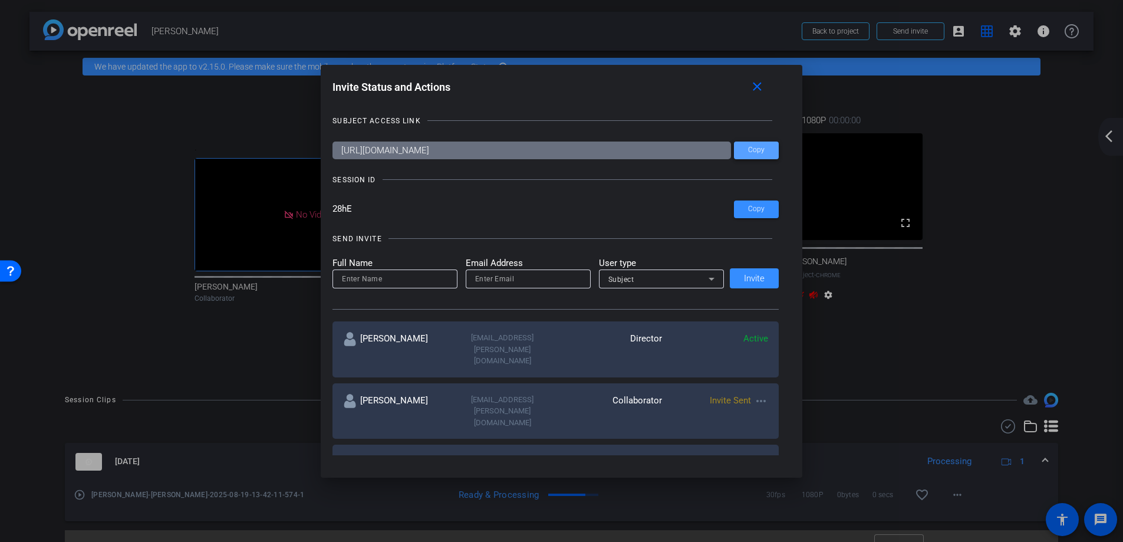
click at [458, 153] on span at bounding box center [756, 150] width 45 height 28
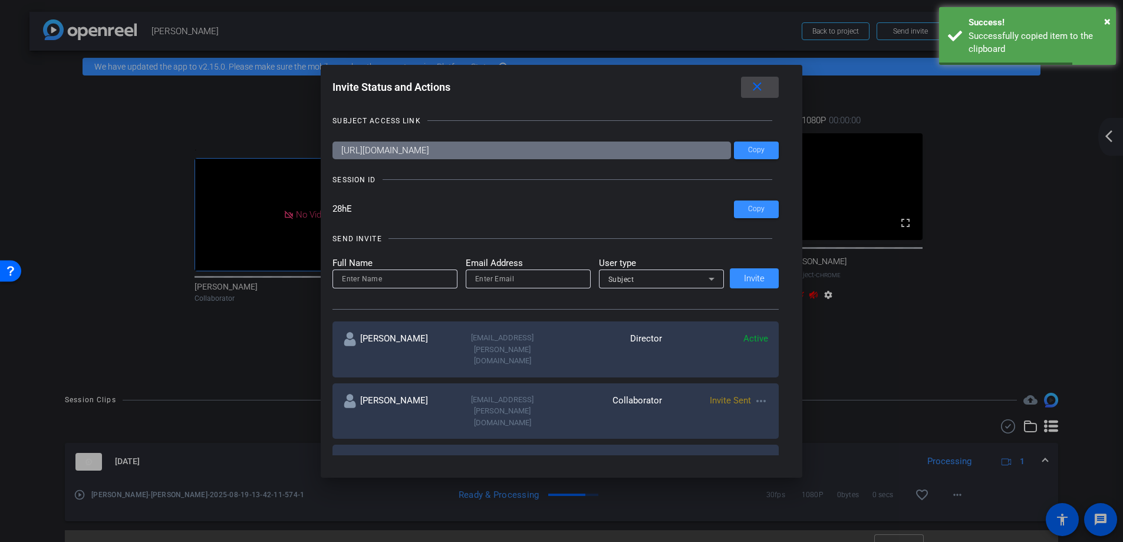
click at [458, 83] on mat-icon "close" at bounding box center [757, 87] width 15 height 15
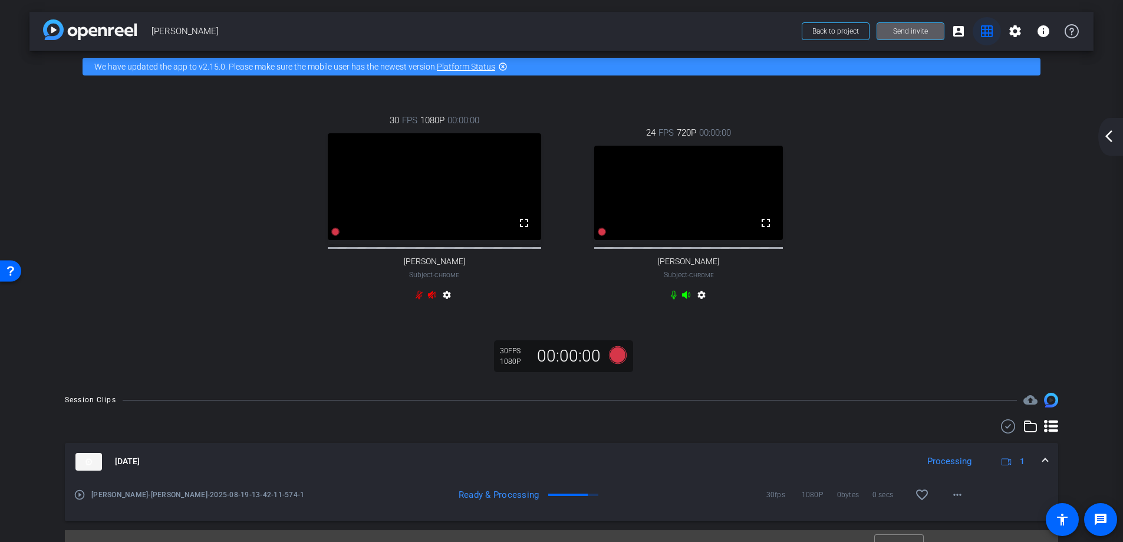
click at [458, 29] on mat-icon "grid_on" at bounding box center [987, 31] width 14 height 14
click at [458, 37] on mat-icon "account_box" at bounding box center [958, 31] width 14 height 14
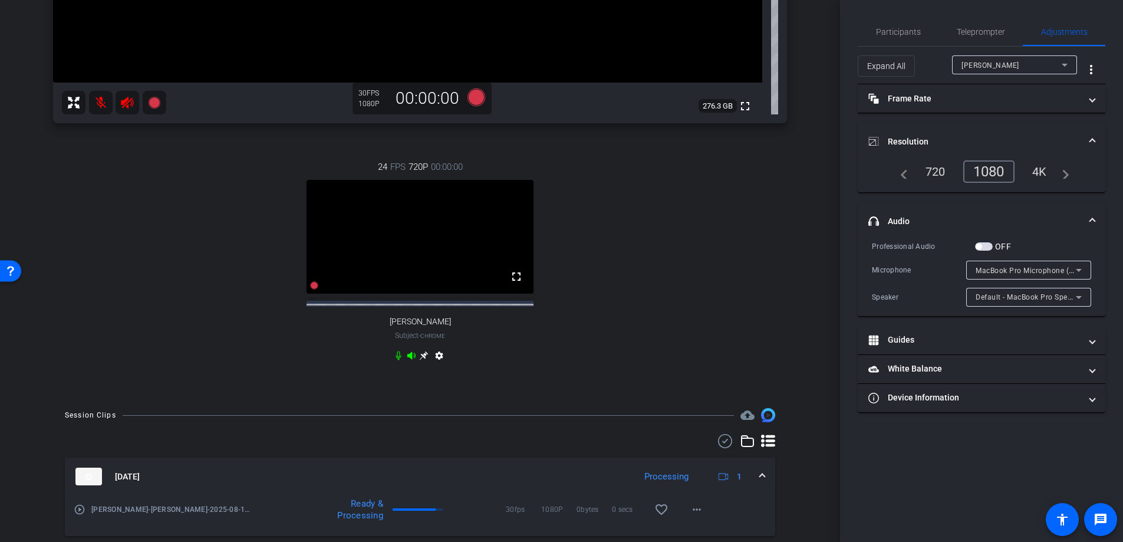
scroll to position [170, 0]
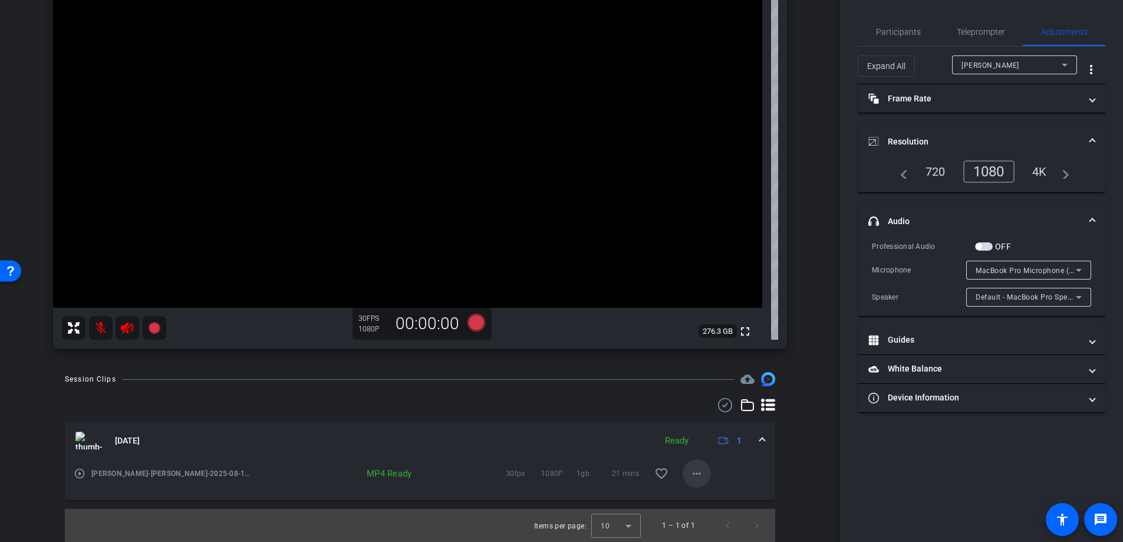
click at [458, 479] on mat-icon "more_horiz" at bounding box center [697, 473] width 14 height 14
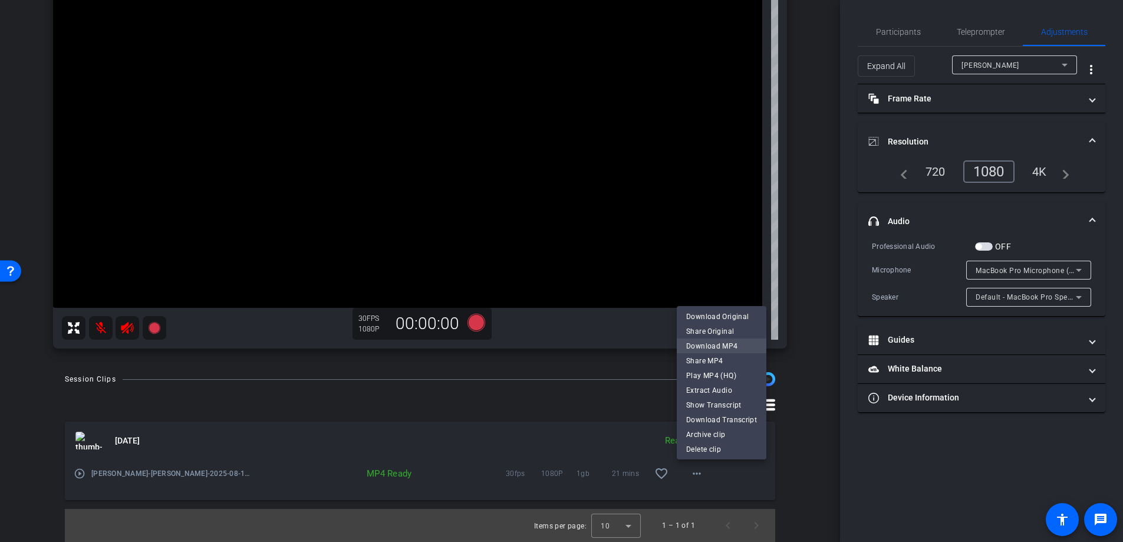
click at [458, 350] on span "Download MP4" at bounding box center [721, 346] width 71 height 14
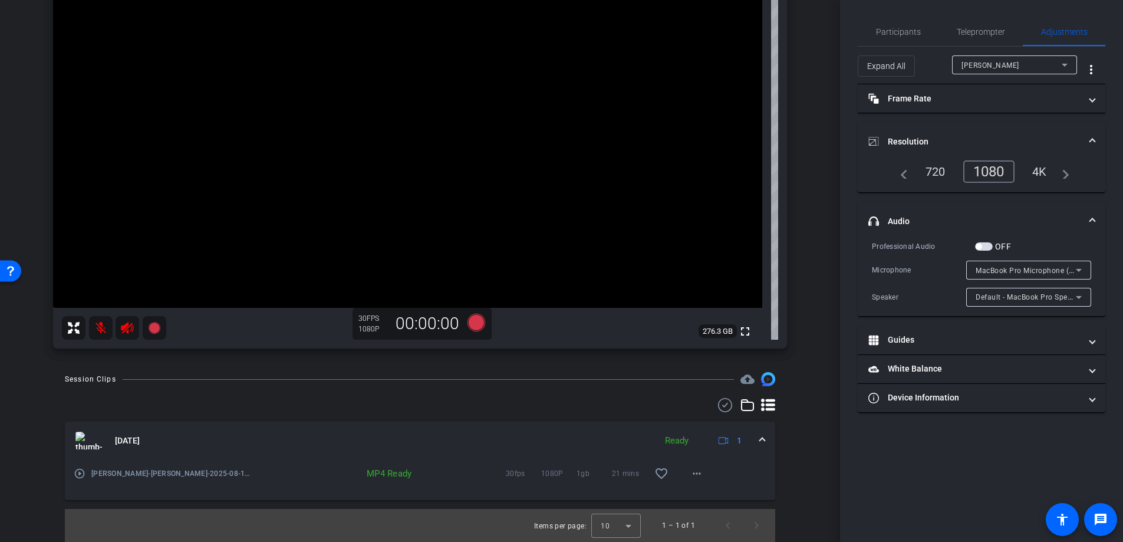
scroll to position [0, 0]
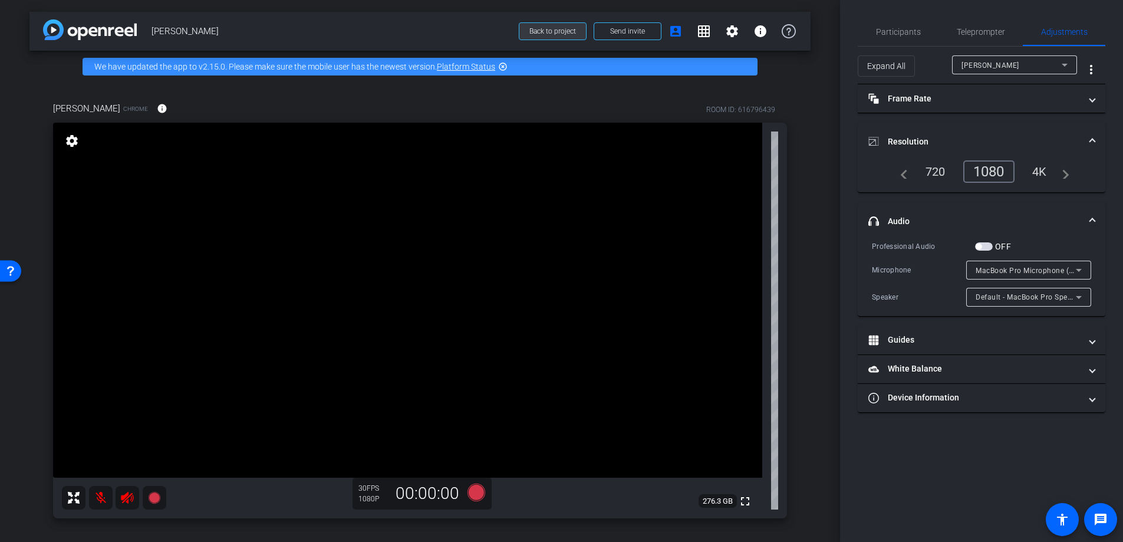
click at [458, 28] on span "Back to project" at bounding box center [552, 31] width 47 height 8
